Goal: Task Accomplishment & Management: Manage account settings

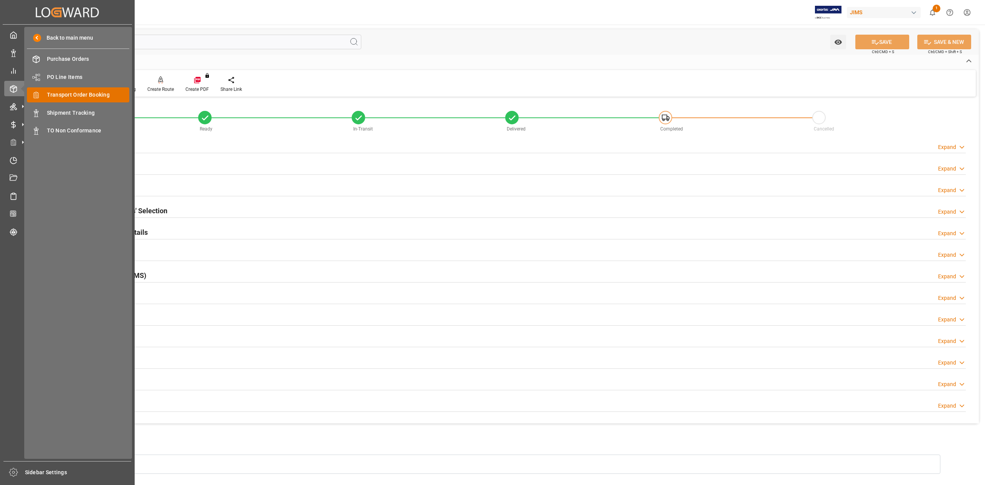
click at [86, 94] on span "Transport Order Booking" at bounding box center [88, 95] width 83 height 8
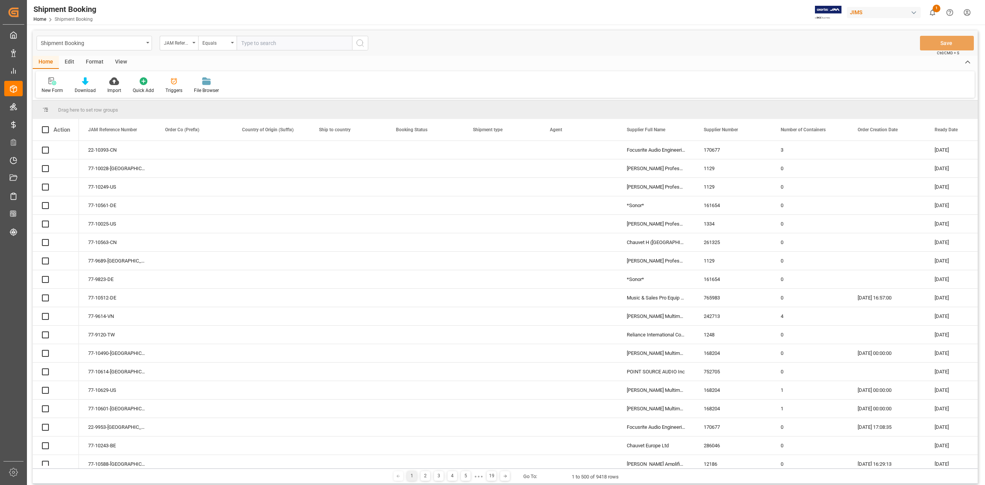
click at [282, 42] on input "text" at bounding box center [294, 43] width 115 height 15
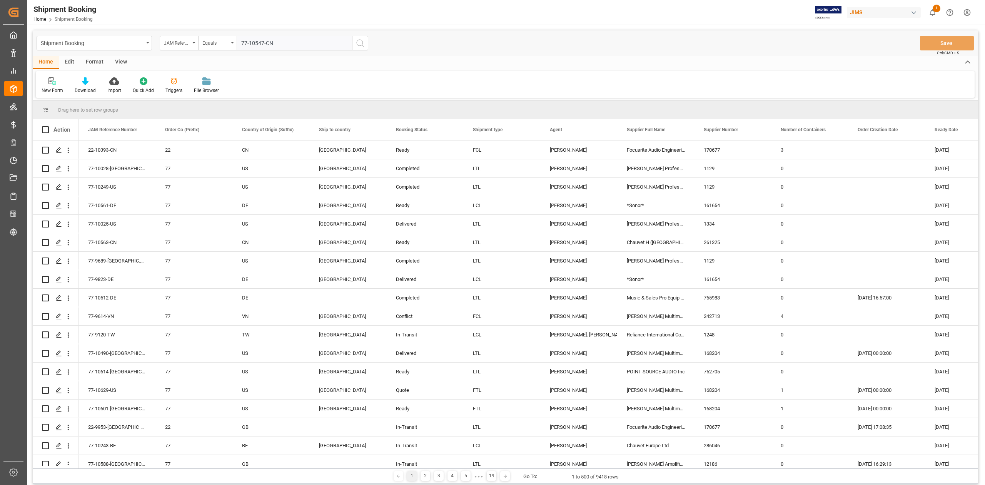
type input "77-10547-CN"
click at [360, 45] on circle "search button" at bounding box center [360, 43] width 6 height 6
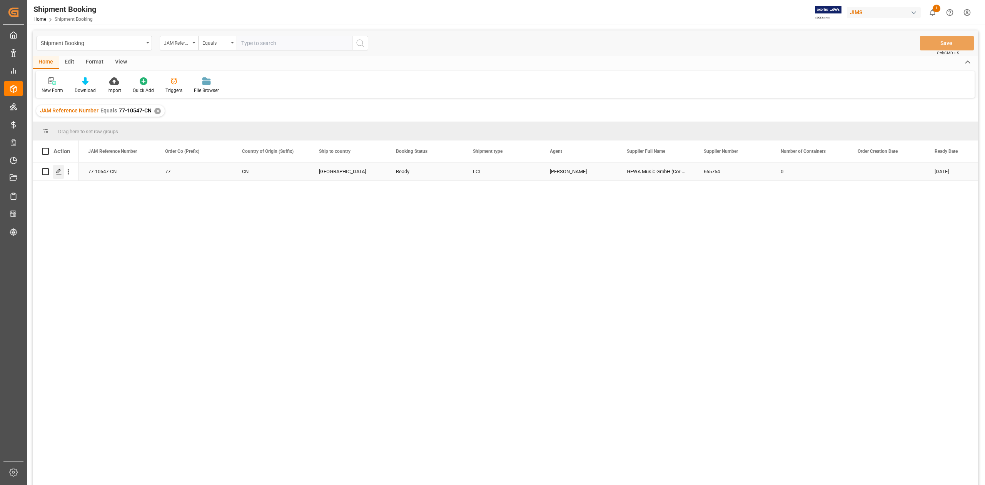
click at [59, 171] on icon "Press SPACE to select this row." at bounding box center [59, 171] width 6 height 6
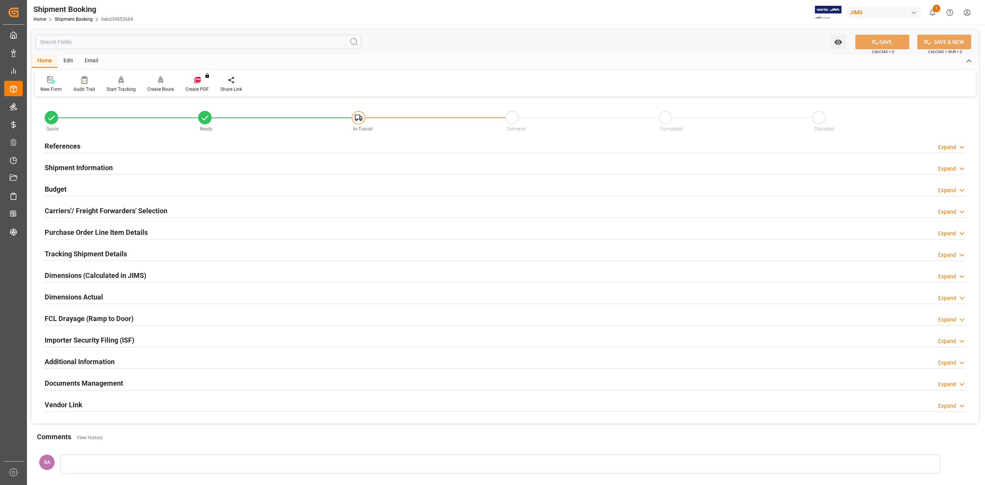
click at [75, 147] on h2 "References" at bounding box center [63, 146] width 36 height 10
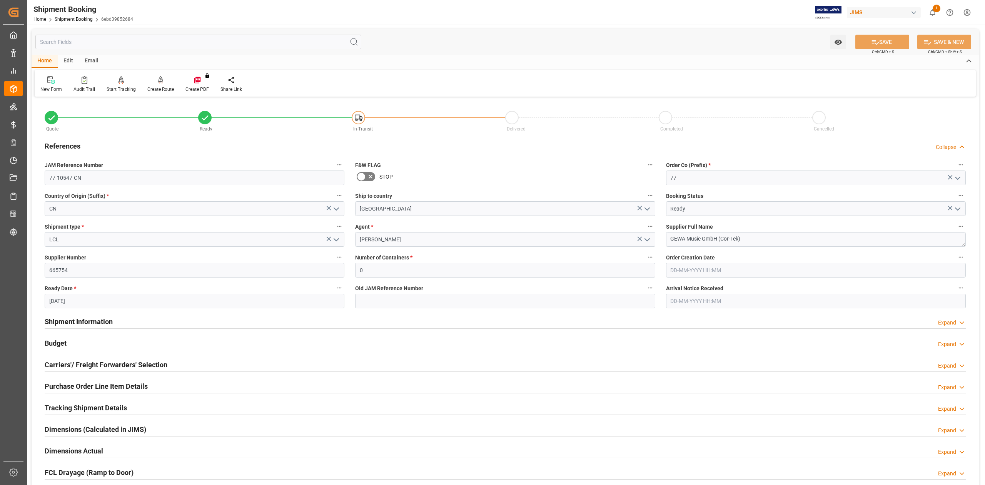
click at [75, 147] on h2 "References" at bounding box center [63, 146] width 36 height 10
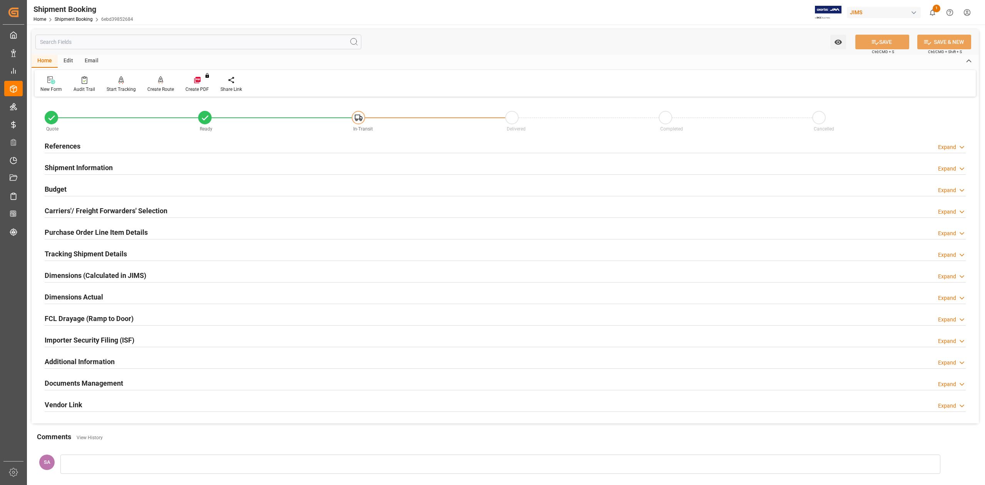
click at [92, 211] on h2 "Carriers'/ Freight Forwarders' Selection" at bounding box center [106, 210] width 123 height 10
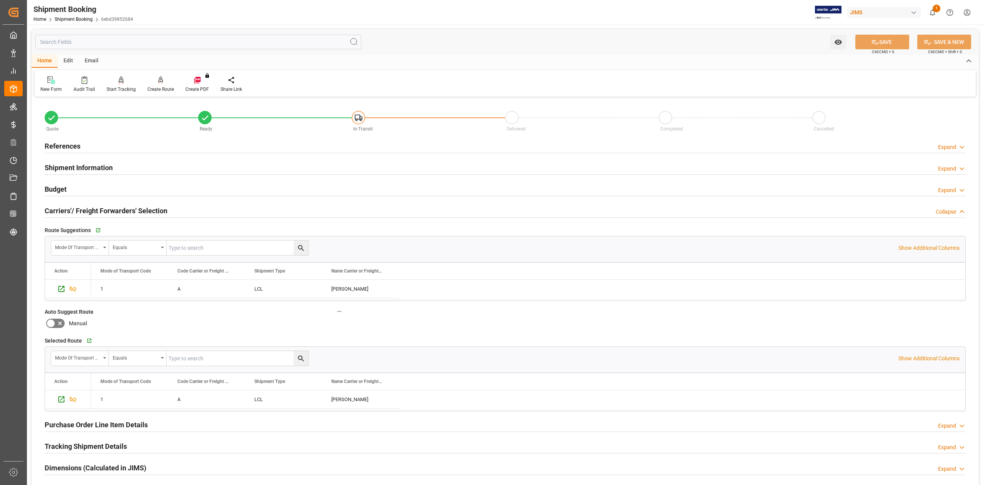
click at [93, 210] on h2 "Carriers'/ Freight Forwarders' Selection" at bounding box center [106, 210] width 123 height 10
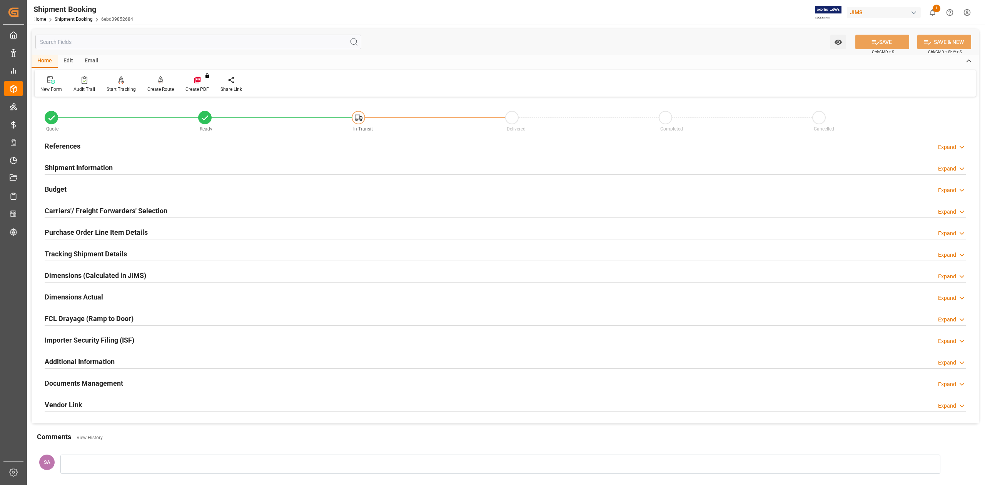
click at [62, 190] on h2 "Budget" at bounding box center [56, 189] width 22 height 10
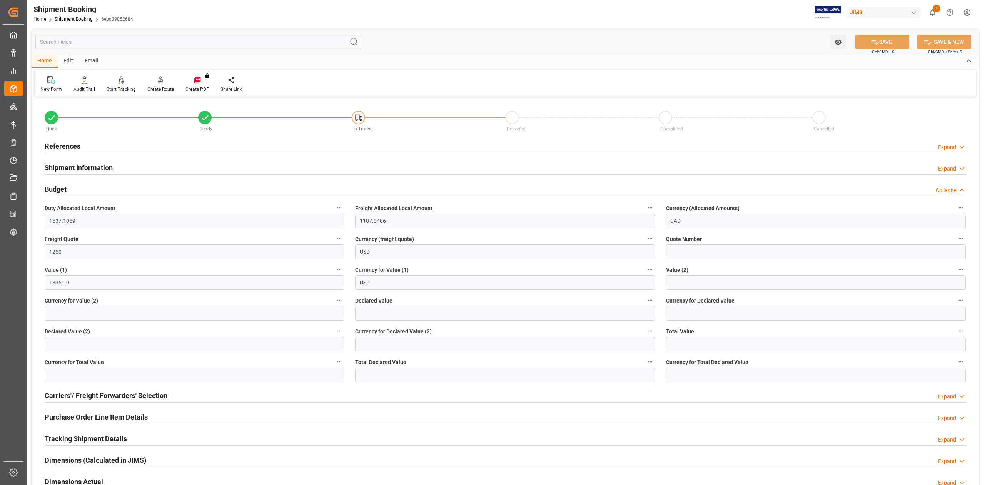
click at [62, 190] on h2 "Budget" at bounding box center [56, 189] width 22 height 10
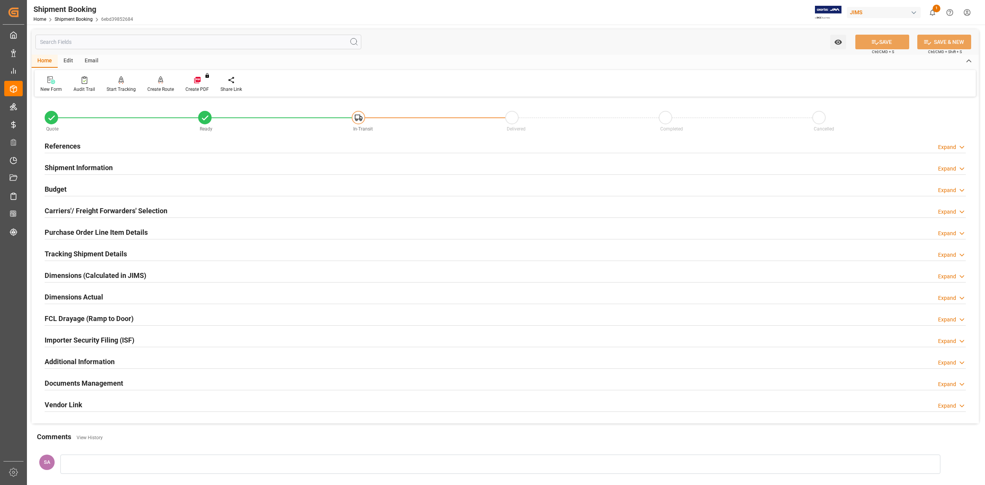
click at [96, 299] on h2 "Dimensions Actual" at bounding box center [74, 297] width 58 height 10
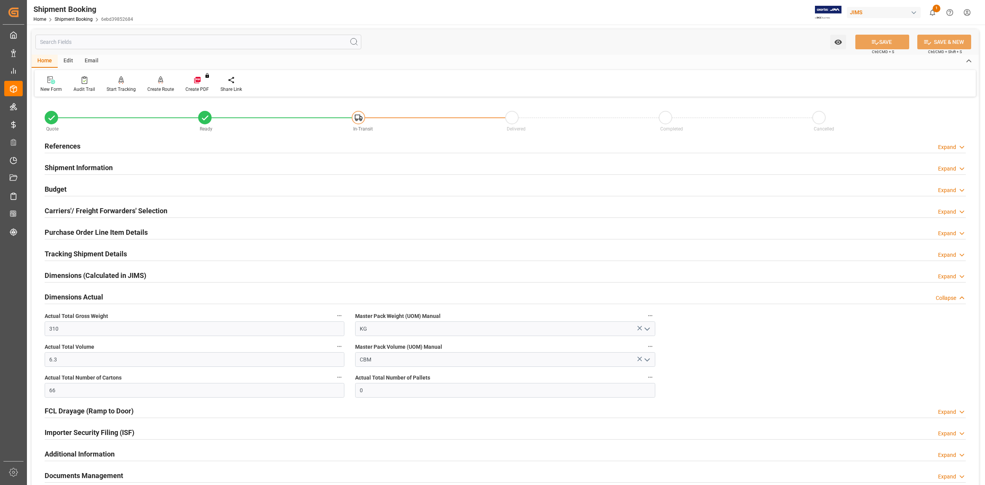
click at [67, 145] on h2 "References" at bounding box center [63, 146] width 36 height 10
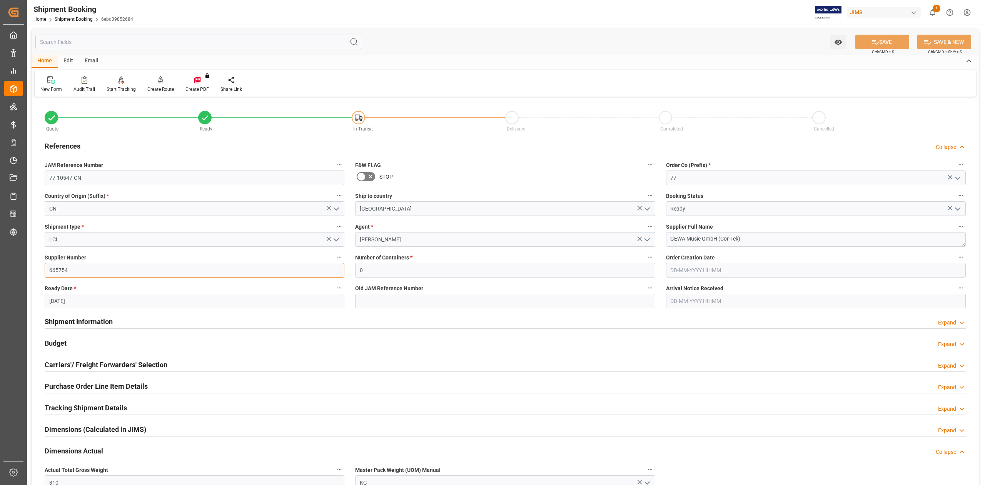
click at [82, 272] on input "665754" at bounding box center [195, 270] width 300 height 15
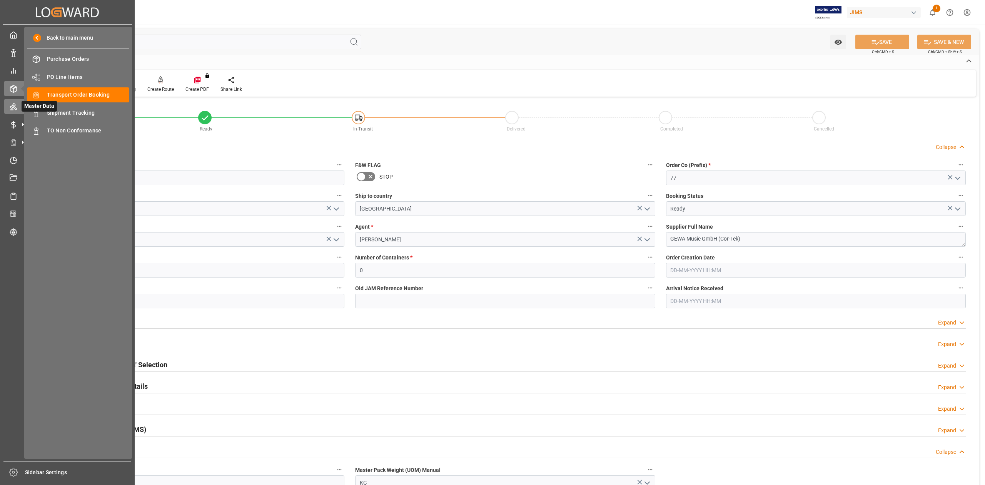
click at [14, 105] on icon at bounding box center [13, 106] width 7 height 7
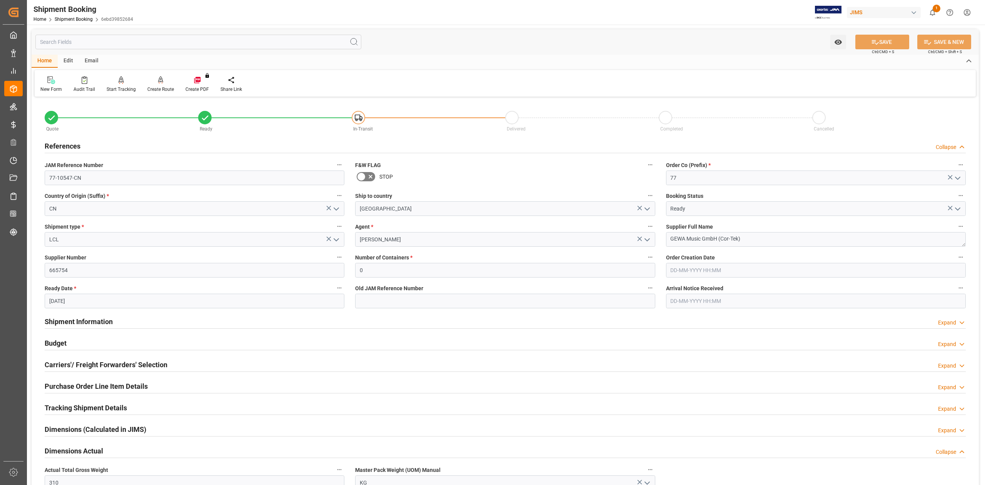
scroll to position [51, 0]
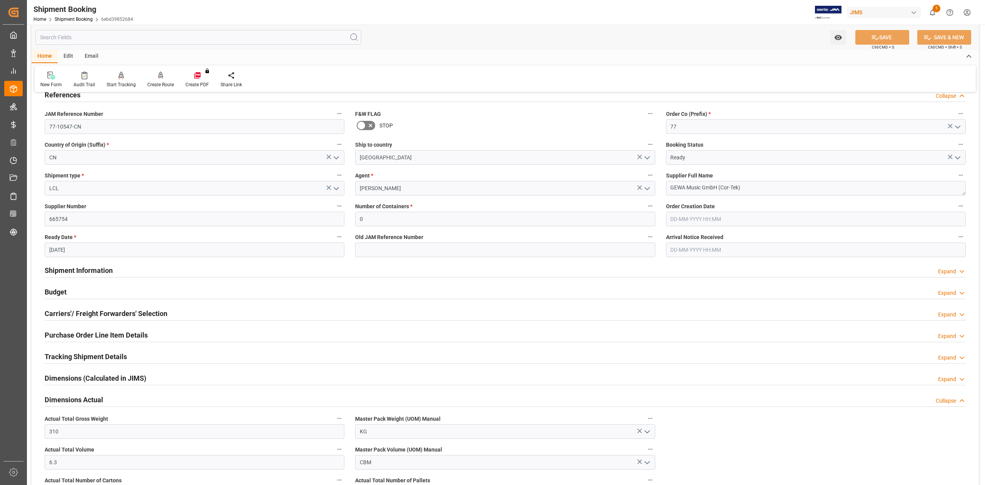
click at [102, 269] on h2 "Shipment Information" at bounding box center [79, 270] width 68 height 10
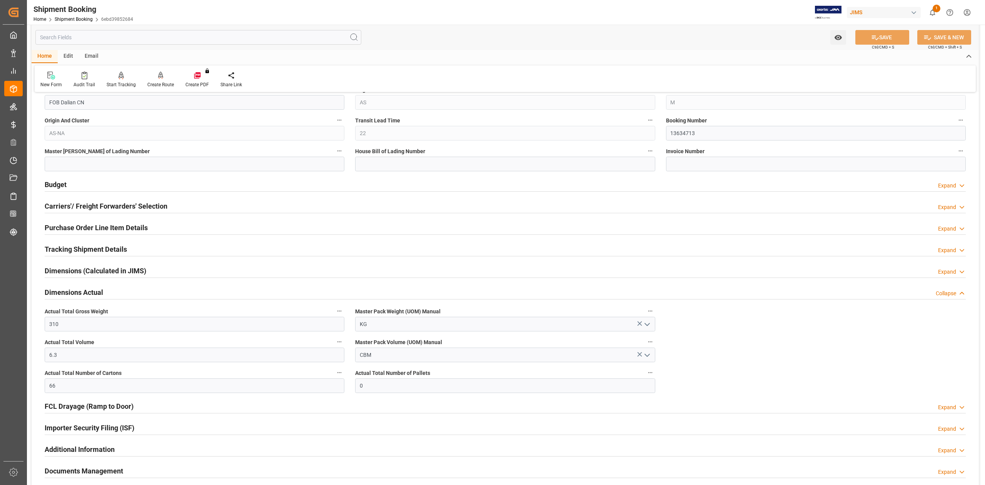
scroll to position [615, 0]
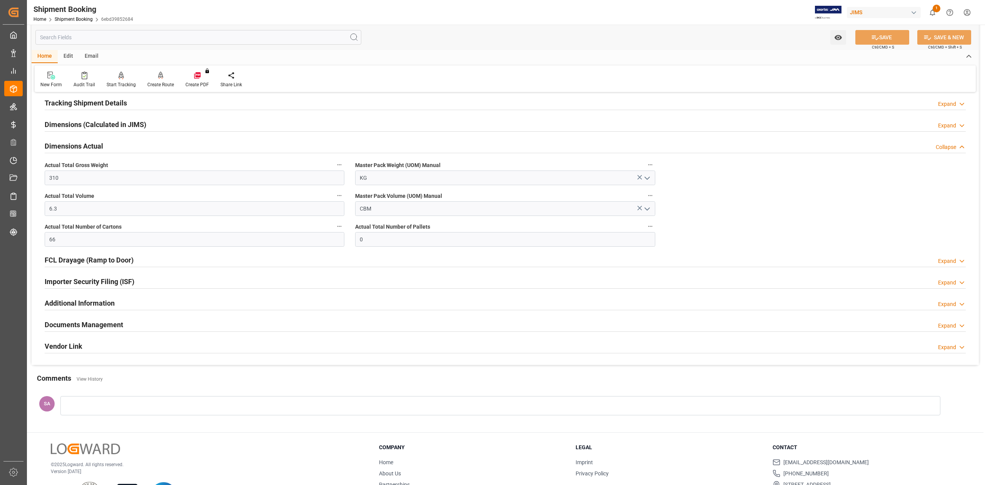
click at [71, 105] on h2 "Tracking Shipment Details" at bounding box center [86, 103] width 82 height 10
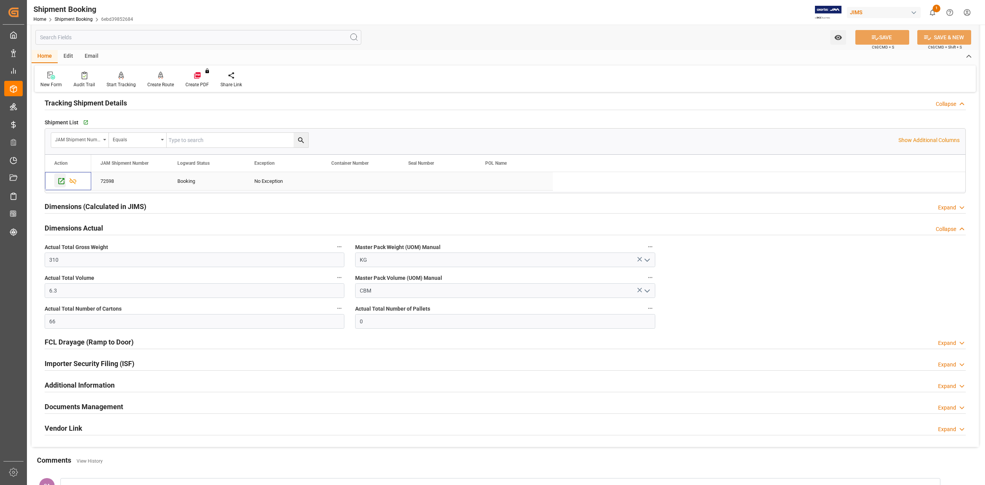
click at [57, 184] on icon "Press SPACE to select this row." at bounding box center [61, 181] width 8 height 8
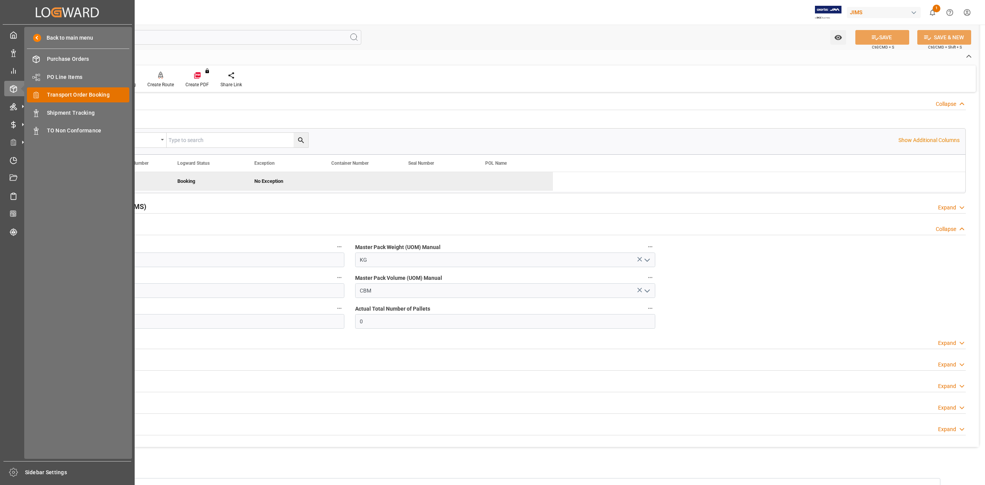
click at [68, 93] on span "Transport Order Booking" at bounding box center [88, 95] width 83 height 8
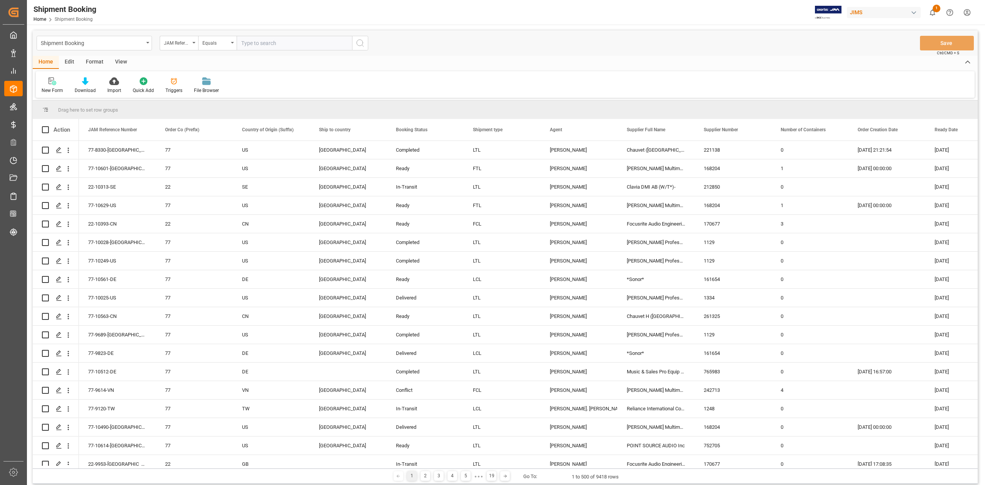
click at [251, 42] on input "text" at bounding box center [294, 43] width 115 height 15
paste input "77-10522-CN"
type input "77-10522-CN"
click at [362, 42] on circle "search button" at bounding box center [360, 43] width 6 height 6
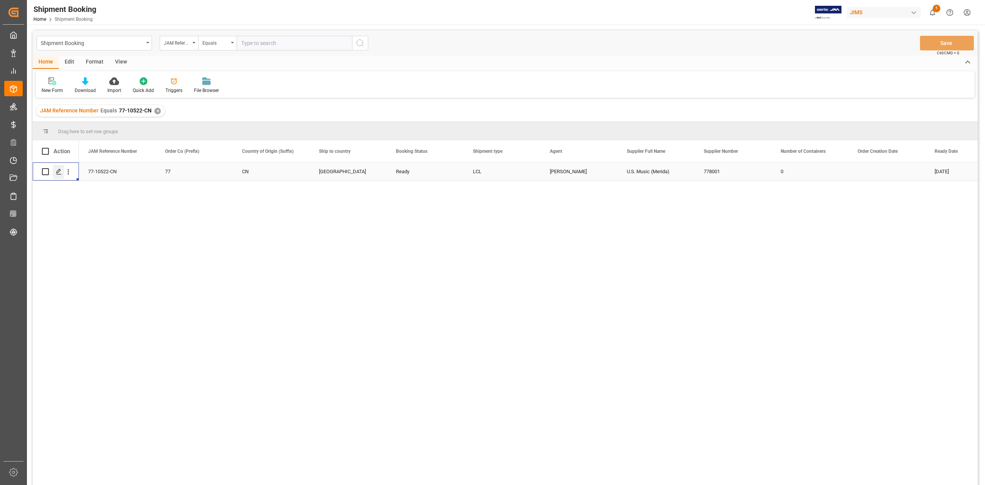
click at [59, 171] on polygon "Press SPACE to select this row." at bounding box center [59, 171] width 4 height 4
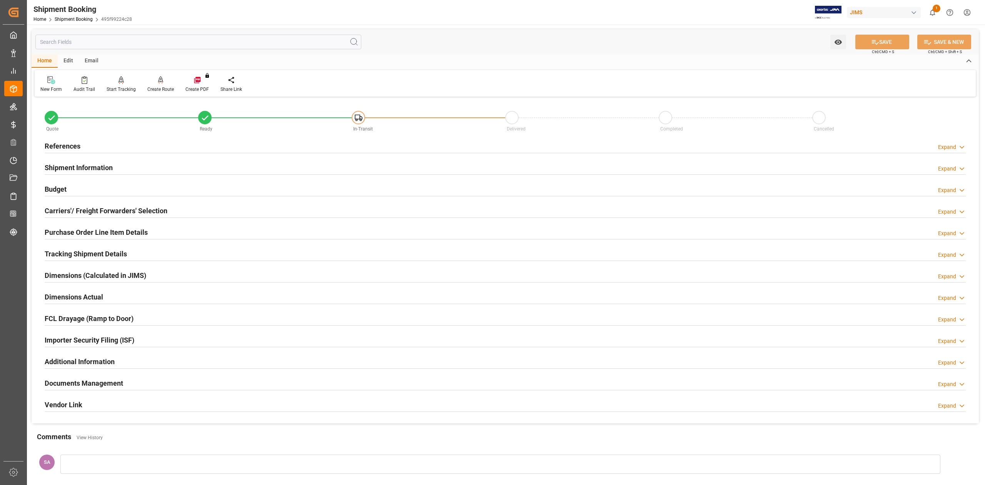
click at [104, 210] on h2 "Carriers'/ Freight Forwarders' Selection" at bounding box center [106, 210] width 123 height 10
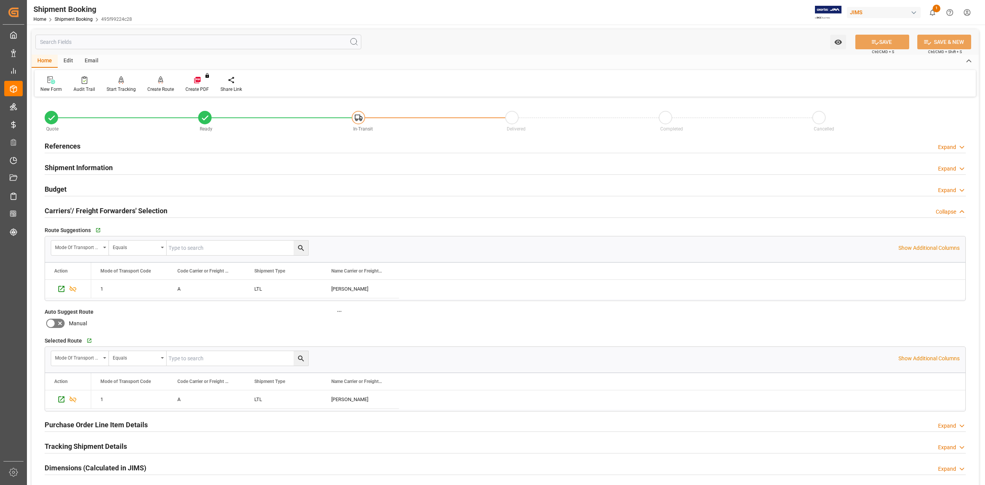
click at [104, 211] on h2 "Carriers'/ Freight Forwarders' Selection" at bounding box center [106, 210] width 123 height 10
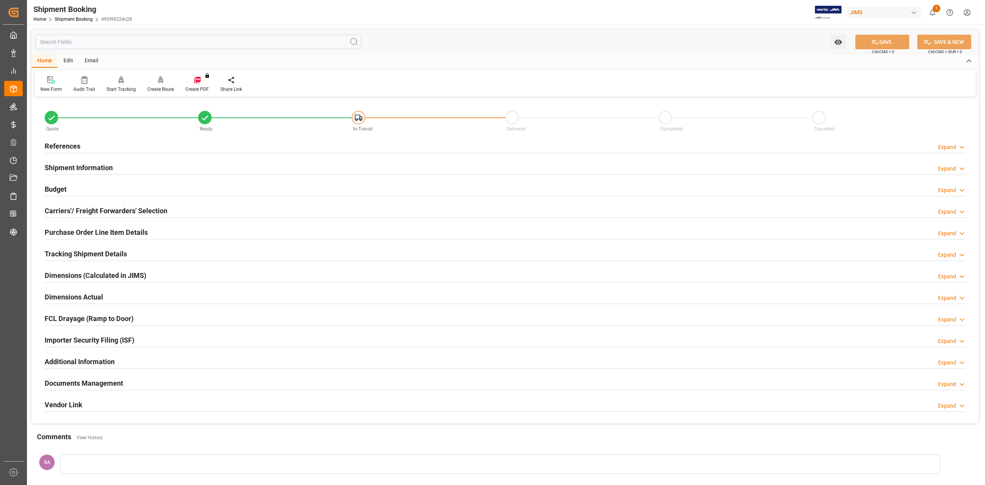
click at [95, 168] on h2 "Shipment Information" at bounding box center [79, 167] width 68 height 10
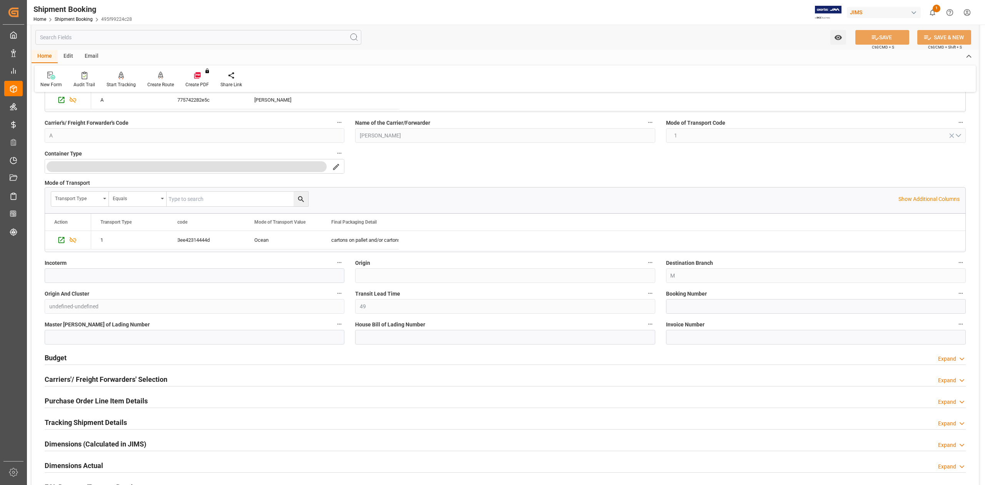
scroll to position [154, 0]
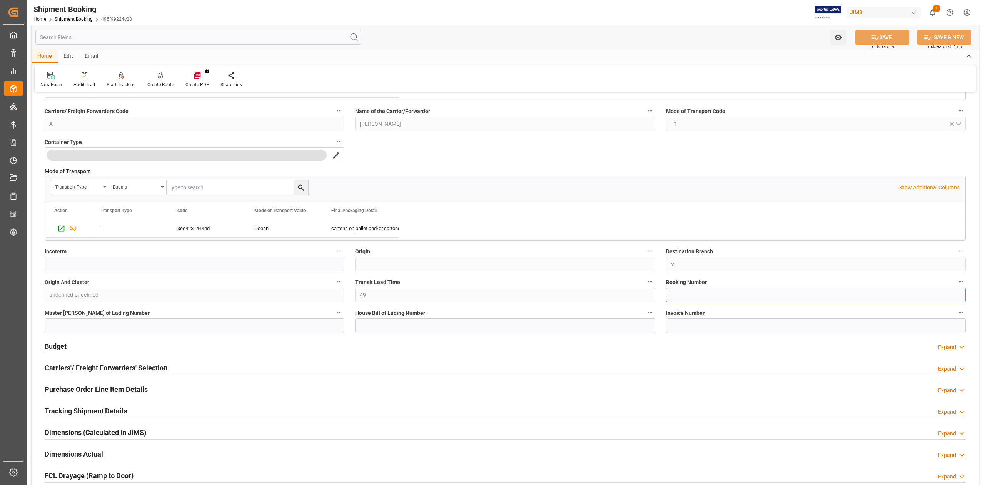
click at [713, 299] on input at bounding box center [816, 294] width 300 height 15
paste input "13634476"
type input "13634476"
click at [877, 37] on button "SAVE" at bounding box center [882, 37] width 54 height 15
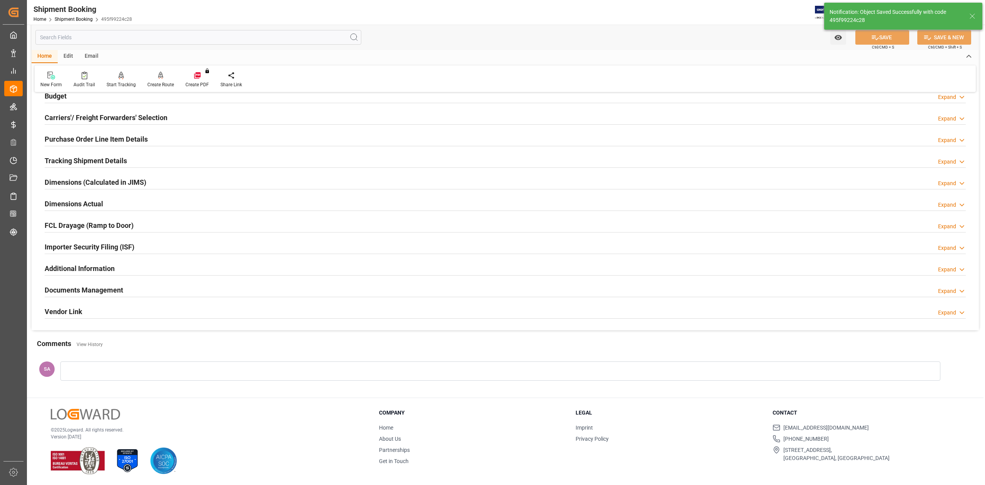
scroll to position [0, 0]
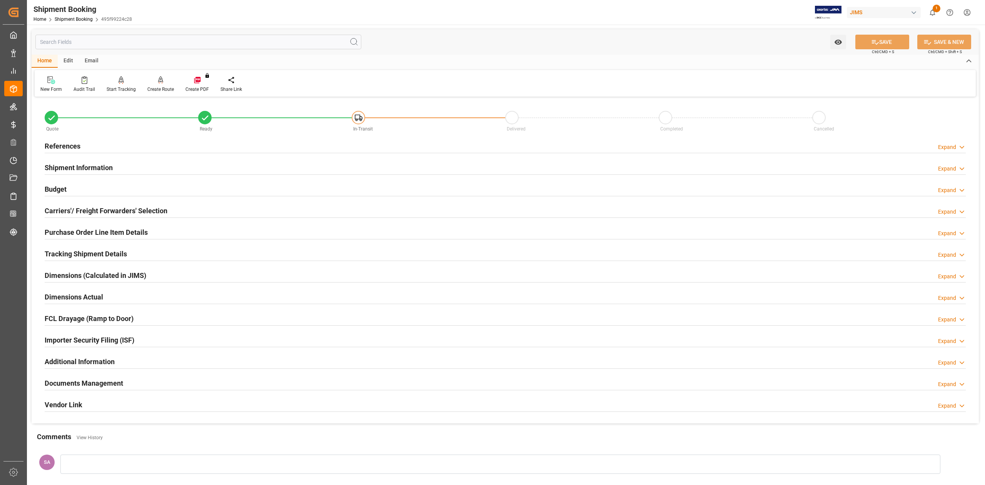
drag, startPoint x: 45, startPoint y: 145, endPoint x: 114, endPoint y: 155, distance: 69.7
click at [45, 145] on h2 "References" at bounding box center [63, 146] width 36 height 10
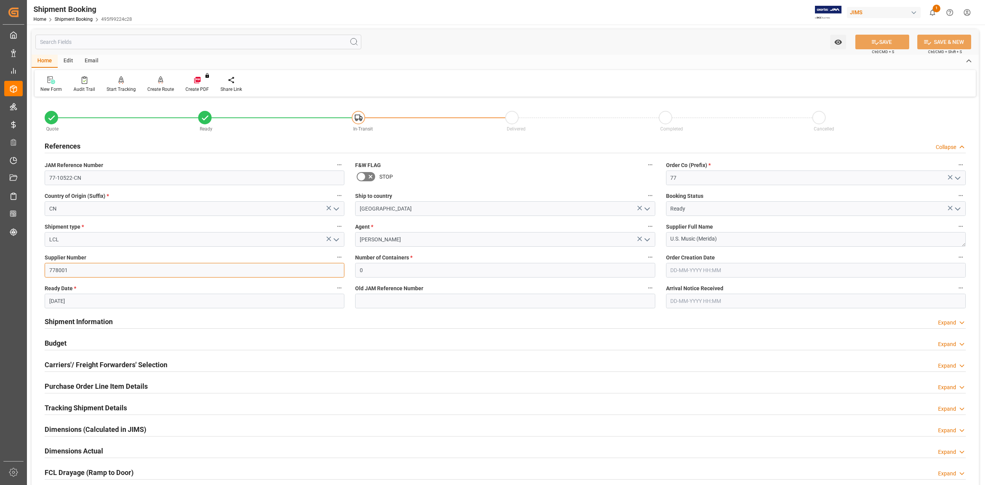
click at [96, 272] on input "778001" at bounding box center [195, 270] width 300 height 15
click at [80, 268] on input "778001" at bounding box center [195, 270] width 300 height 15
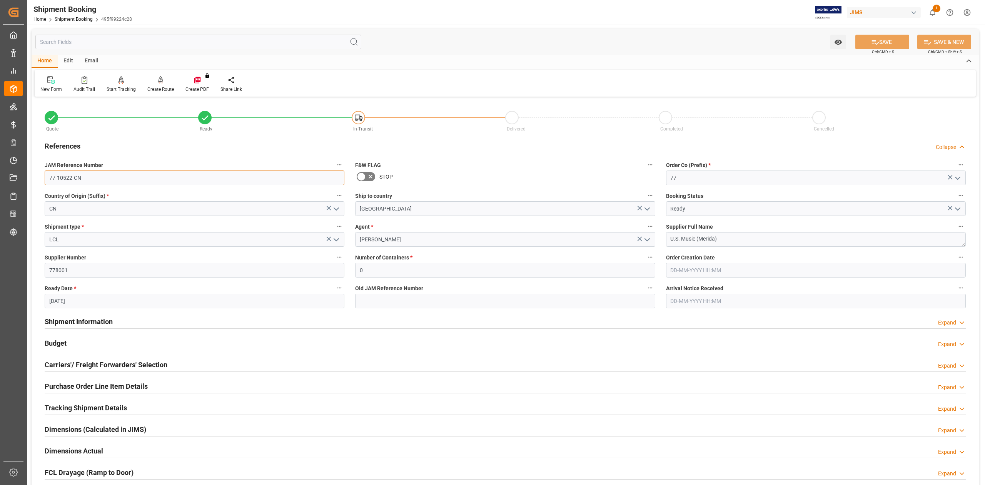
click at [109, 180] on input "77-10522-CN" at bounding box center [195, 177] width 300 height 15
click at [731, 240] on textarea "U.S. Music (Merida)" at bounding box center [816, 239] width 300 height 15
drag, startPoint x: 730, startPoint y: 239, endPoint x: 612, endPoint y: 239, distance: 118.5
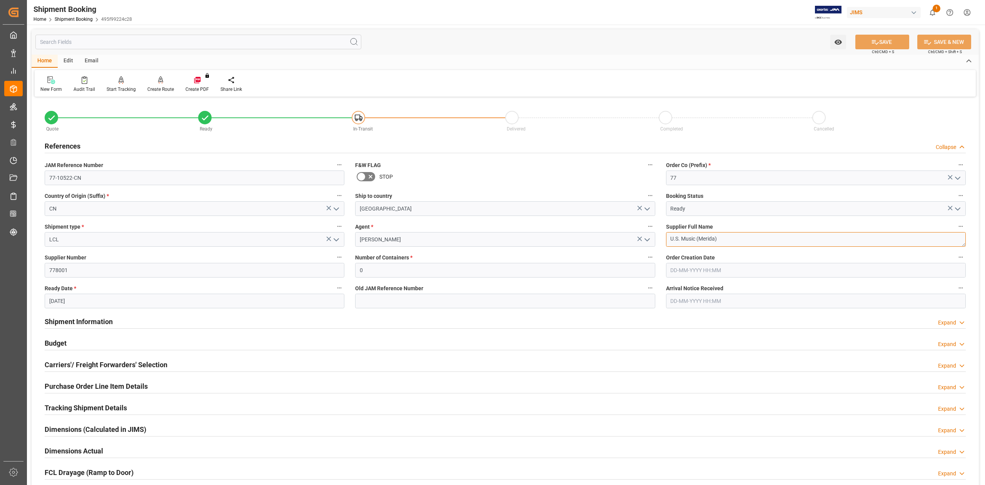
click at [612, 239] on div "Quote Ready In-Transit Delivered Completed Cancelled References Collapse JAM Re…" at bounding box center [505, 338] width 947 height 478
click at [62, 273] on input "778001" at bounding box center [195, 270] width 300 height 15
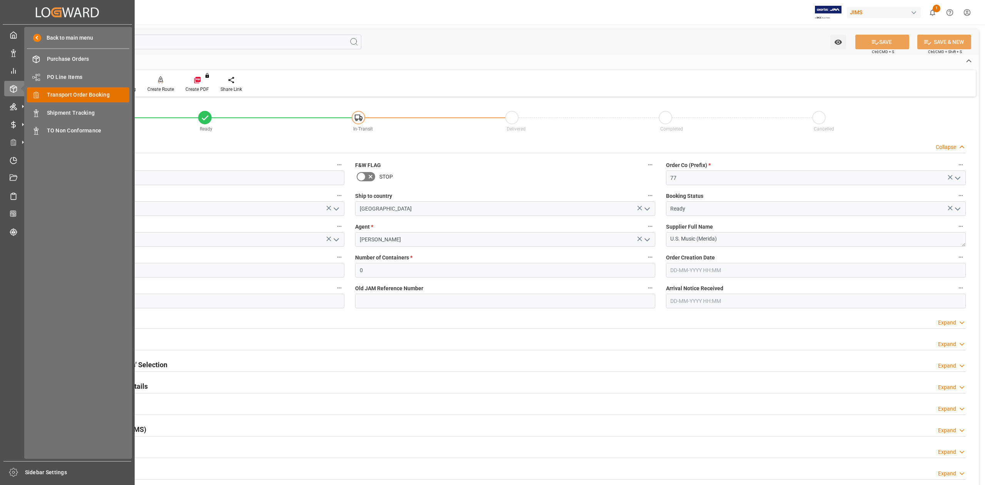
click at [72, 94] on span "Transport Order Booking" at bounding box center [88, 95] width 83 height 8
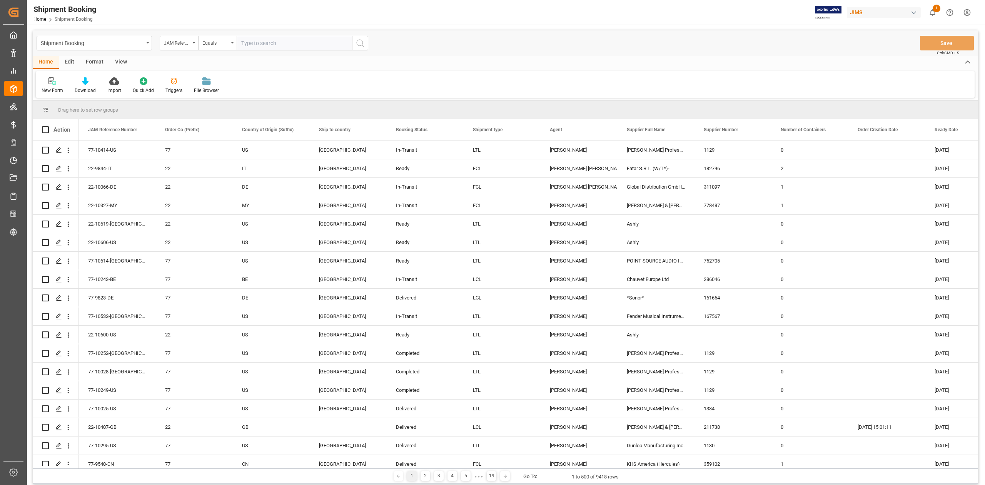
click at [260, 43] on input "text" at bounding box center [294, 43] width 115 height 15
type input "77-9100-KR"
click at [355, 45] on button "search button" at bounding box center [360, 43] width 16 height 15
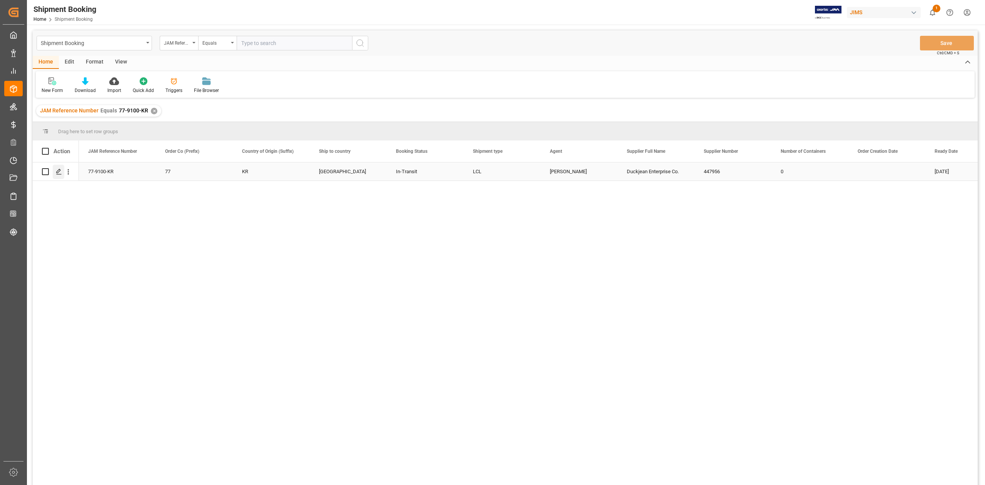
click at [57, 170] on icon "Press SPACE to select this row." at bounding box center [59, 171] width 6 height 6
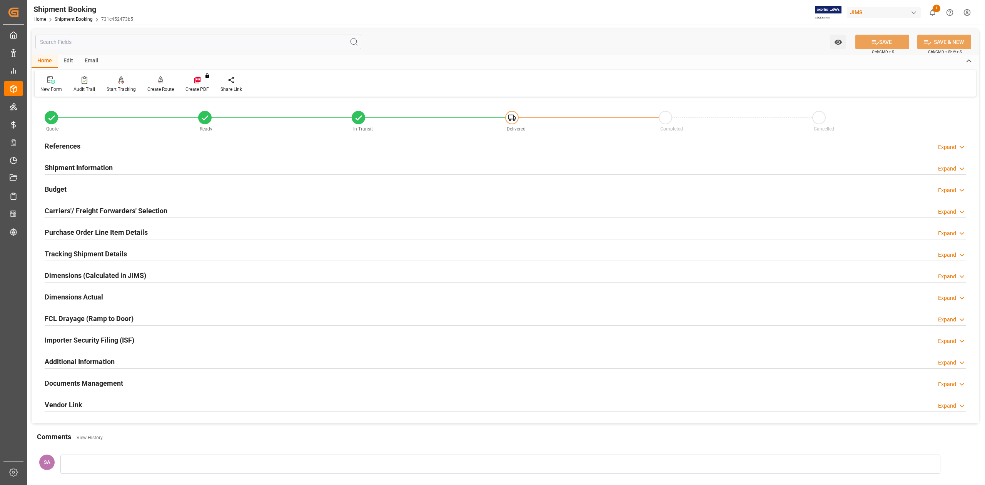
click at [63, 145] on h2 "References" at bounding box center [63, 146] width 36 height 10
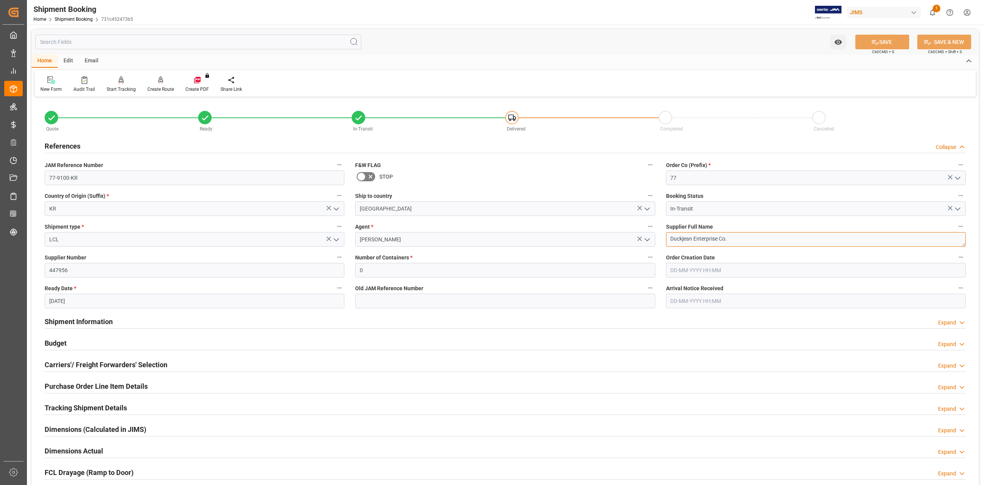
click at [744, 240] on textarea "Duckjean Enterprise Co." at bounding box center [816, 239] width 300 height 15
drag, startPoint x: 78, startPoint y: 321, endPoint x: 385, endPoint y: 345, distance: 308.3
click at [78, 321] on h2 "Shipment Information" at bounding box center [79, 321] width 68 height 10
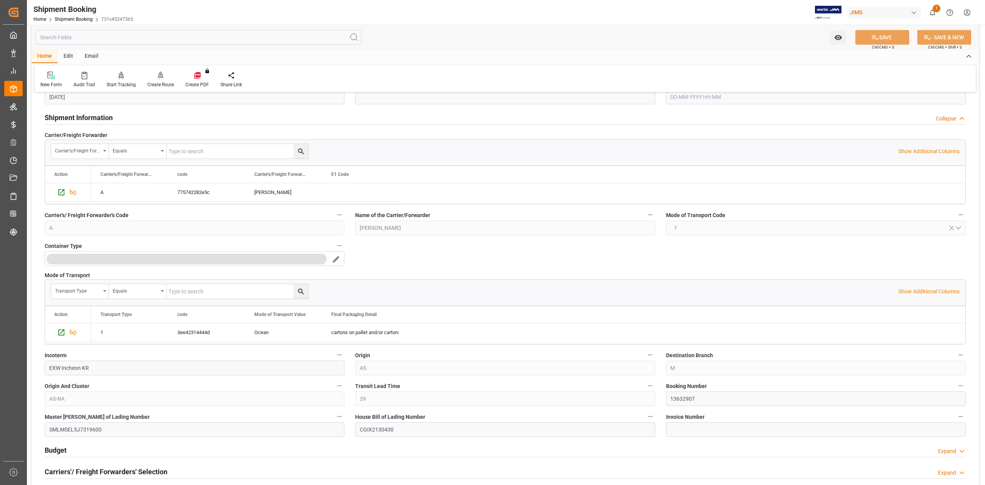
scroll to position [205, 0]
click at [379, 433] on input "CGIX2130430" at bounding box center [505, 428] width 300 height 15
click at [379, 432] on input "CGIX2130430" at bounding box center [505, 428] width 300 height 15
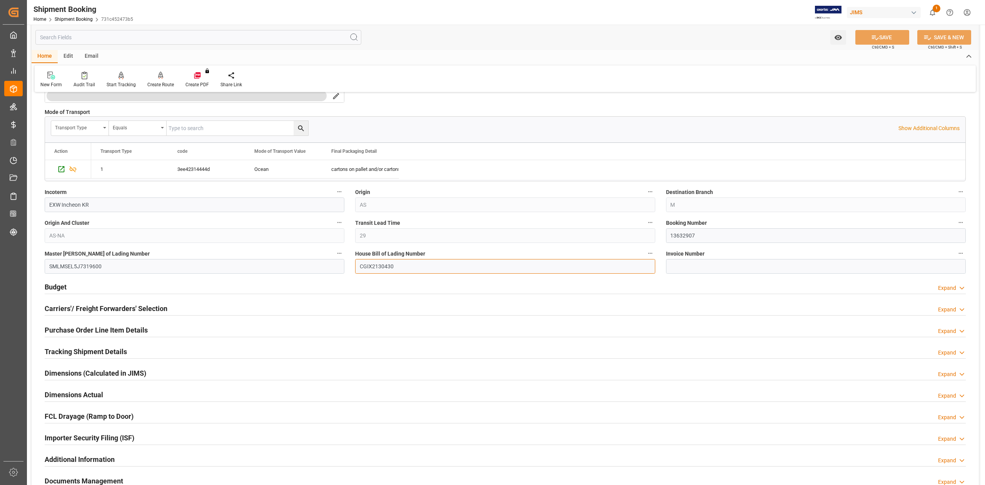
scroll to position [462, 0]
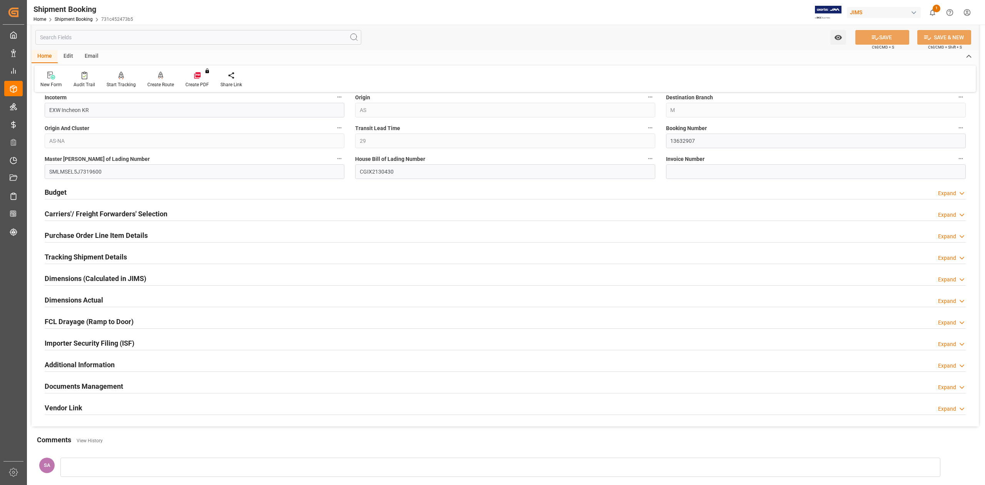
click at [60, 192] on h2 "Budget" at bounding box center [56, 192] width 22 height 10
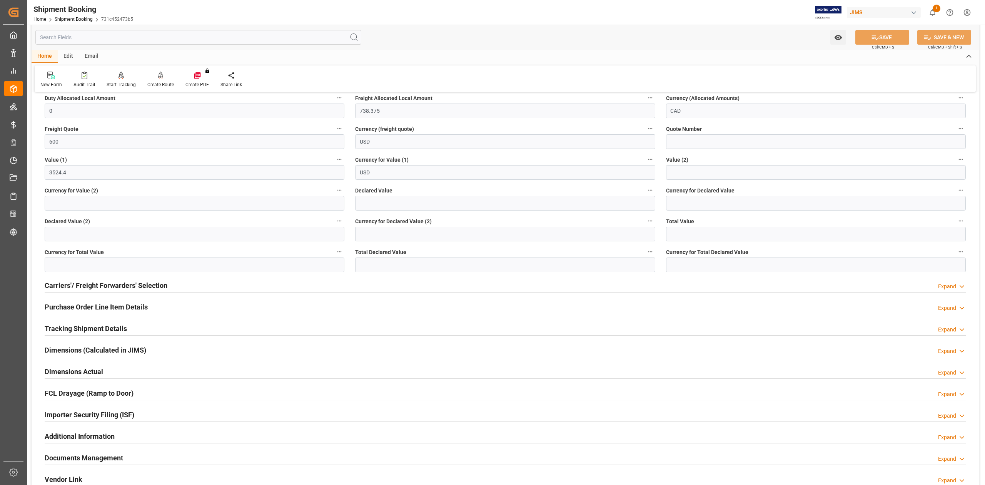
scroll to position [615, 0]
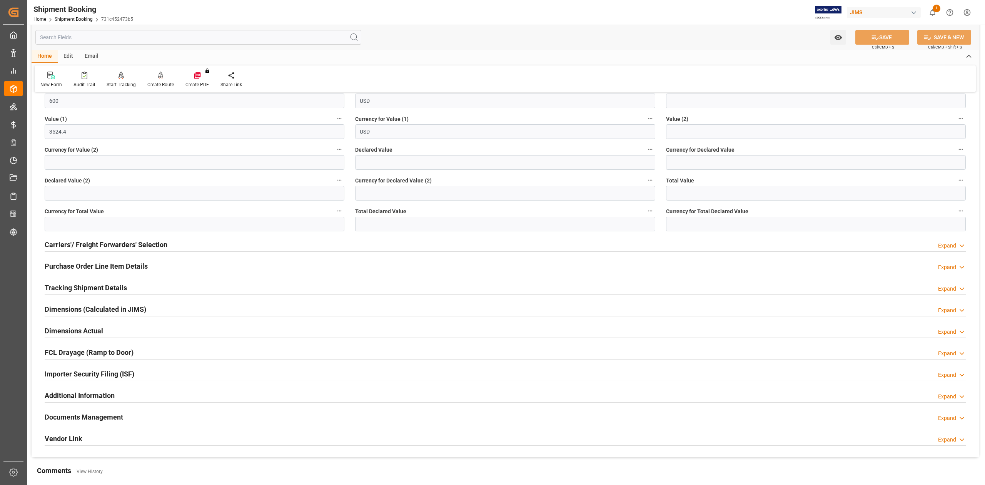
click at [62, 270] on h2 "Purchase Order Line Item Details" at bounding box center [96, 266] width 103 height 10
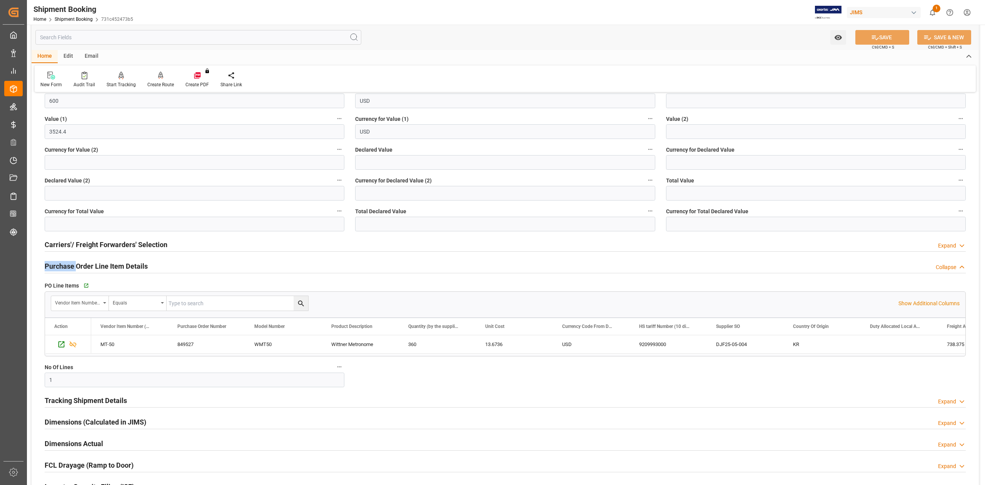
click at [62, 270] on h2 "Purchase Order Line Item Details" at bounding box center [96, 266] width 103 height 10
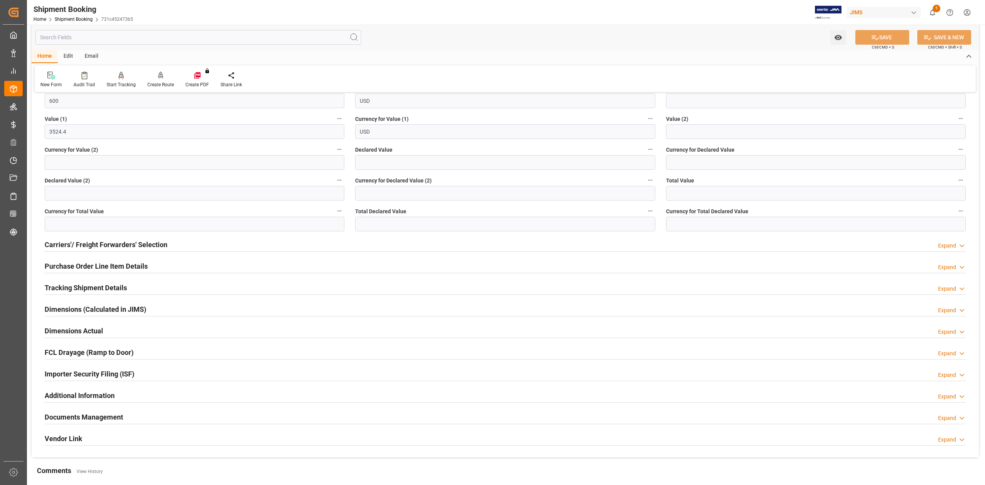
click at [62, 288] on h2 "Tracking Shipment Details" at bounding box center [86, 287] width 82 height 10
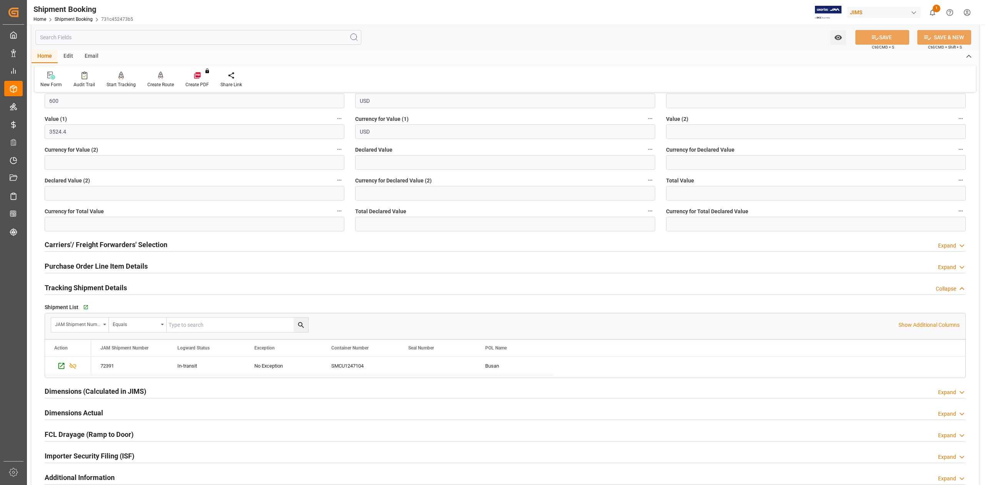
click at [68, 269] on h2 "Purchase Order Line Item Details" at bounding box center [96, 266] width 103 height 10
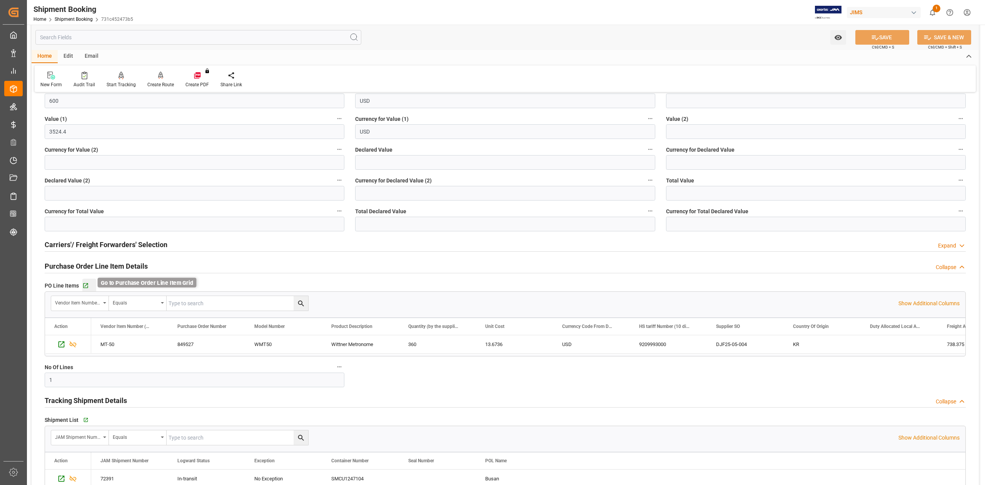
click at [83, 287] on icon "button" at bounding box center [85, 285] width 7 height 7
click at [60, 348] on icon "Press SPACE to select this row." at bounding box center [61, 344] width 8 height 8
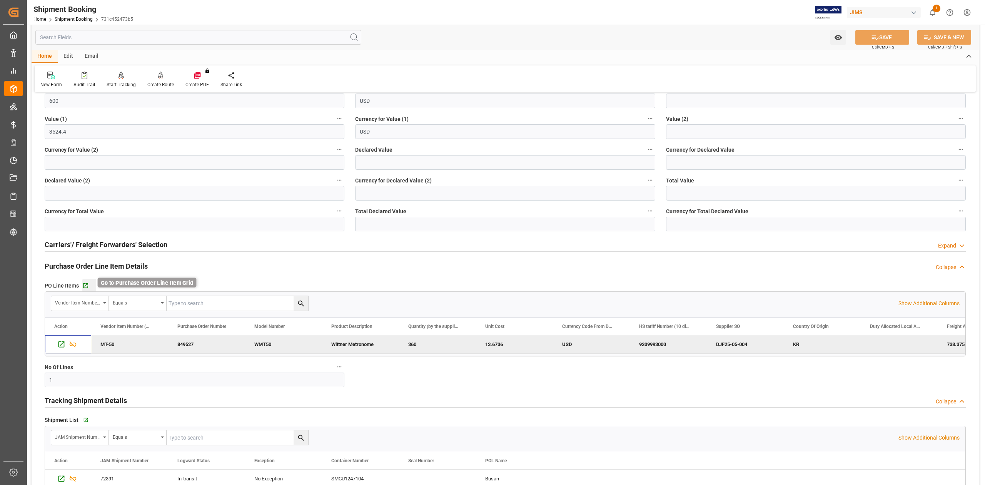
click at [85, 286] on icon "button" at bounding box center [85, 285] width 5 height 5
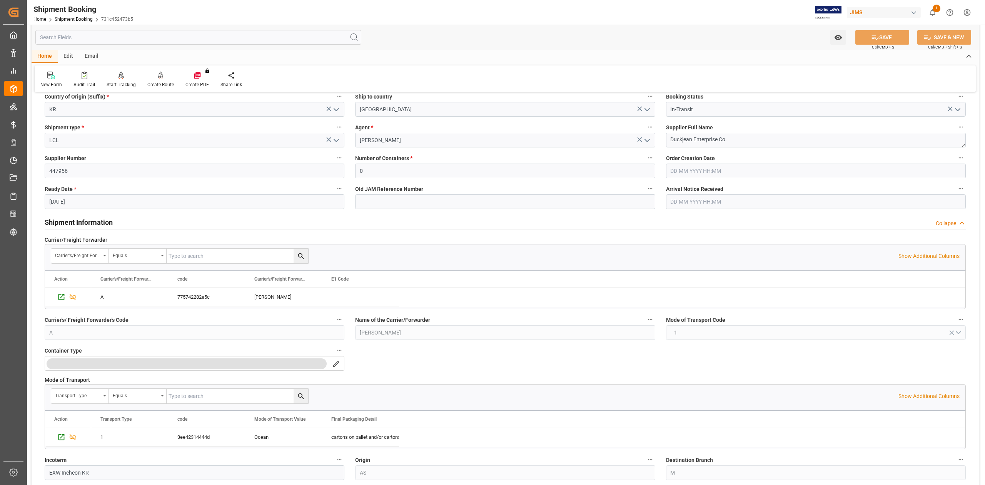
scroll to position [0, 0]
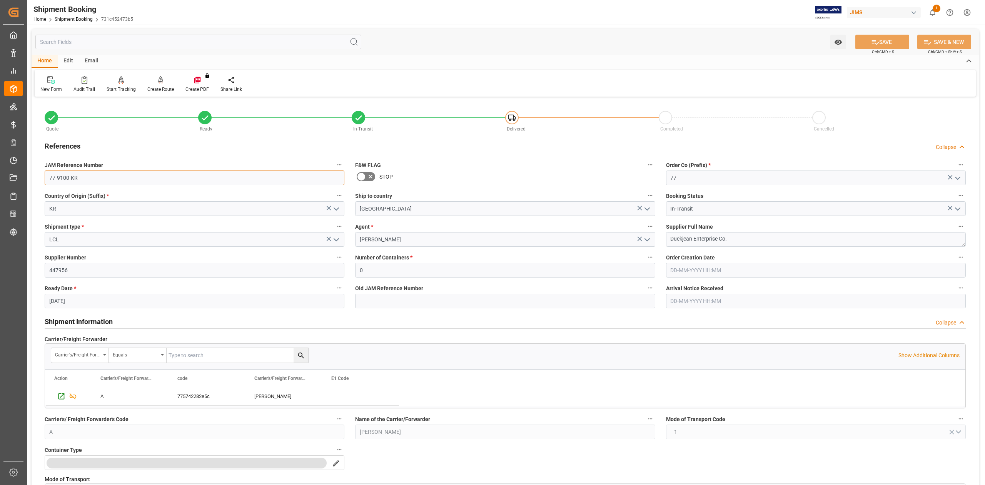
click at [99, 175] on input "77-9100-KR" at bounding box center [195, 177] width 300 height 15
click at [738, 237] on textarea "Duckjean Enterprise Co." at bounding box center [816, 239] width 300 height 15
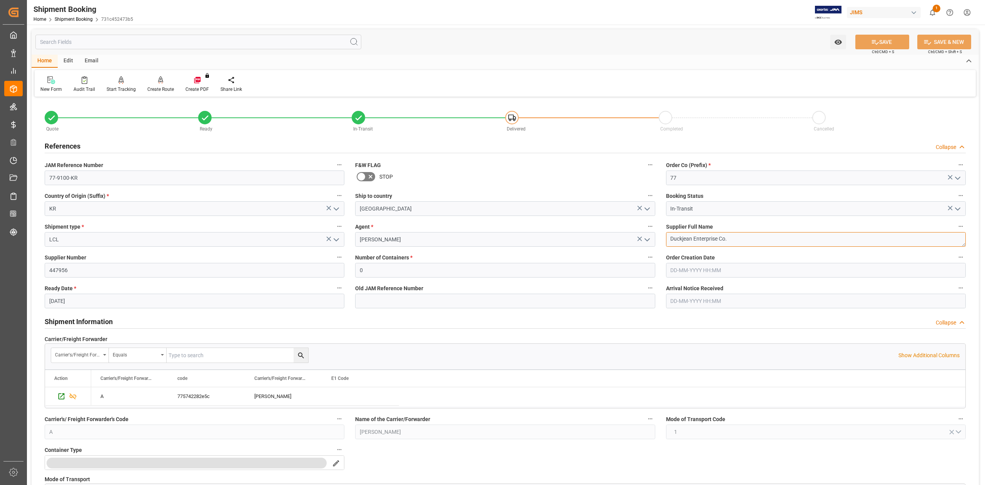
click at [738, 237] on textarea "Duckjean Enterprise Co." at bounding box center [816, 239] width 300 height 15
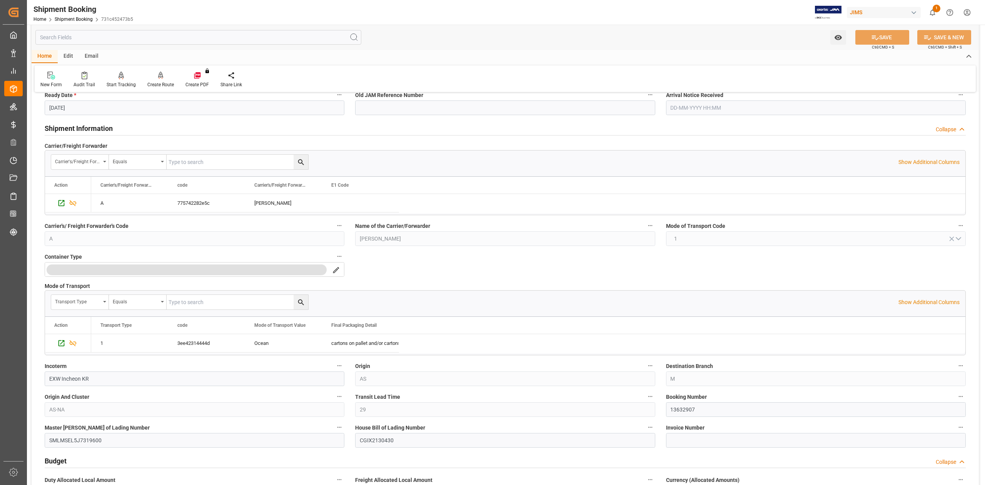
scroll to position [308, 0]
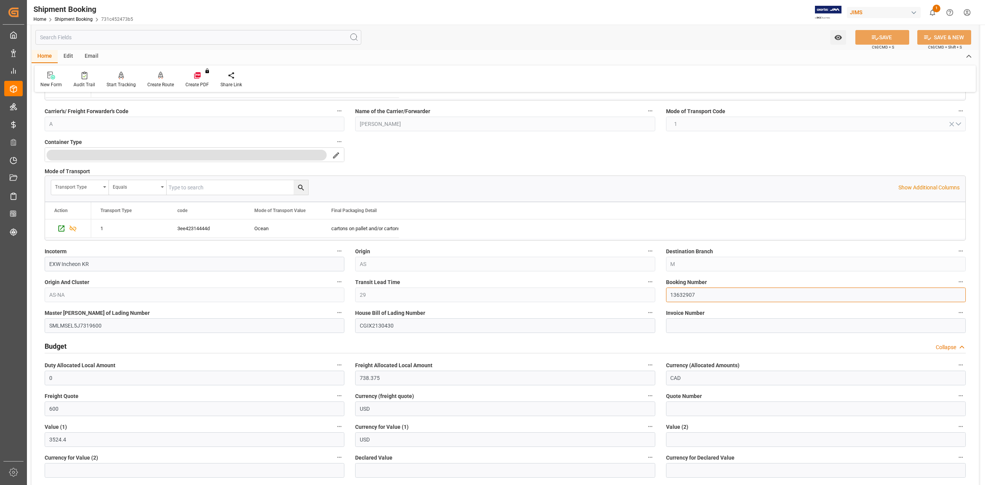
click at [686, 295] on input "13632907" at bounding box center [816, 294] width 300 height 15
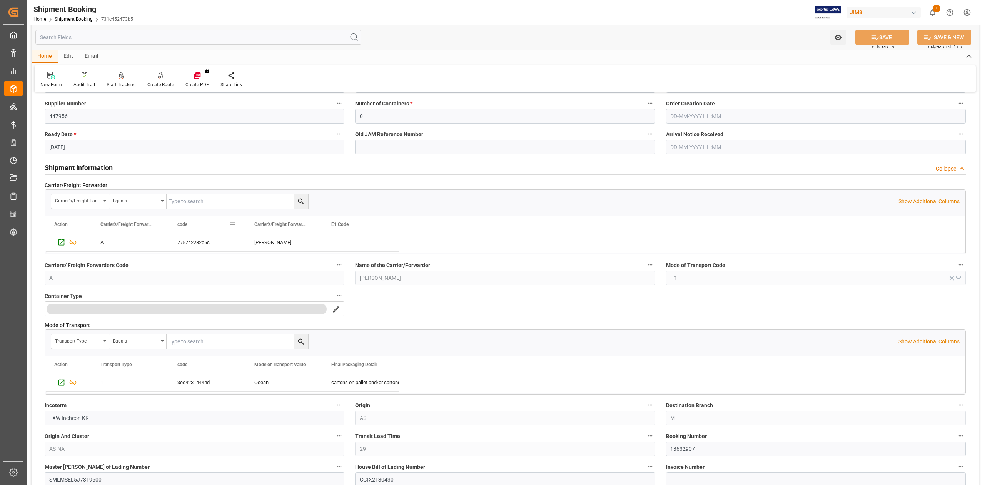
scroll to position [0, 0]
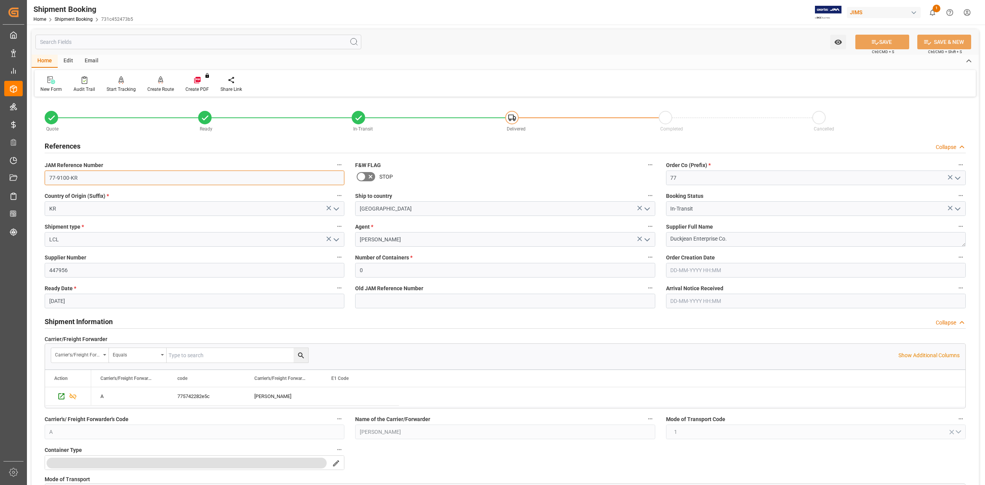
click at [74, 179] on input "77-9100-KR" at bounding box center [195, 177] width 300 height 15
click at [731, 238] on textarea "Duckjean Enterprise Co." at bounding box center [816, 239] width 300 height 15
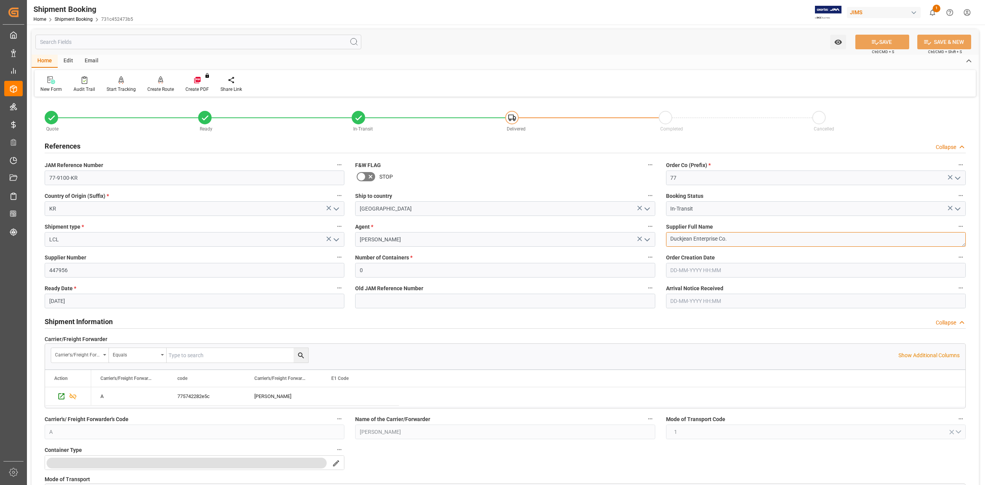
click at [731, 238] on textarea "Duckjean Enterprise Co." at bounding box center [816, 239] width 300 height 15
click at [150, 177] on input "77-9100-KR" at bounding box center [195, 177] width 300 height 15
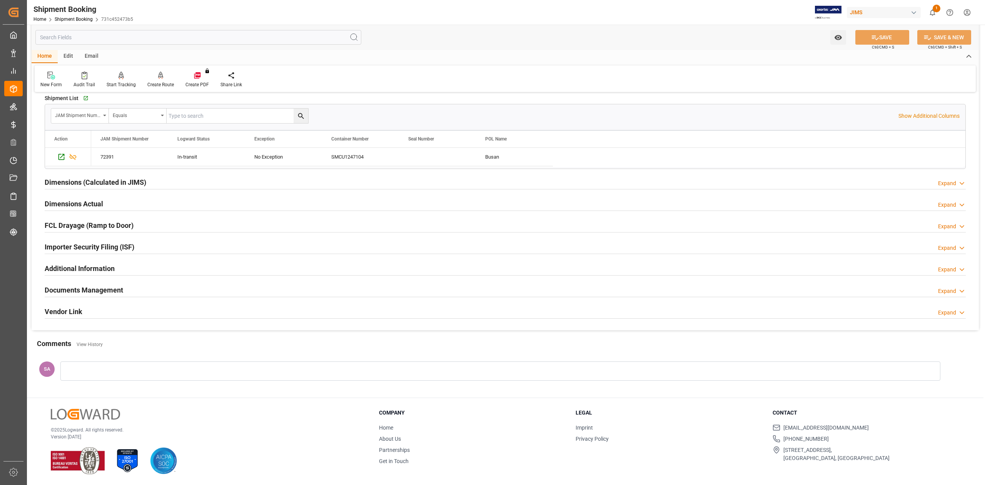
scroll to position [786, 0]
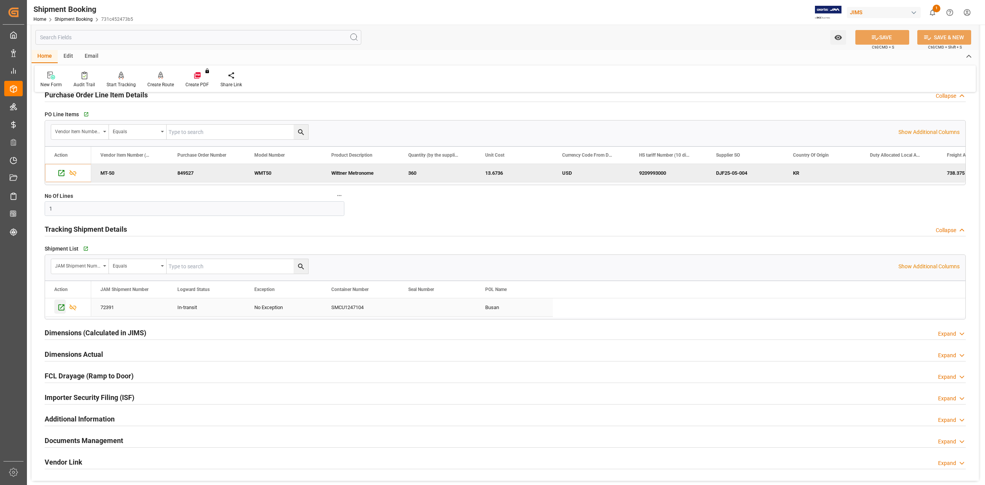
click at [62, 310] on icon "Press SPACE to select this row." at bounding box center [61, 307] width 6 height 6
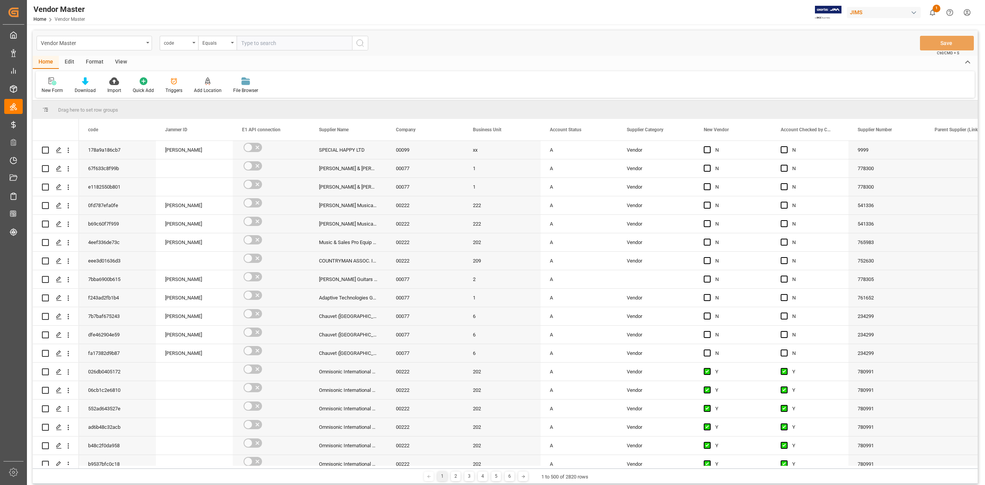
click at [292, 43] on input "text" at bounding box center [294, 43] width 115 height 15
type input "665754"
click at [178, 44] on div "code" at bounding box center [177, 42] width 26 height 9
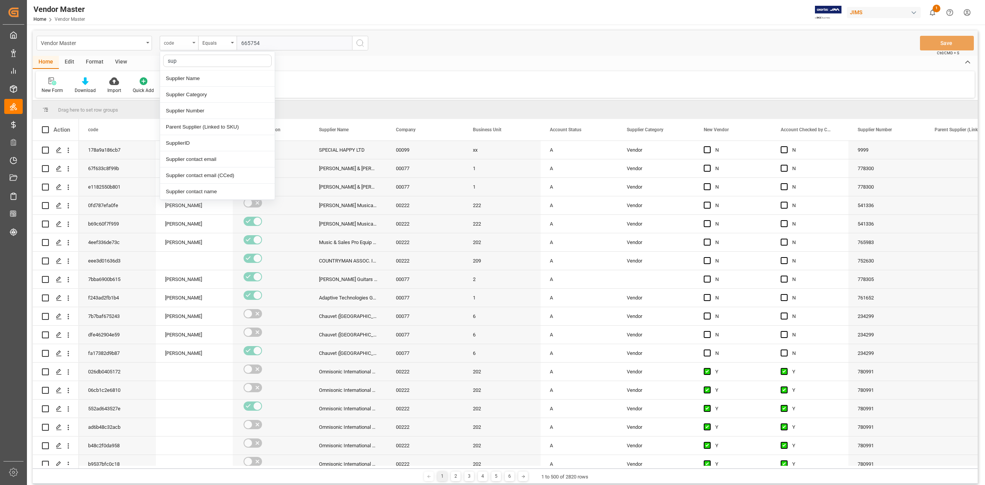
type input "supp"
click at [202, 115] on div "Supplier Number" at bounding box center [217, 111] width 115 height 16
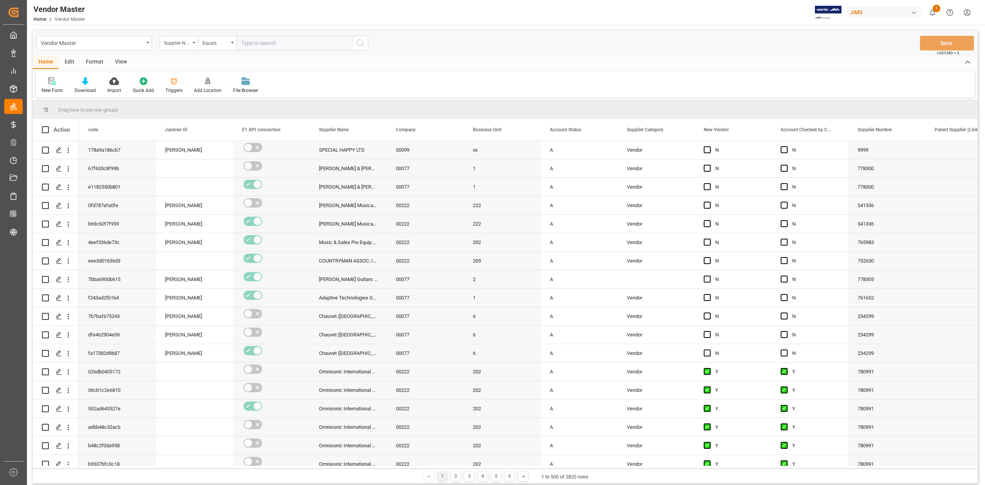
click at [275, 41] on input "text" at bounding box center [294, 43] width 115 height 15
paste input "665754"
type input "665754"
click at [361, 50] on button "search button" at bounding box center [360, 43] width 16 height 15
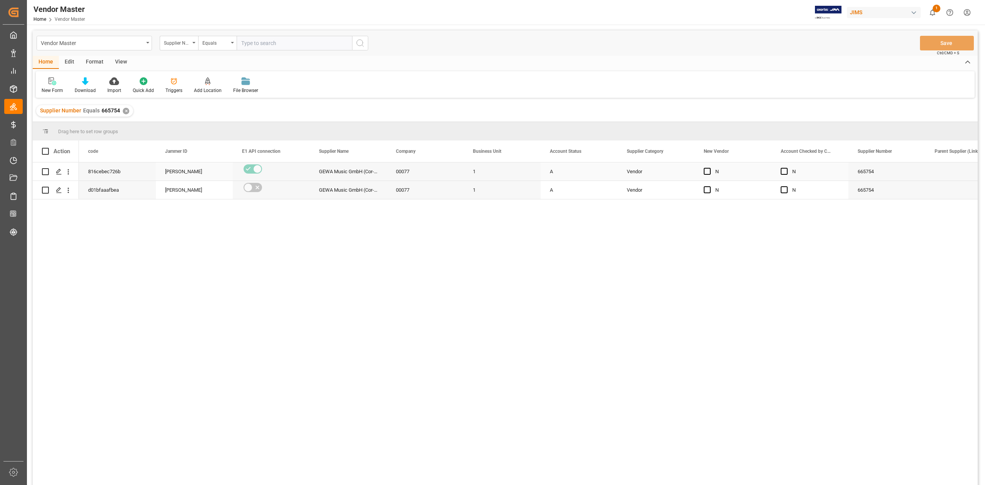
click at [674, 171] on div "Vendor" at bounding box center [656, 172] width 58 height 18
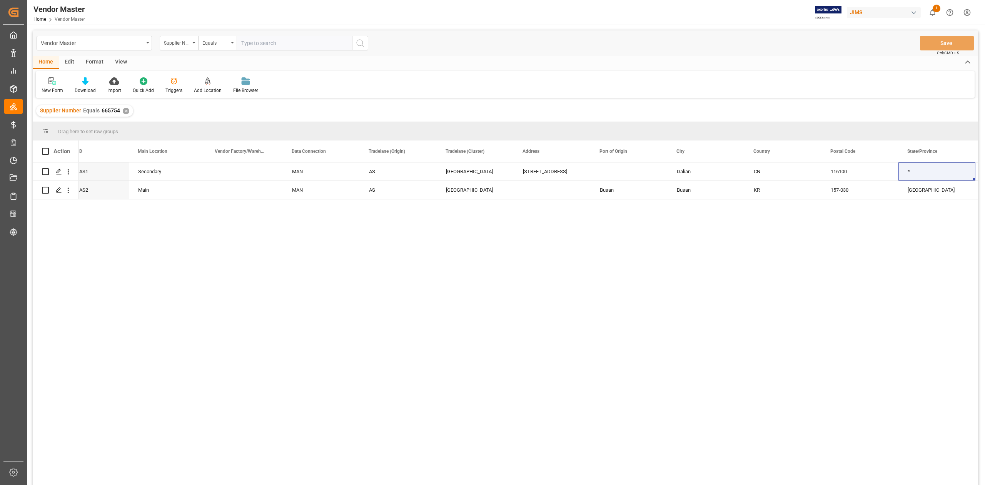
click at [123, 111] on div "✕" at bounding box center [126, 111] width 7 height 7
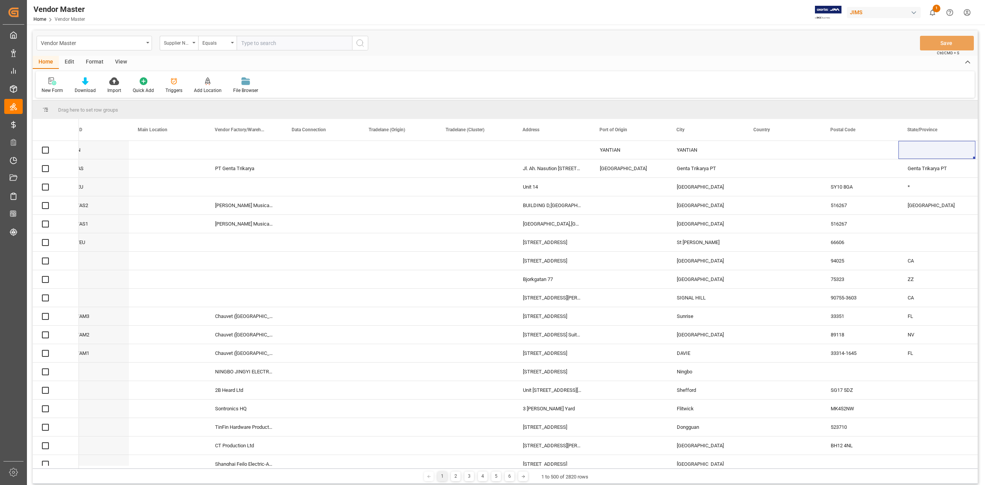
click at [307, 43] on input "text" at bounding box center [294, 43] width 115 height 15
paste input "778001"
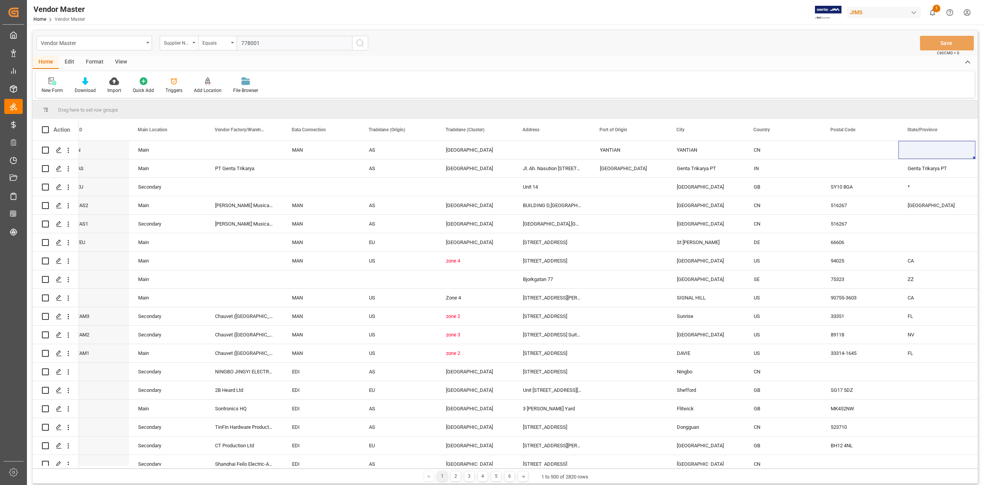
type input "778001"
click at [356, 48] on button "search button" at bounding box center [360, 43] width 16 height 15
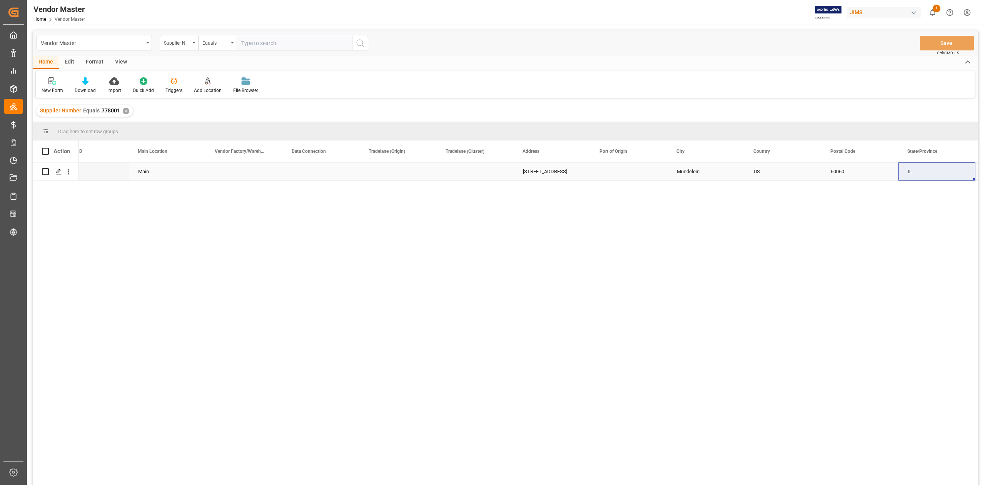
click at [409, 175] on div "Press SPACE to select this row." at bounding box center [398, 171] width 77 height 18
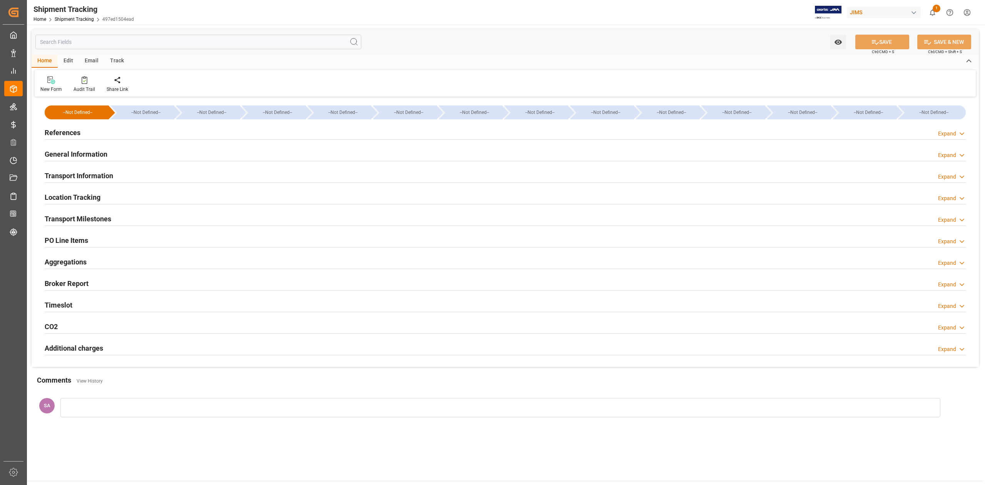
type input "[DATE] 00:00"
click at [98, 220] on h2 "Transport Milestones" at bounding box center [78, 218] width 67 height 10
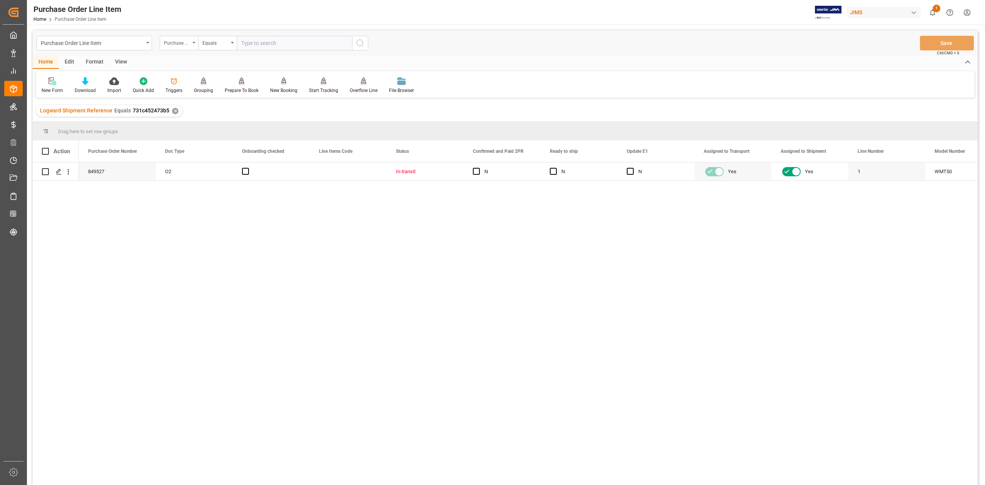
click at [192, 45] on div "Purchase Order Number" at bounding box center [179, 43] width 38 height 15
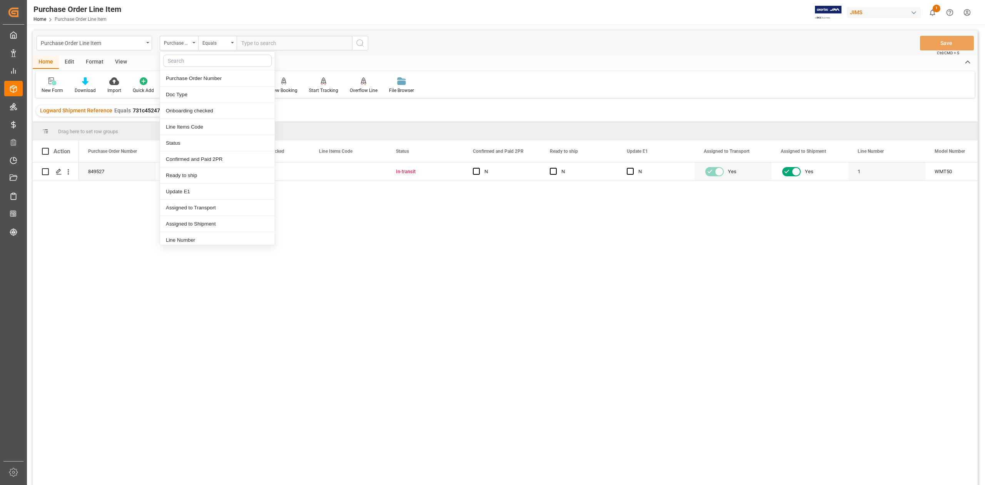
click at [106, 255] on div "849527 O2 In-transit N N N Yes Yes 1 WMT50 212329" at bounding box center [528, 325] width 898 height 327
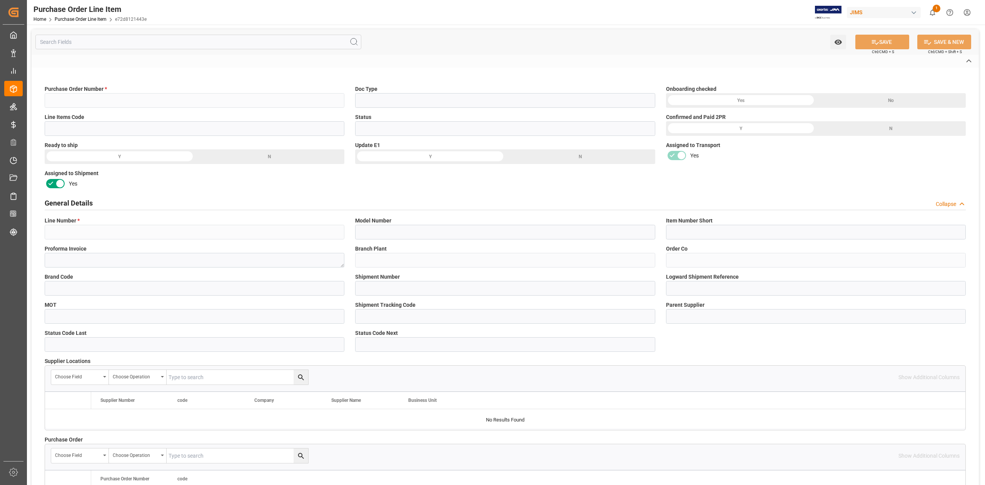
type input "849527"
type input "O2"
type input "In-transit"
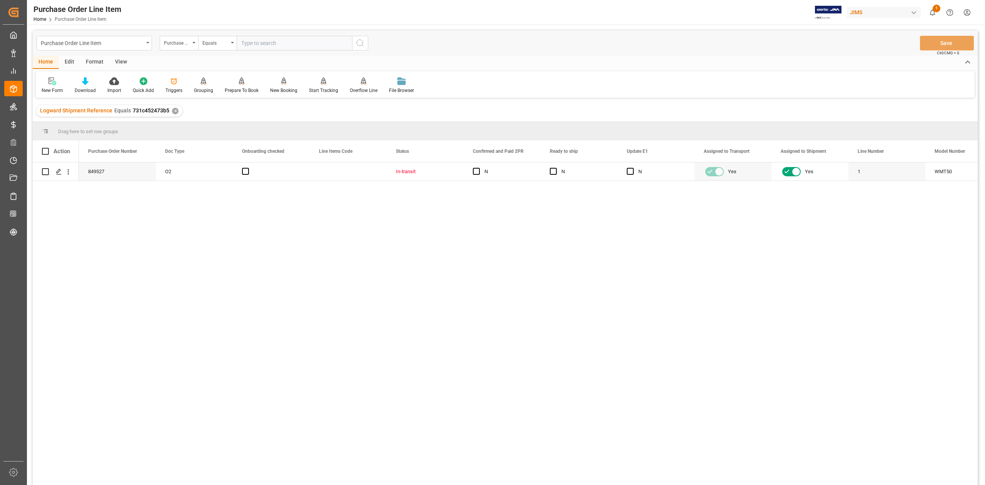
click at [125, 61] on div "View" at bounding box center [120, 62] width 23 height 13
click at [90, 88] on div "Standard Templates" at bounding box center [87, 90] width 38 height 7
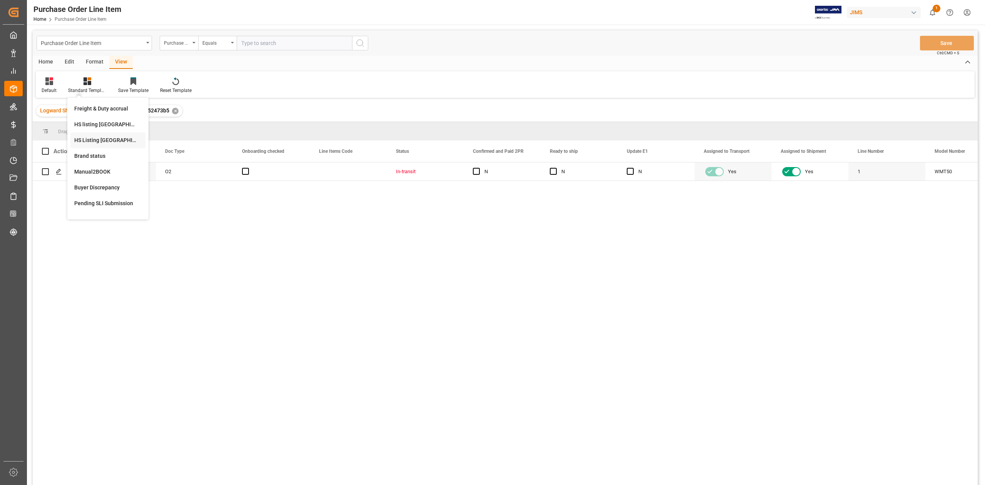
click at [108, 142] on div "HS Listing [GEOGRAPHIC_DATA]" at bounding box center [107, 140] width 67 height 8
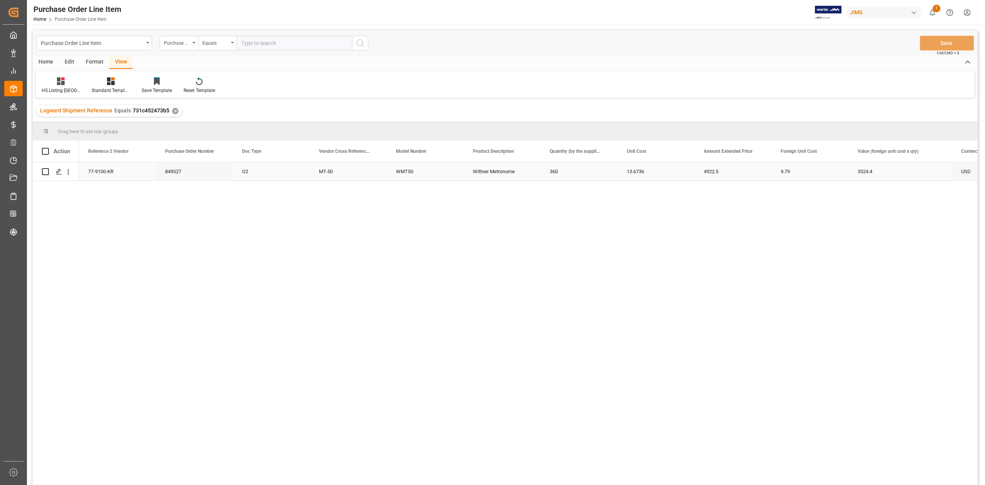
click at [97, 176] on div "77-9100-KR" at bounding box center [117, 171] width 77 height 18
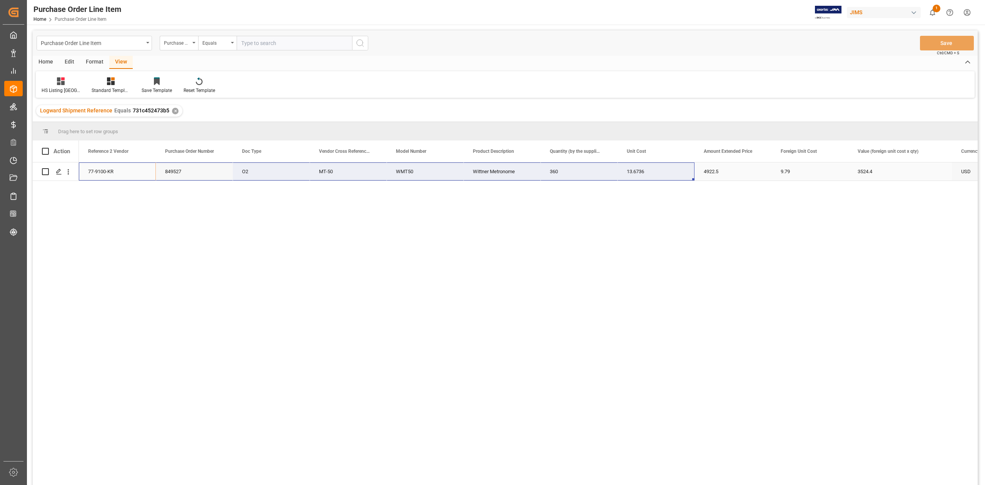
scroll to position [0, 282]
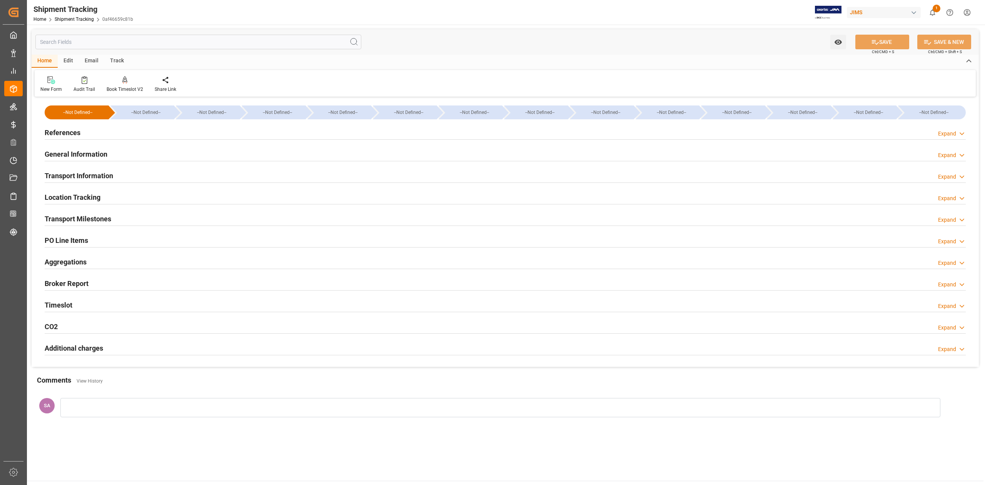
type input "31-07-2025 00:00"
type input "05-08-2025 00:00"
type input "14-08-2025 00:00"
type input "10-08-2025"
type input "14-08-2025 00:00"
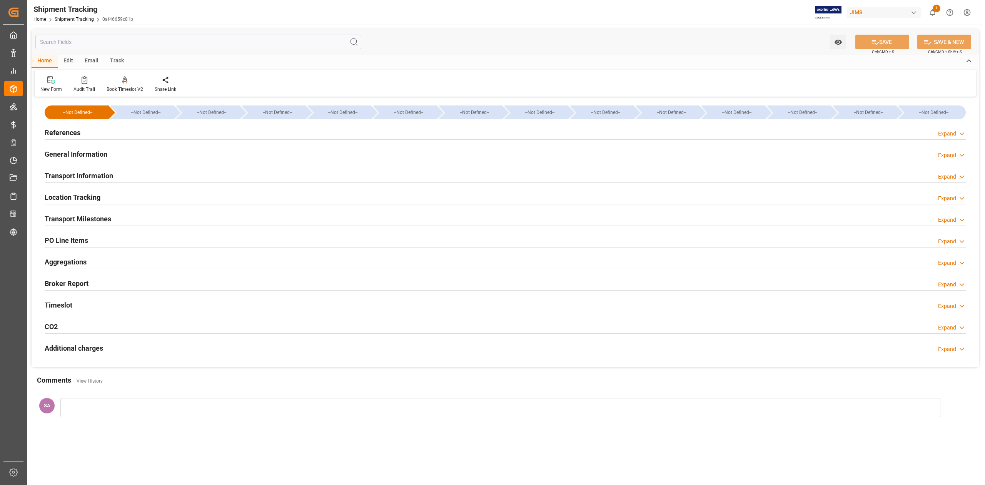
type input "14-08-2025 00:00"
type input "30-08-2025"
type input "19-09-2025 00:00"
click at [103, 218] on h2 "Transport Milestones" at bounding box center [78, 218] width 67 height 10
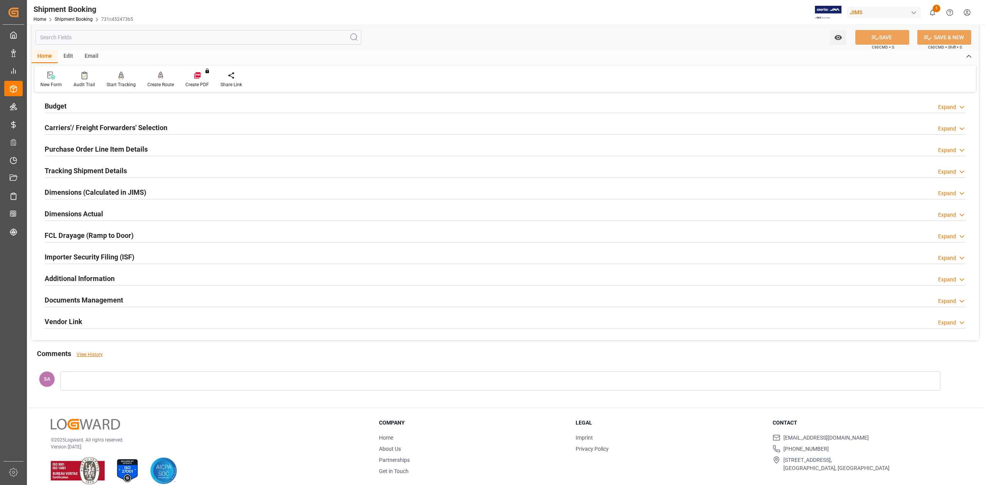
scroll to position [94, 0]
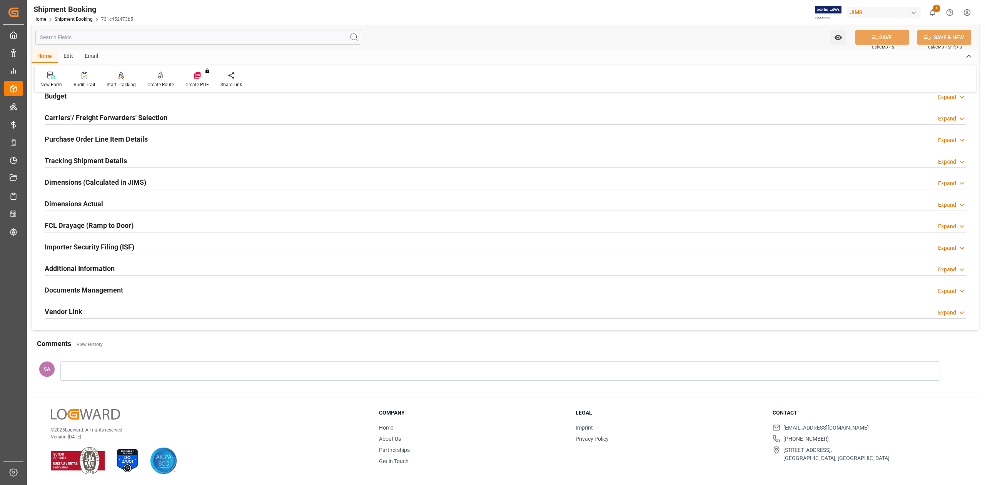
drag, startPoint x: 104, startPoint y: 290, endPoint x: 109, endPoint y: 293, distance: 6.2
click at [104, 290] on h2 "Documents Management" at bounding box center [84, 290] width 78 height 10
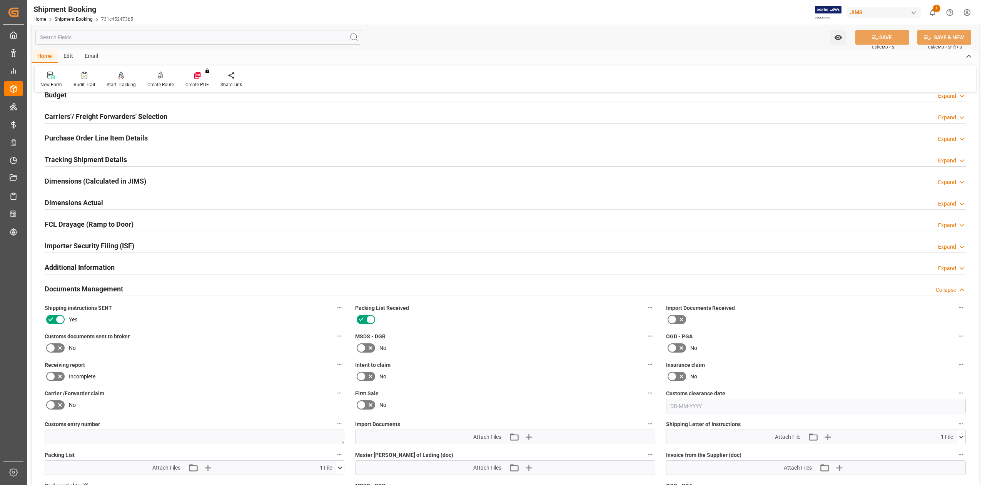
click at [52, 347] on icon at bounding box center [50, 347] width 5 height 3
click at [0, 0] on input "checkbox" at bounding box center [0, 0] width 0 height 0
click at [896, 39] on button "SAVE" at bounding box center [882, 37] width 54 height 15
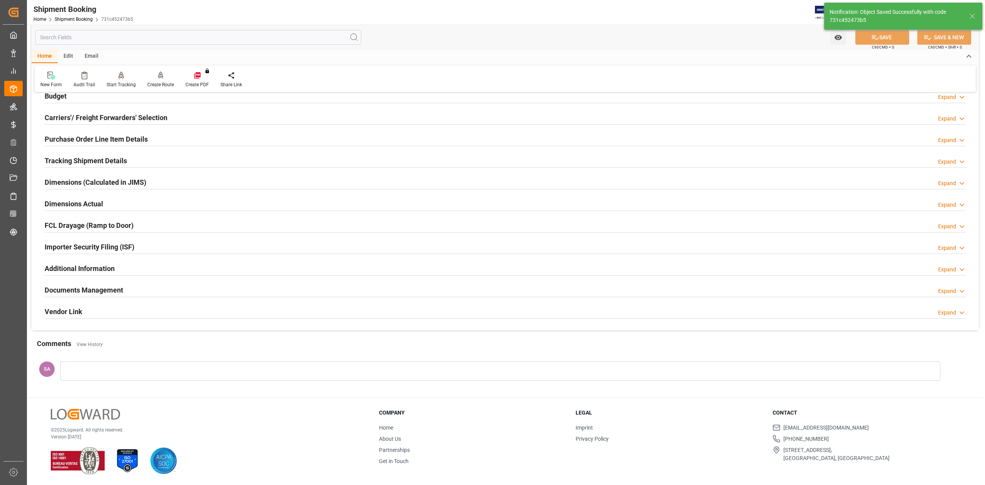
click at [94, 202] on h2 "Dimensions Actual" at bounding box center [74, 203] width 58 height 10
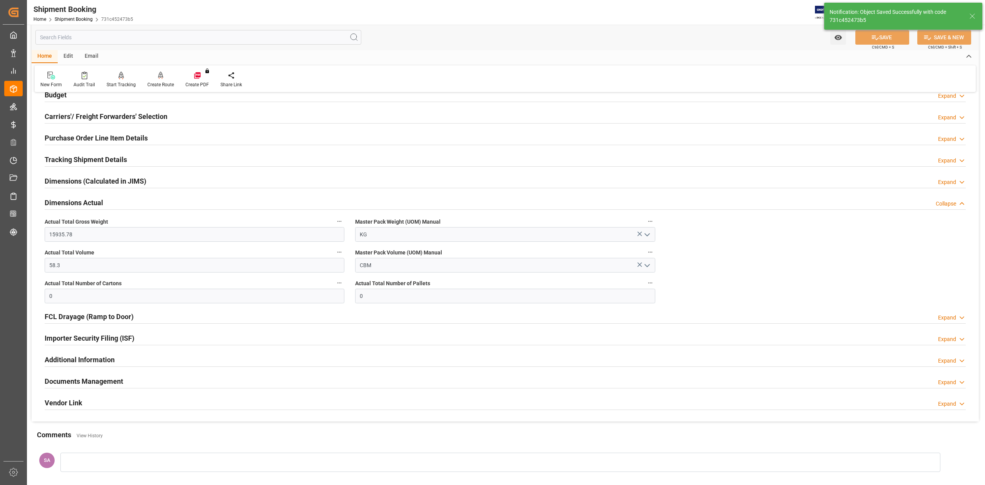
click at [94, 202] on h2 "Dimensions Actual" at bounding box center [74, 202] width 58 height 10
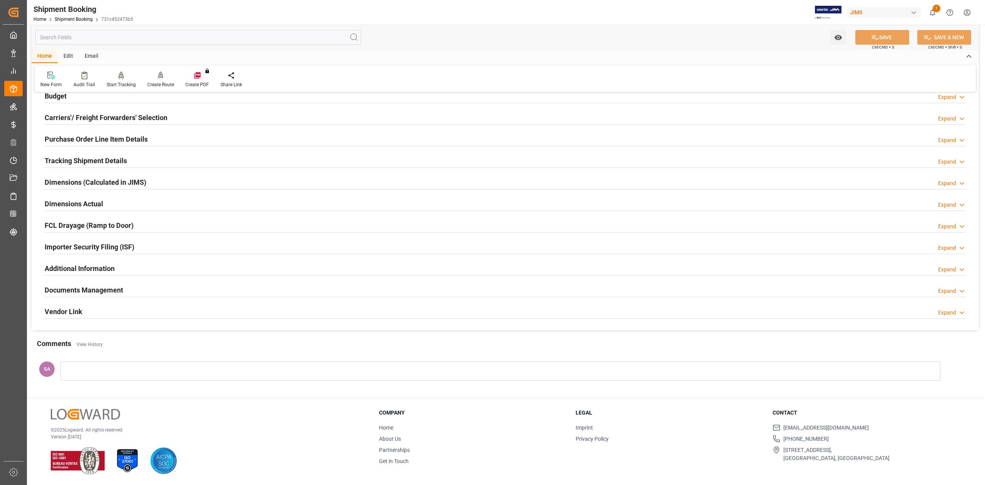
click at [79, 293] on h2 "Documents Management" at bounding box center [84, 290] width 78 height 10
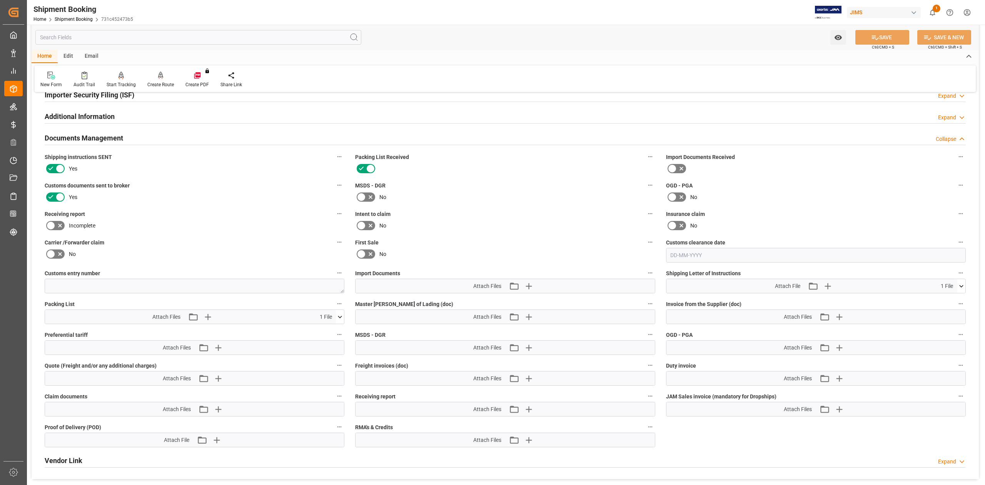
scroll to position [248, 0]
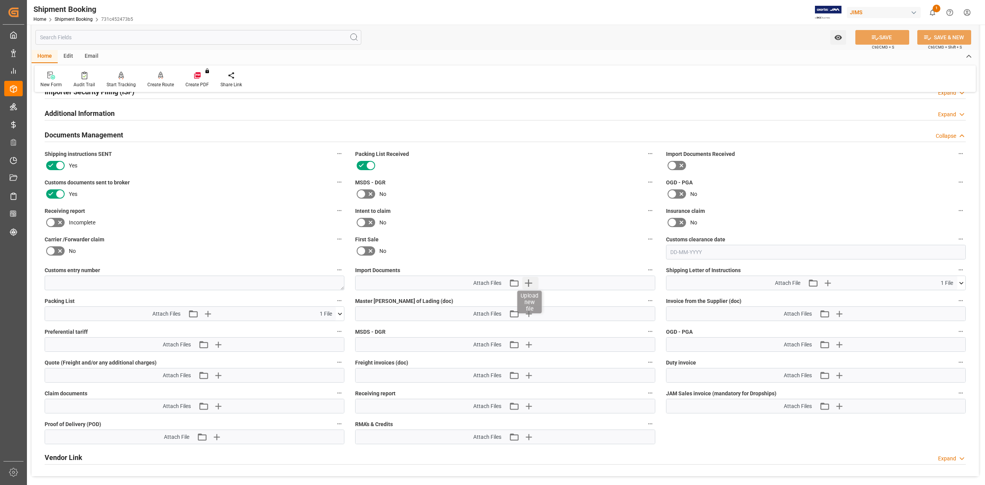
click at [529, 279] on icon "button" at bounding box center [528, 283] width 12 height 12
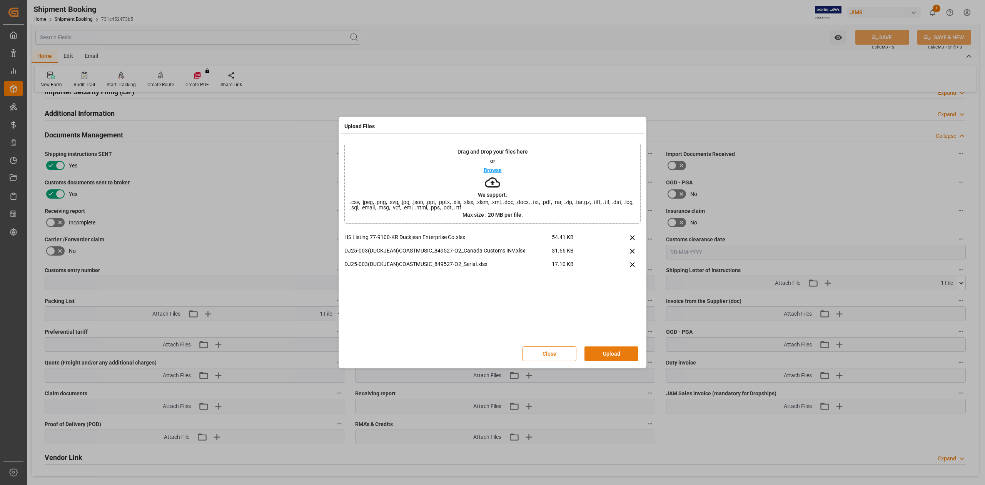
click at [610, 352] on button "Upload" at bounding box center [611, 353] width 54 height 15
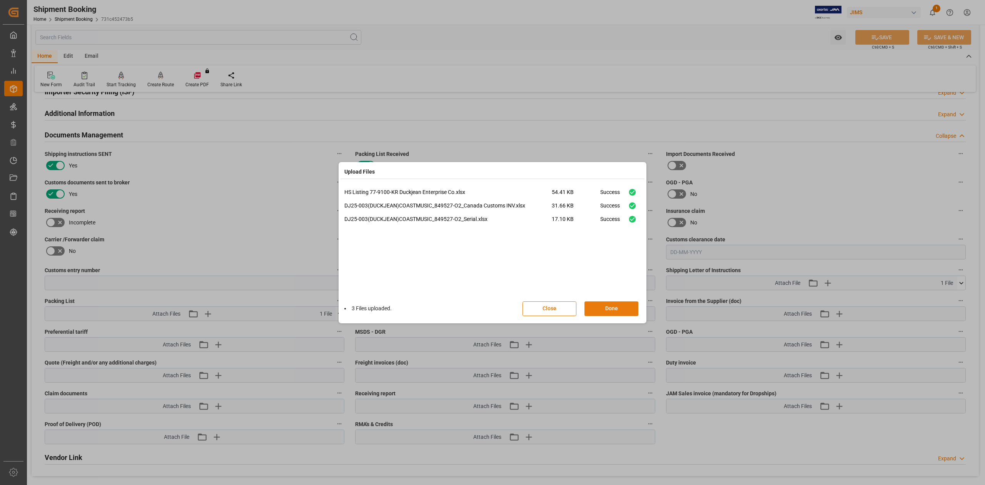
click at [617, 305] on button "Done" at bounding box center [611, 308] width 54 height 15
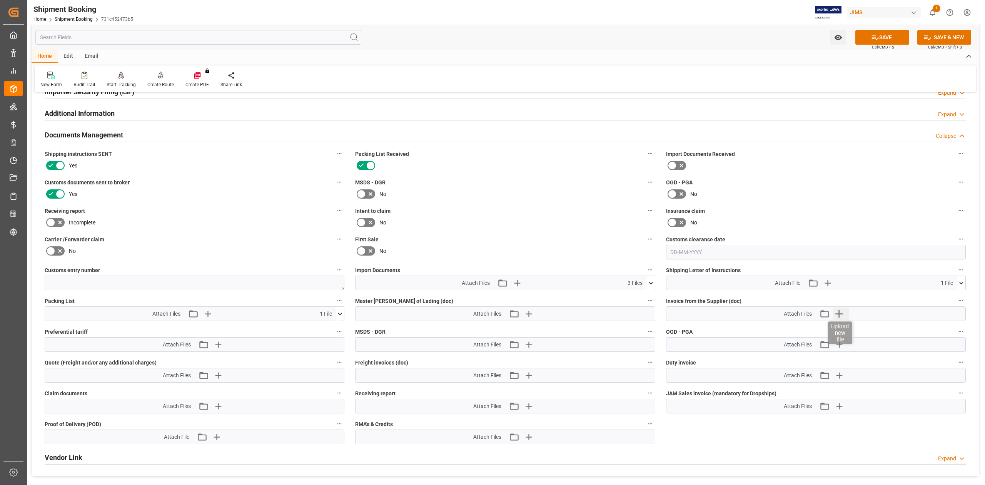
click at [838, 312] on icon "button" at bounding box center [839, 313] width 12 height 12
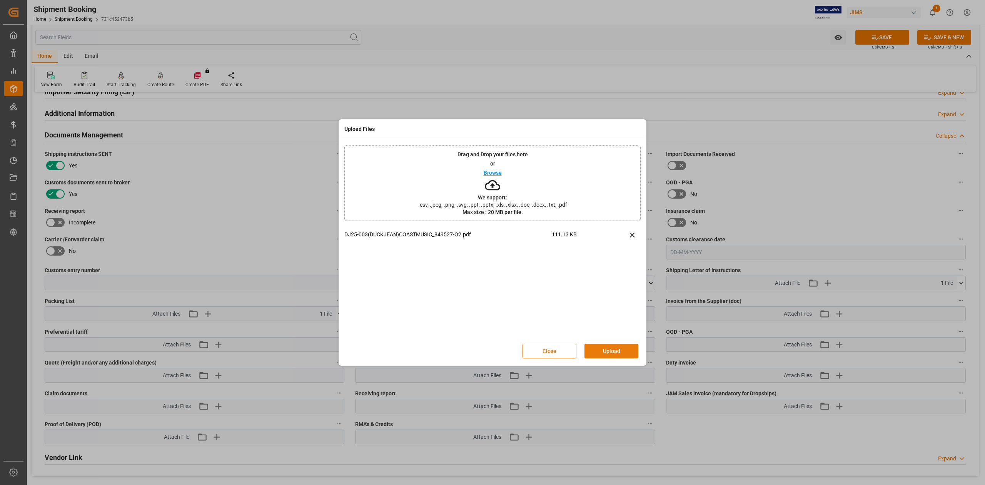
click at [616, 351] on button "Upload" at bounding box center [611, 350] width 54 height 15
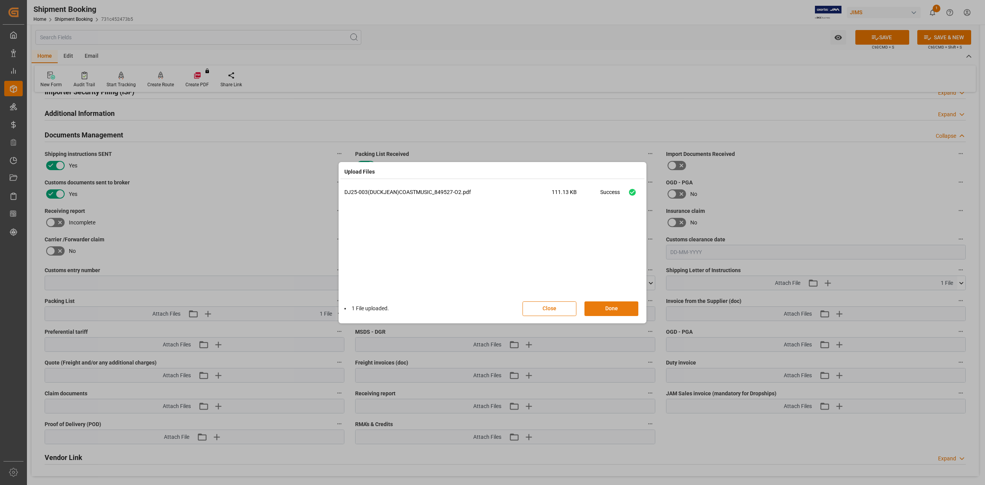
click at [618, 310] on button "Done" at bounding box center [611, 308] width 54 height 15
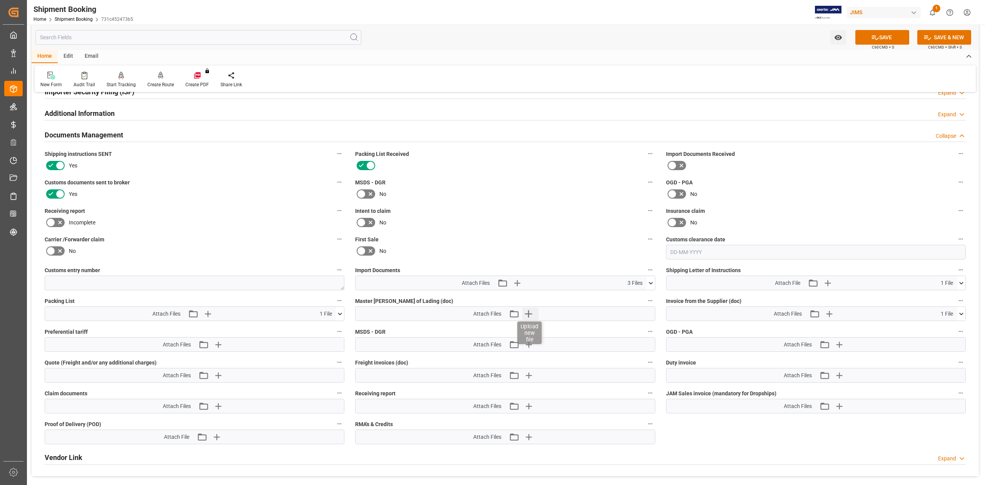
click at [527, 313] on icon "button" at bounding box center [528, 313] width 7 height 7
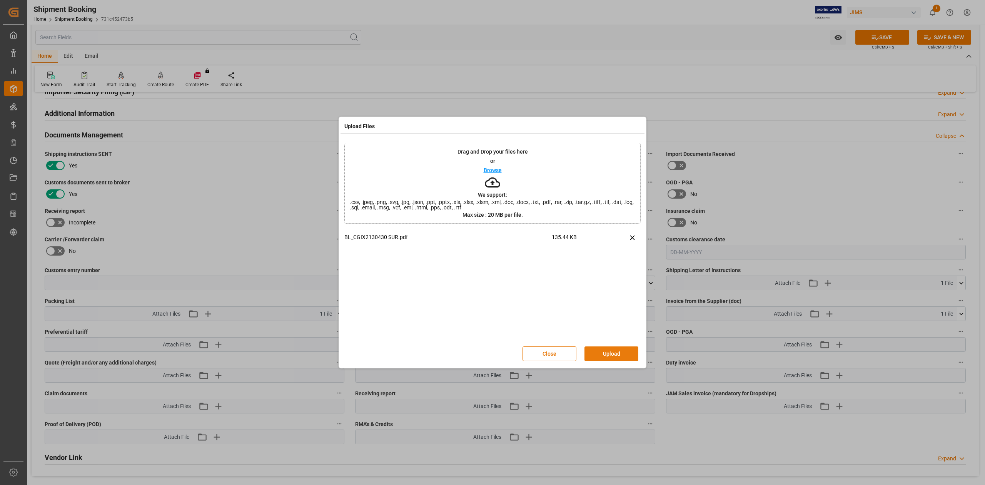
click at [619, 352] on button "Upload" at bounding box center [611, 353] width 54 height 15
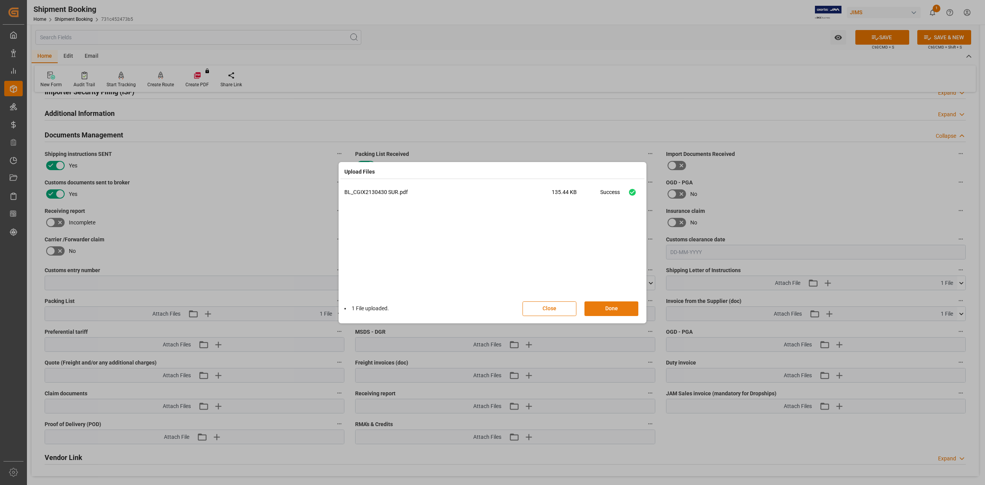
click at [622, 308] on button "Done" at bounding box center [611, 308] width 54 height 15
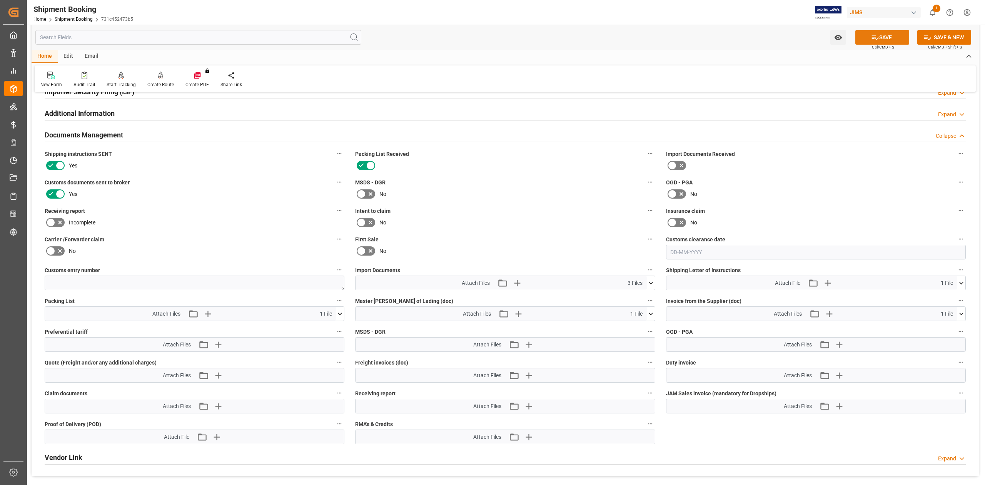
click at [891, 38] on button "SAVE" at bounding box center [882, 37] width 54 height 15
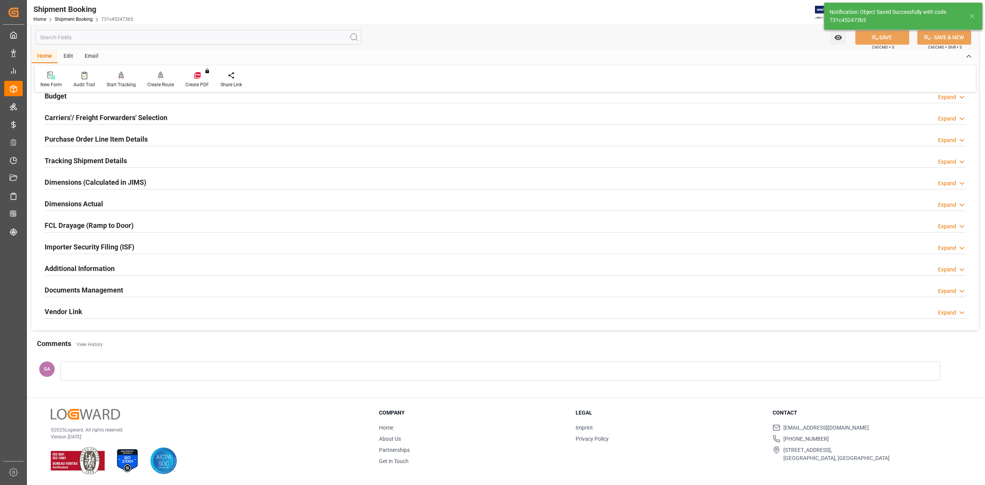
scroll to position [94, 0]
click at [114, 289] on h2 "Documents Management" at bounding box center [84, 290] width 78 height 10
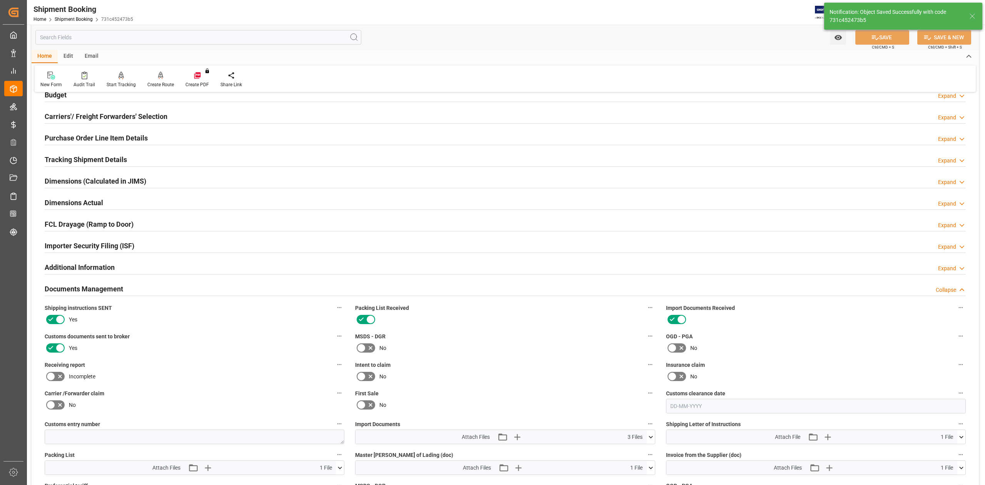
scroll to position [248, 0]
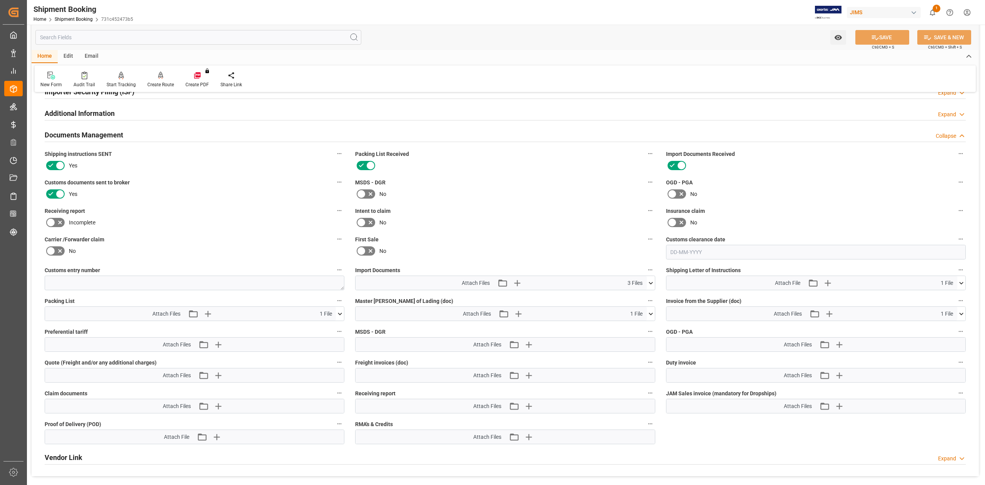
click at [341, 316] on icon at bounding box center [340, 314] width 8 height 8
click at [323, 330] on icon at bounding box center [320, 328] width 6 height 6
click at [219, 311] on icon "button" at bounding box center [218, 313] width 12 height 12
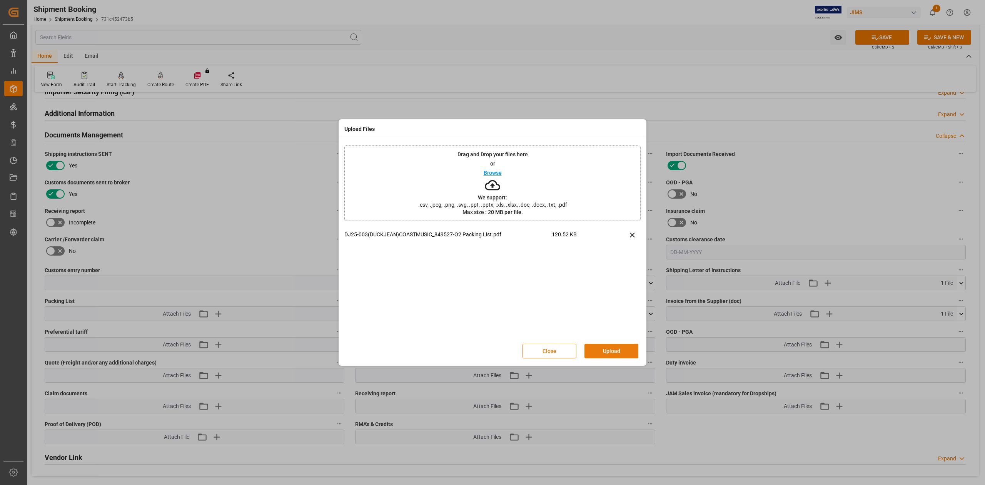
click at [622, 347] on button "Upload" at bounding box center [611, 350] width 54 height 15
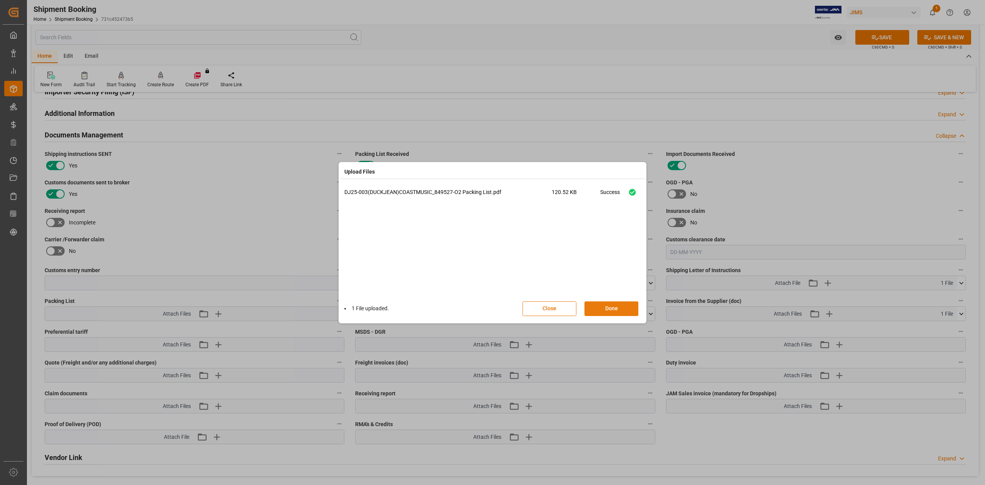
click at [607, 302] on button "Done" at bounding box center [611, 308] width 54 height 15
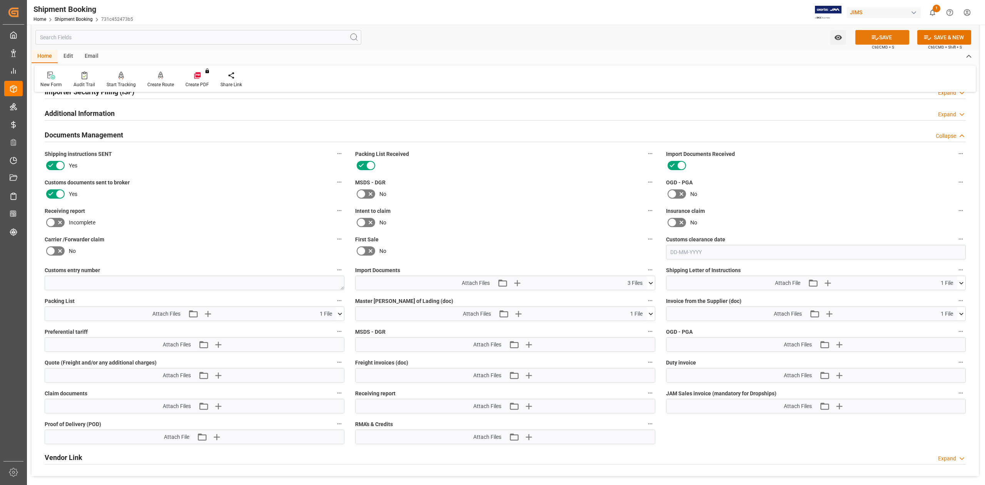
click at [894, 39] on button "SAVE" at bounding box center [882, 37] width 54 height 15
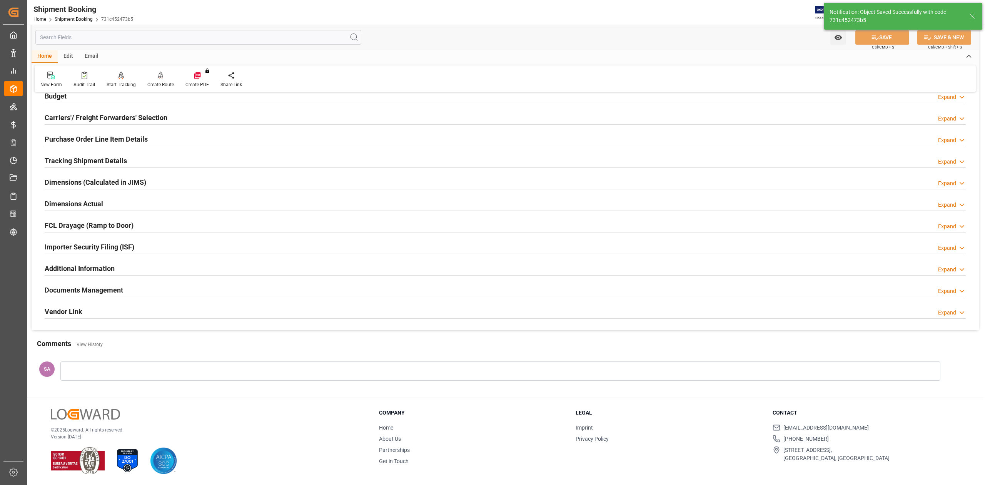
scroll to position [94, 0]
click at [71, 142] on h2 "Purchase Order Line Item Details" at bounding box center [96, 139] width 103 height 10
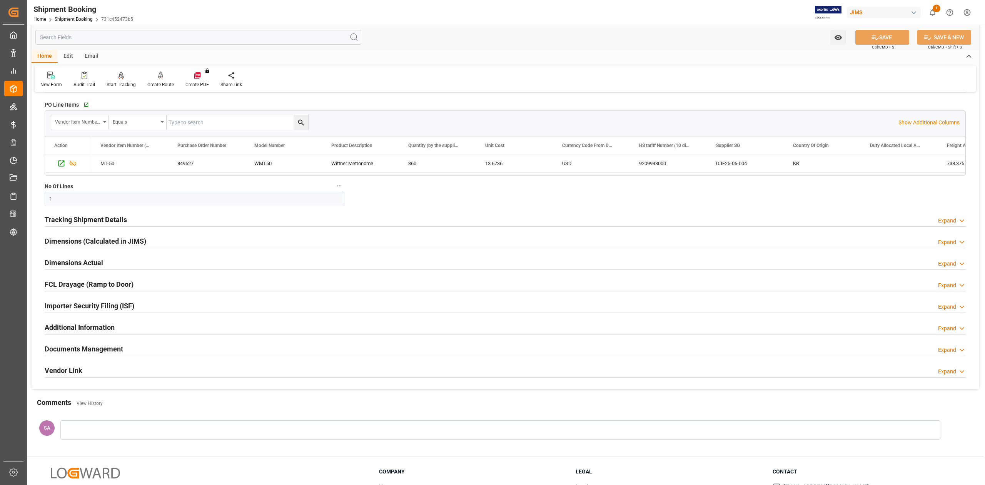
scroll to position [54, 0]
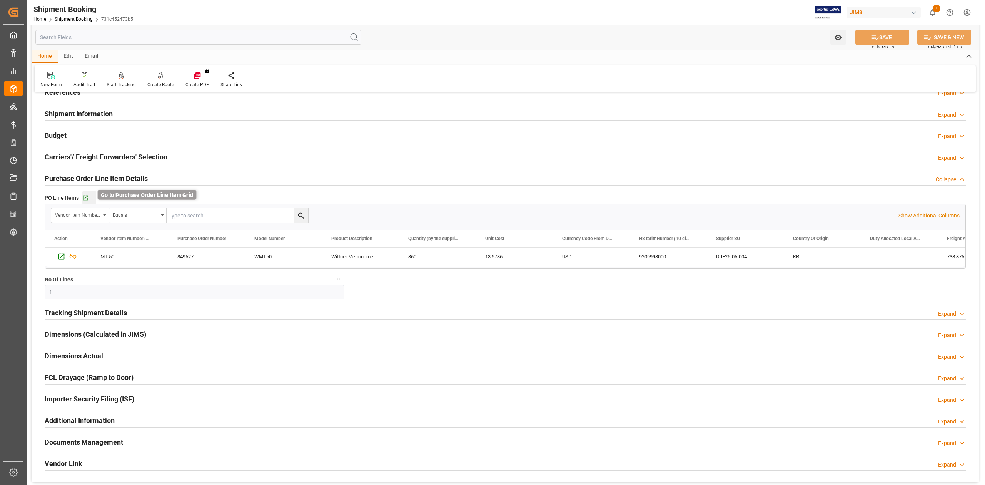
click at [85, 197] on icon "button" at bounding box center [85, 197] width 5 height 5
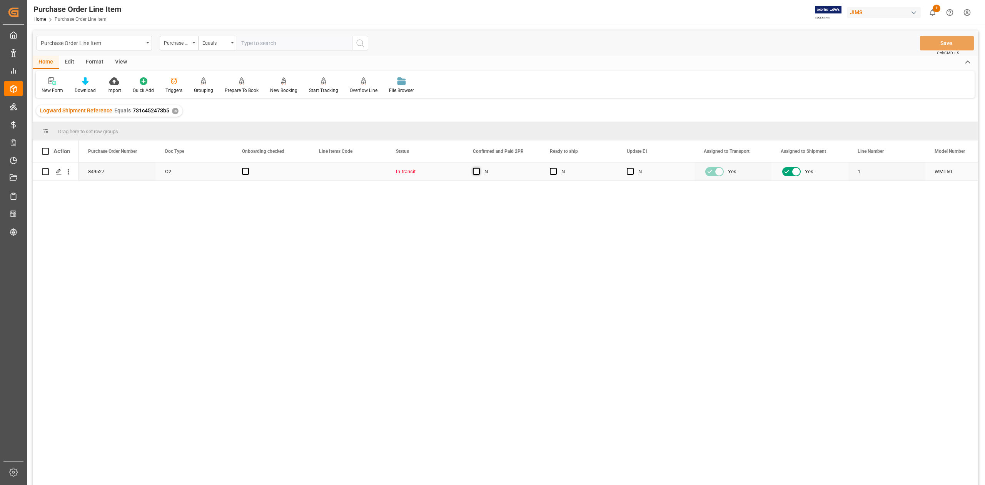
click at [477, 171] on span "Press SPACE to select this row." at bounding box center [476, 171] width 7 height 7
click at [478, 168] on input "Press SPACE to select this row." at bounding box center [478, 168] width 0 height 0
click at [963, 41] on button "Save" at bounding box center [947, 43] width 54 height 15
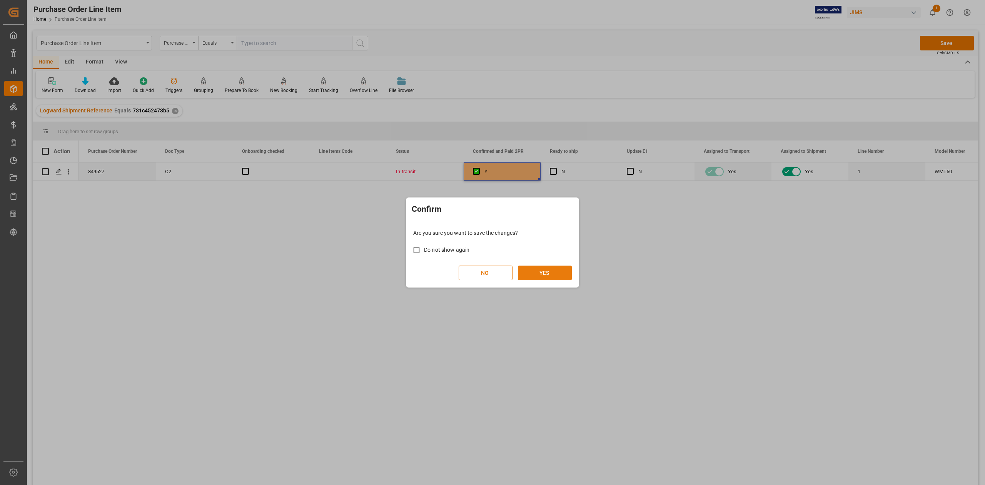
click at [553, 273] on button "YES" at bounding box center [545, 272] width 54 height 15
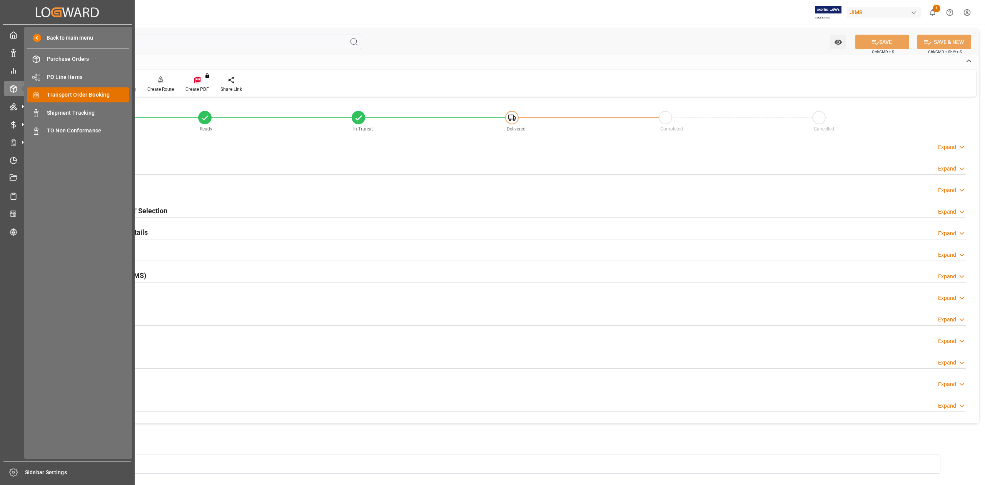
click at [76, 93] on span "Transport Order Booking" at bounding box center [88, 95] width 83 height 8
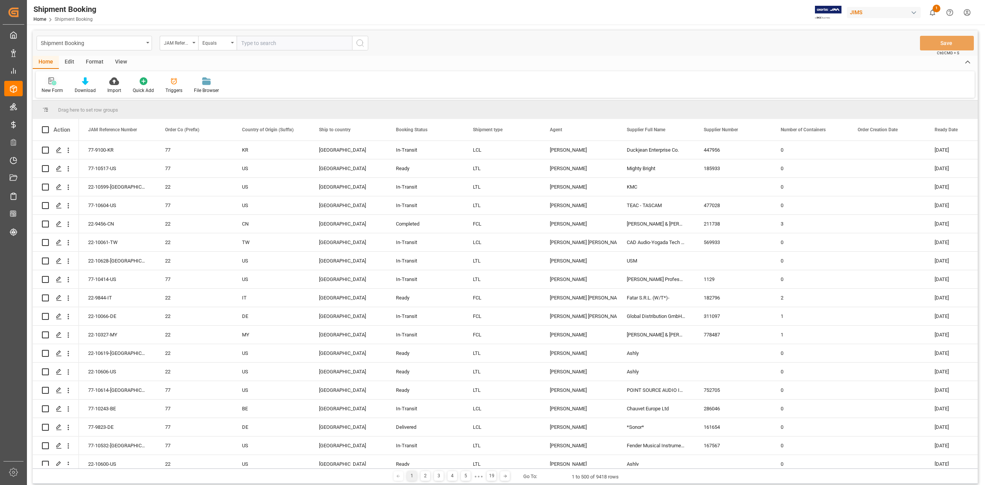
click at [55, 87] on div "New Form" at bounding box center [53, 90] width 22 height 7
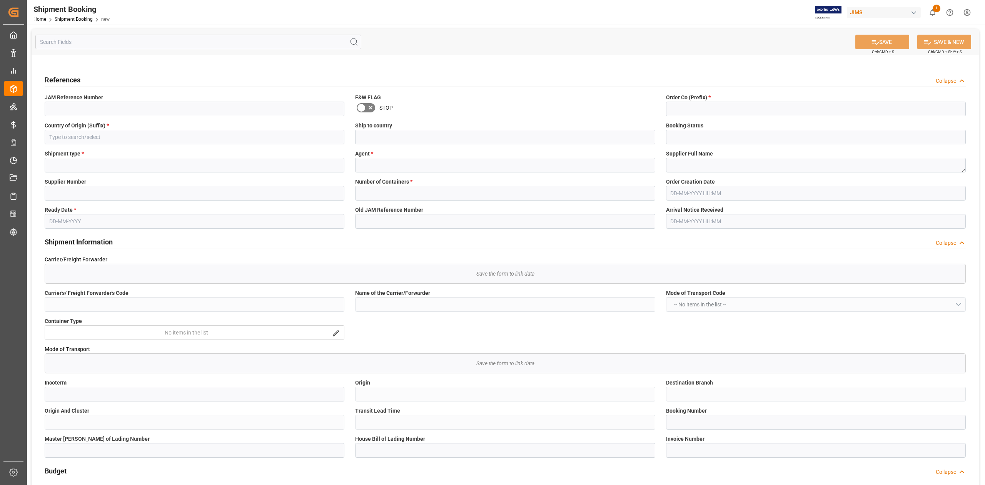
type input "Quote"
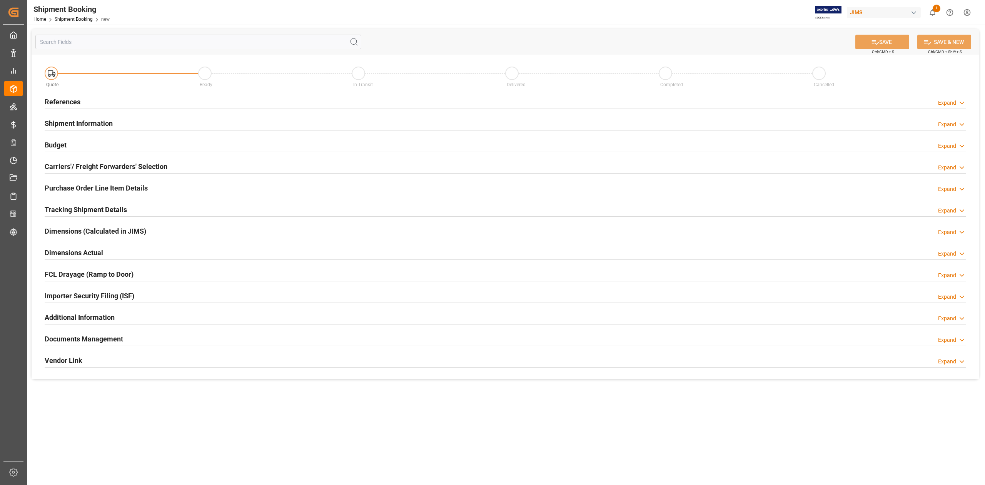
click at [55, 101] on h2 "References" at bounding box center [63, 102] width 36 height 10
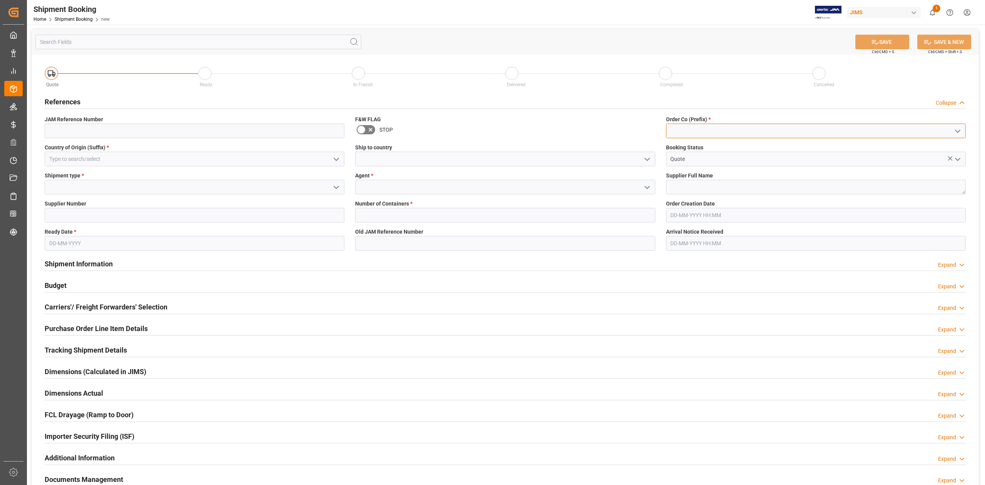
click at [729, 136] on input at bounding box center [816, 130] width 300 height 15
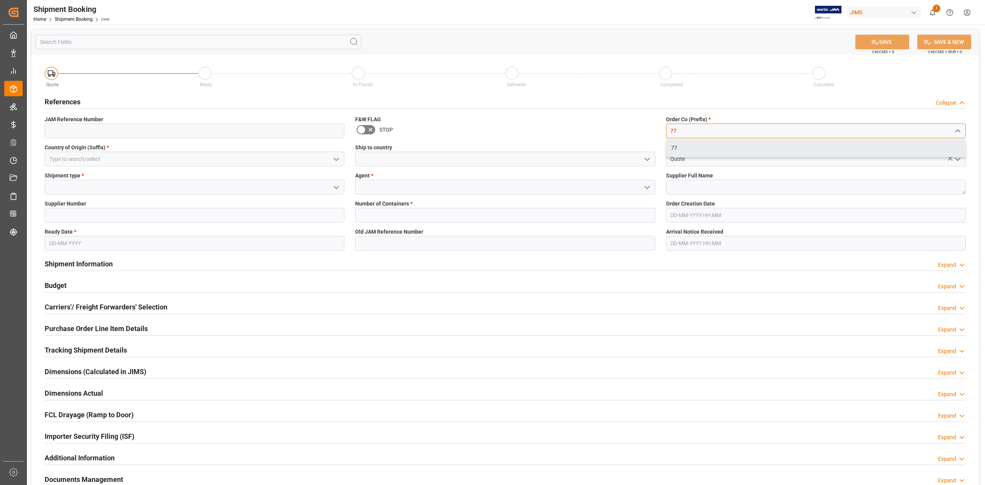
click at [685, 152] on div "77" at bounding box center [815, 147] width 299 height 17
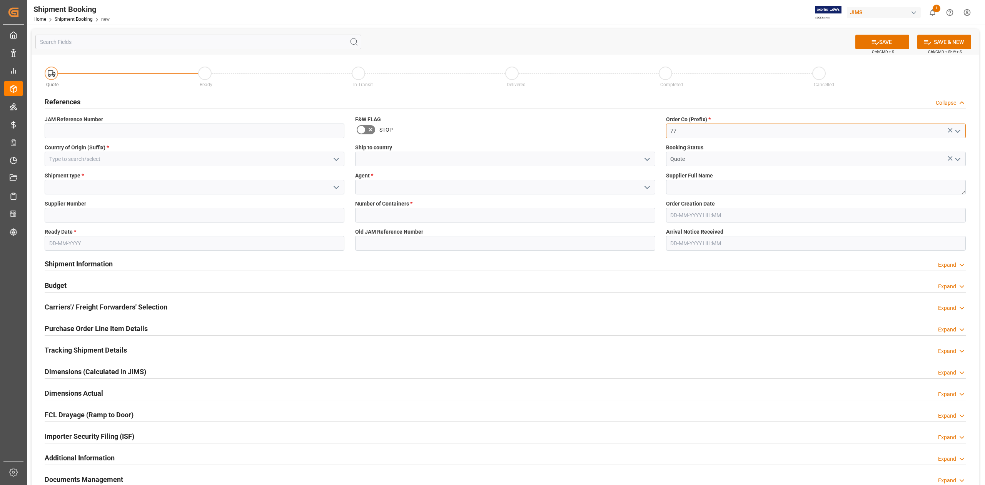
type input "77"
click at [77, 159] on input at bounding box center [195, 159] width 300 height 15
type input "c"
click at [82, 176] on div "CN" at bounding box center [194, 175] width 299 height 17
type input "CN"
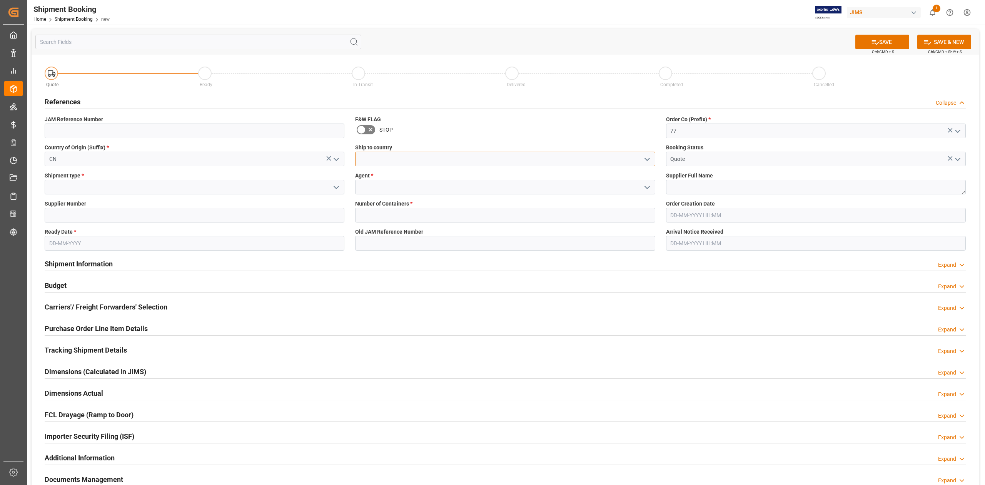
click at [379, 160] on input at bounding box center [505, 159] width 300 height 15
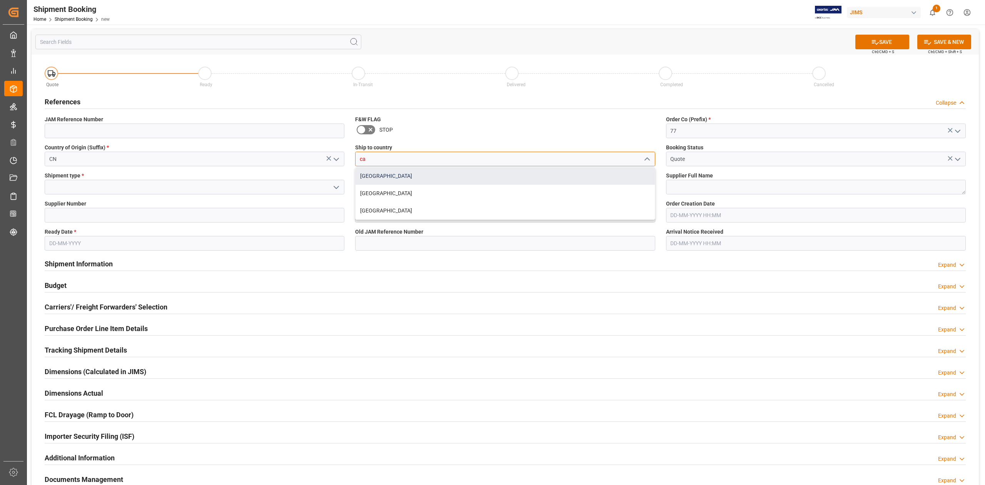
click at [377, 174] on div "Canada" at bounding box center [504, 175] width 299 height 17
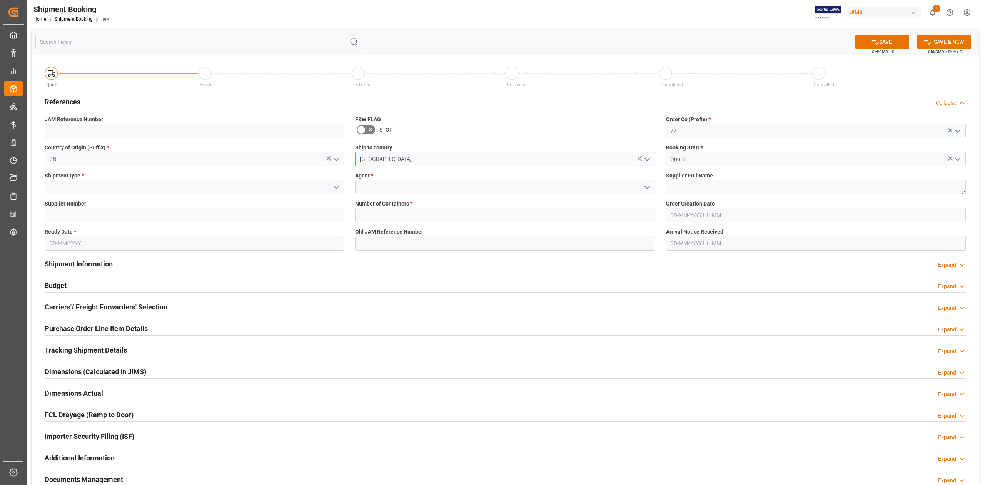
type input "Canada"
click at [107, 188] on input at bounding box center [195, 187] width 300 height 15
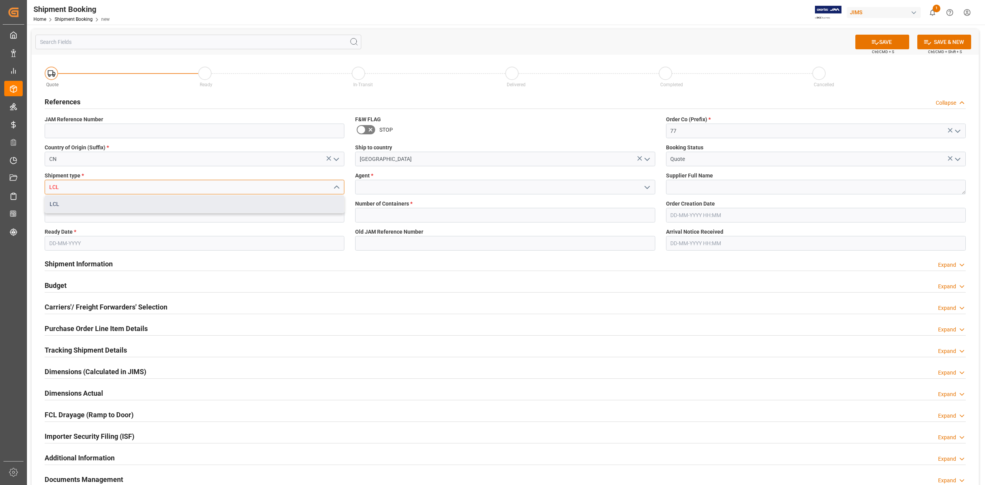
click at [115, 201] on div "LCL" at bounding box center [194, 203] width 299 height 17
type input "LCL"
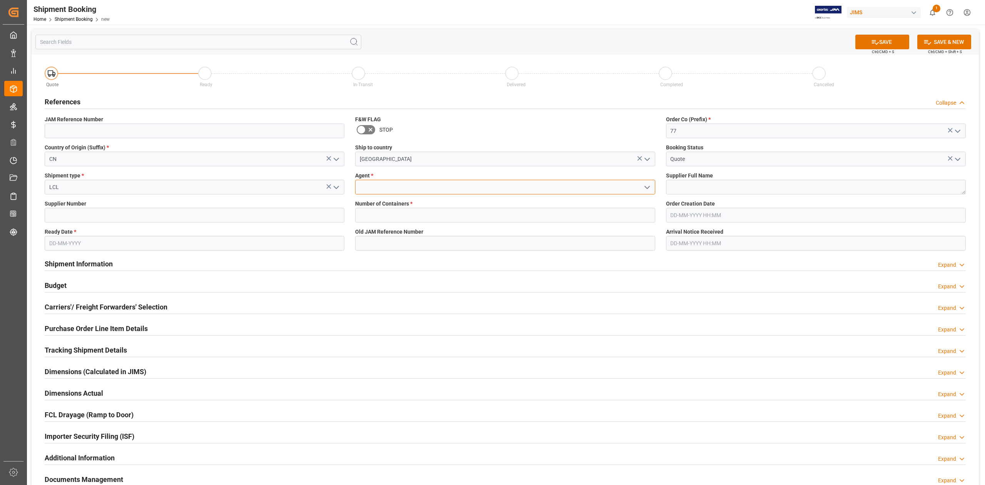
click at [398, 182] on input at bounding box center [505, 187] width 300 height 15
click at [412, 205] on div "[PERSON_NAME]" at bounding box center [504, 203] width 299 height 17
type input "[PERSON_NAME]"
click at [700, 188] on textarea at bounding box center [816, 187] width 300 height 15
paste textarea "High Hope Zhongding Corp (Tianjin)"
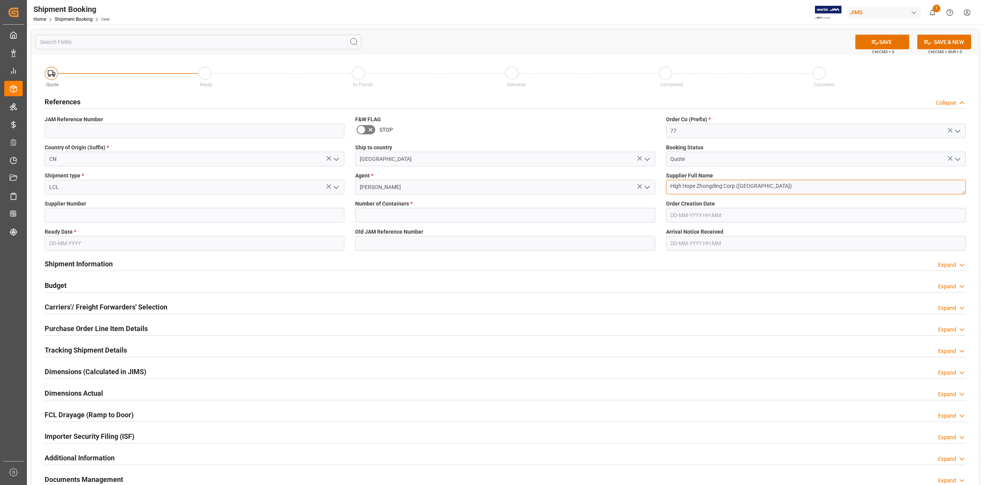
type textarea "High Hope Zhongding Corp (Tianjin)"
click at [87, 208] on input at bounding box center [195, 215] width 300 height 15
paste input "467267"
type input "467267"
click at [396, 213] on input "text" at bounding box center [505, 215] width 300 height 15
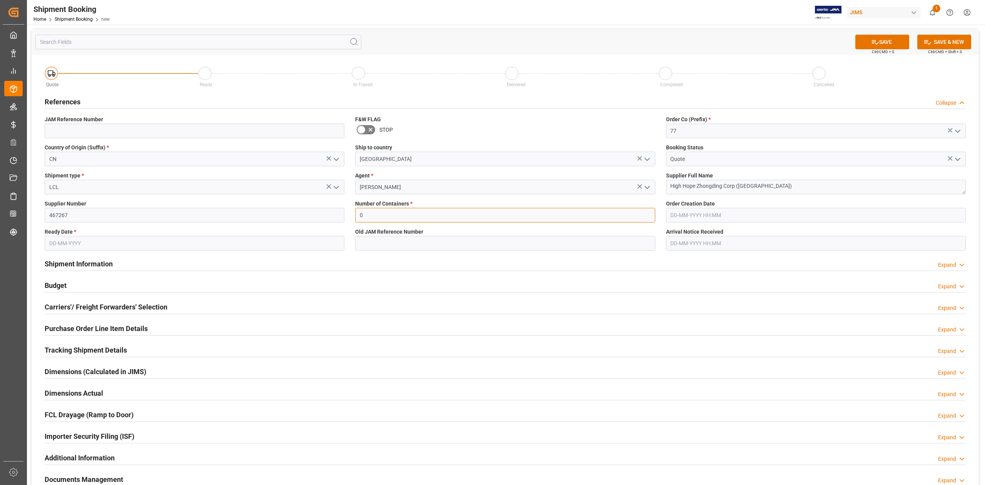
type input "0"
click at [114, 243] on input "text" at bounding box center [195, 243] width 300 height 15
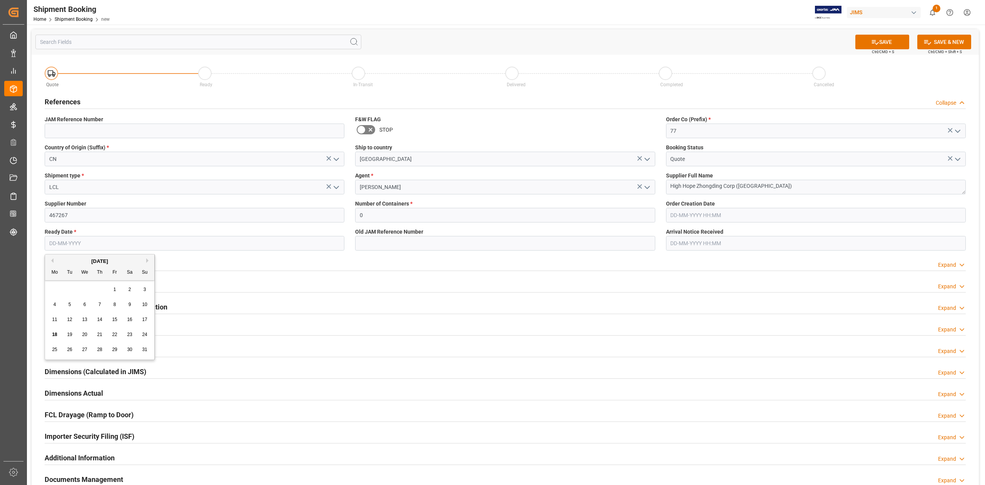
drag, startPoint x: 116, startPoint y: 336, endPoint x: 120, endPoint y: 336, distance: 3.9
click at [116, 335] on span "22" at bounding box center [114, 334] width 5 height 5
type input "22-08-2025"
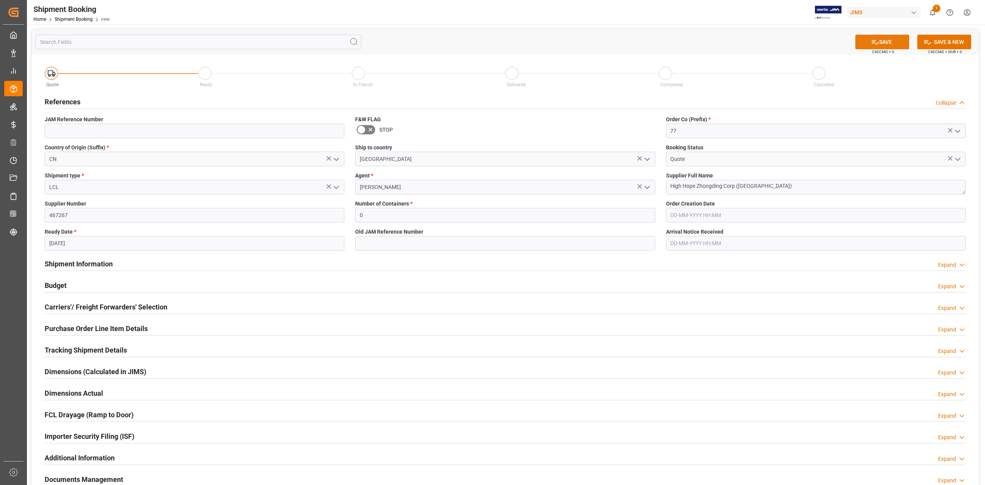
click at [886, 42] on button "SAVE" at bounding box center [882, 42] width 54 height 15
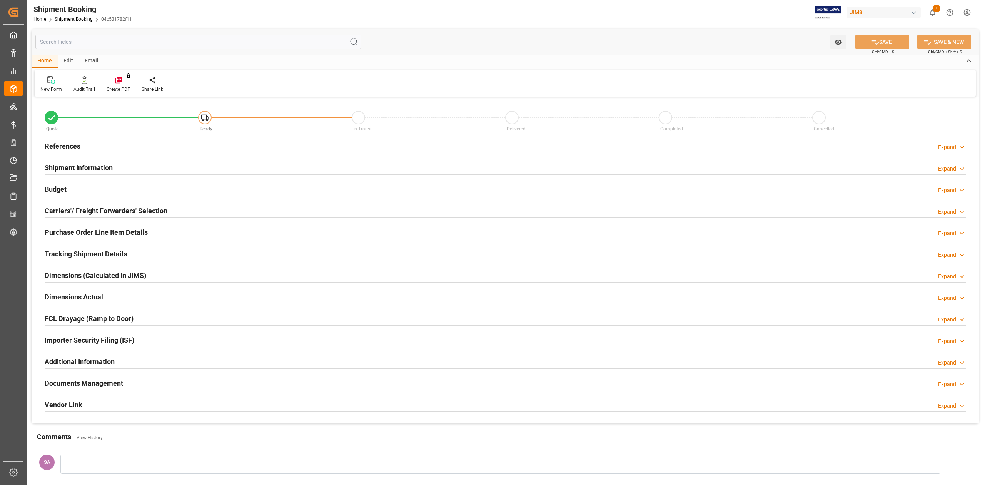
type input "0"
type input "[DATE]"
click at [72, 147] on h2 "References" at bounding box center [63, 146] width 36 height 10
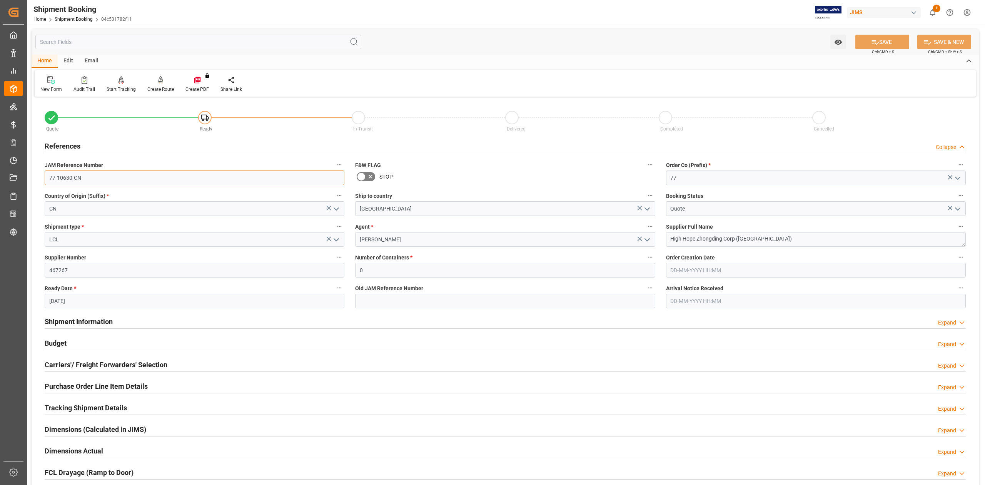
click at [97, 179] on input "77-10630-CN" at bounding box center [195, 177] width 300 height 15
click at [102, 176] on input "77-10630-CN" at bounding box center [195, 177] width 300 height 15
click at [102, 177] on input "77-10630-CN" at bounding box center [195, 177] width 300 height 15
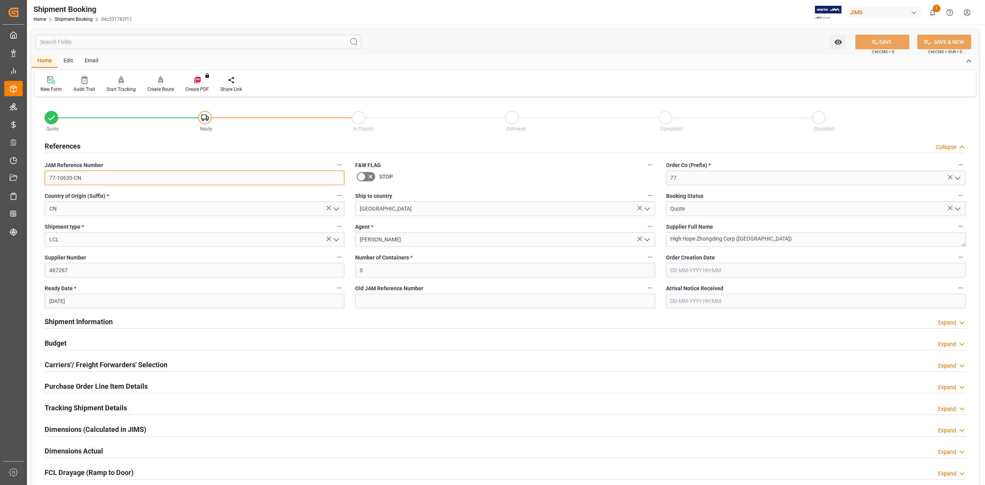
click at [102, 177] on input "77-10630-CN" at bounding box center [195, 177] width 300 height 15
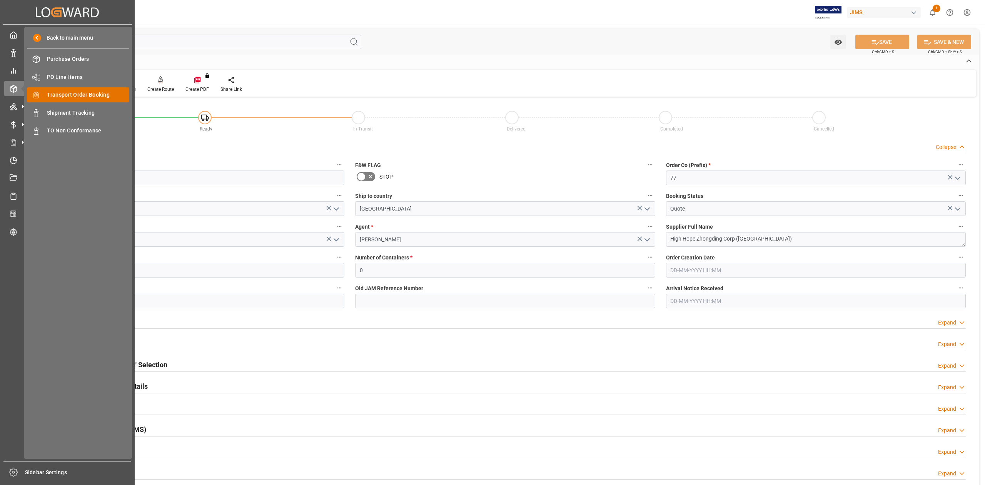
click at [81, 93] on span "Transport Order Booking" at bounding box center [88, 95] width 83 height 8
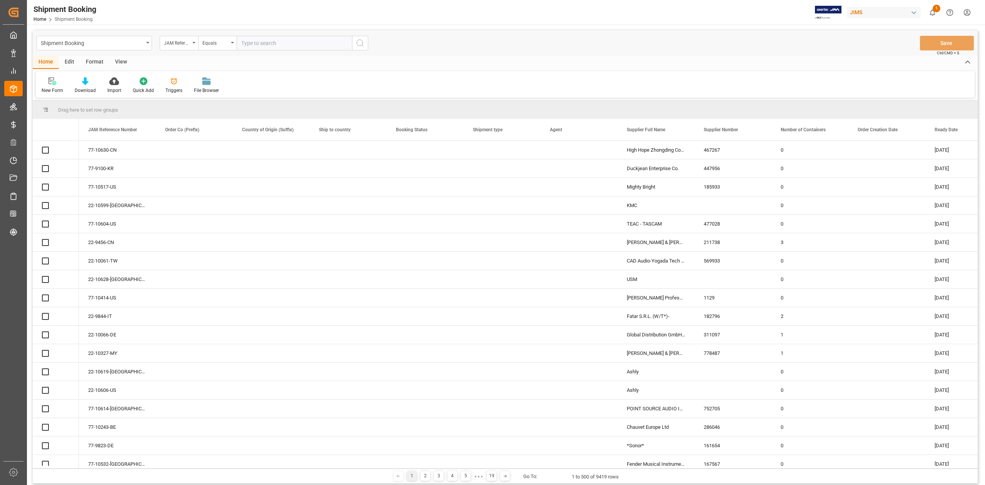
click at [302, 46] on input "text" at bounding box center [294, 43] width 115 height 15
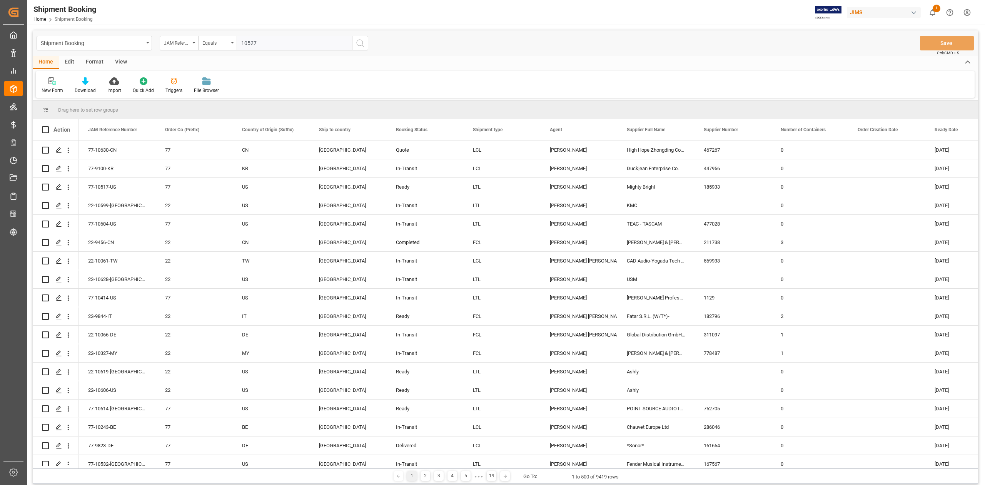
type input "10527"
drag, startPoint x: 359, startPoint y: 45, endPoint x: 288, endPoint y: 258, distance: 223.8
click at [360, 45] on circle "search button" at bounding box center [360, 43] width 6 height 6
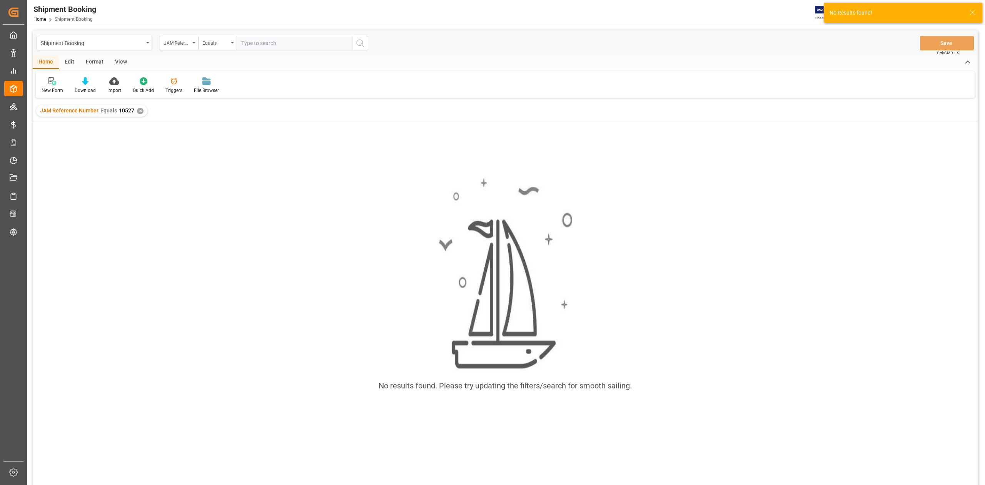
click at [284, 45] on input "text" at bounding box center [294, 43] width 115 height 15
click at [138, 111] on div "✕" at bounding box center [140, 111] width 7 height 7
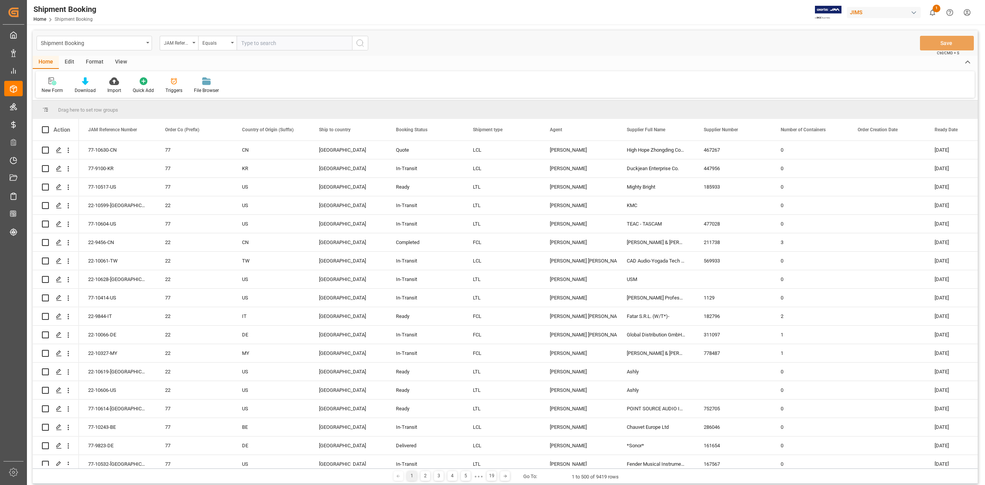
click at [265, 48] on input "text" at bounding box center [294, 43] width 115 height 15
paste input "77-10527-CN"
type input "77-10527-CN"
click at [358, 45] on icon "search button" at bounding box center [359, 42] width 9 height 9
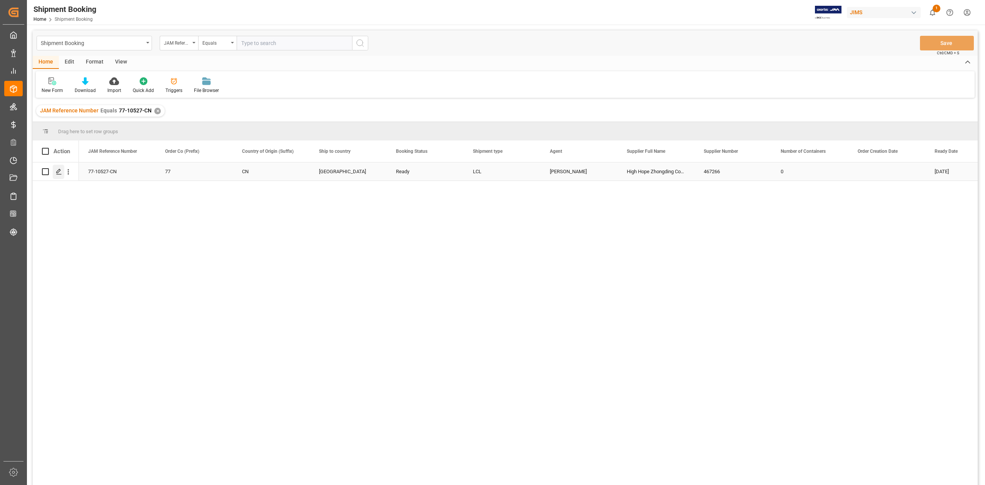
click at [55, 172] on div "Press SPACE to select this row." at bounding box center [59, 172] width 12 height 14
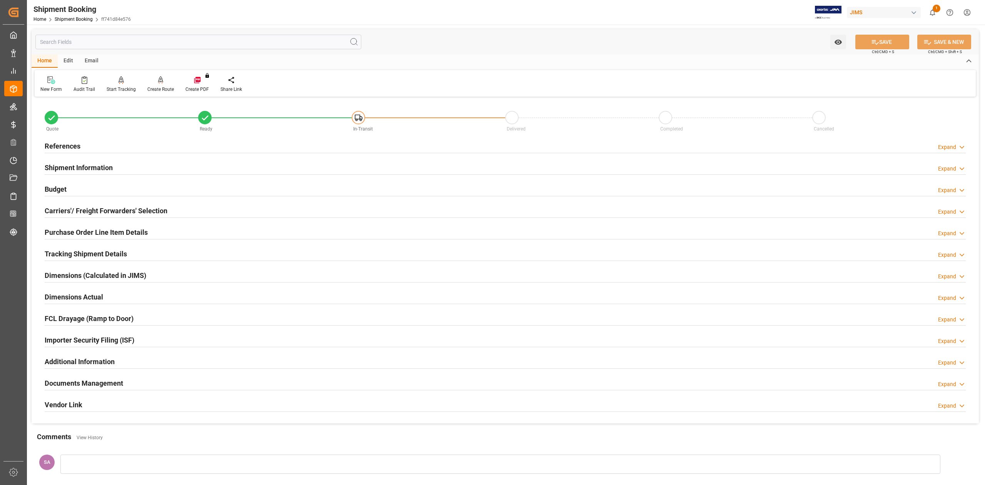
click at [105, 385] on h2 "Documents Management" at bounding box center [84, 383] width 78 height 10
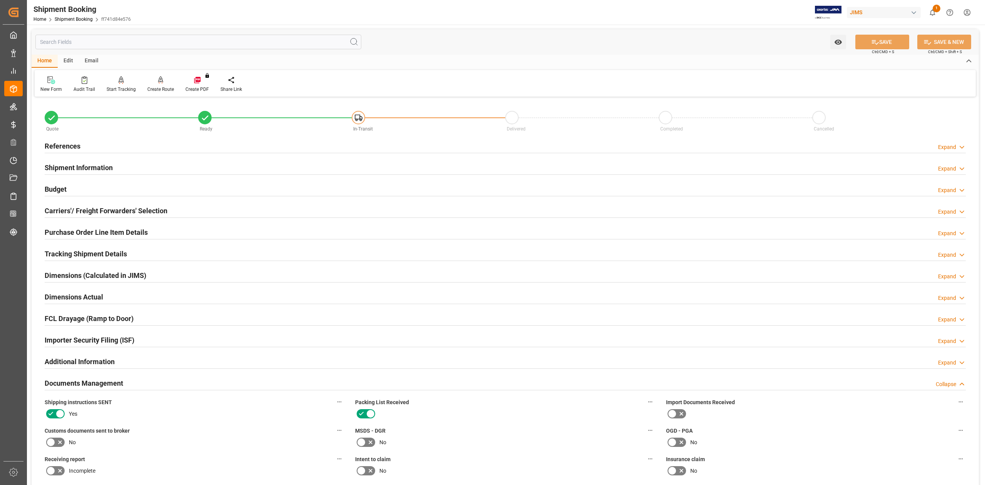
click at [117, 382] on h2 "Documents Management" at bounding box center [84, 383] width 78 height 10
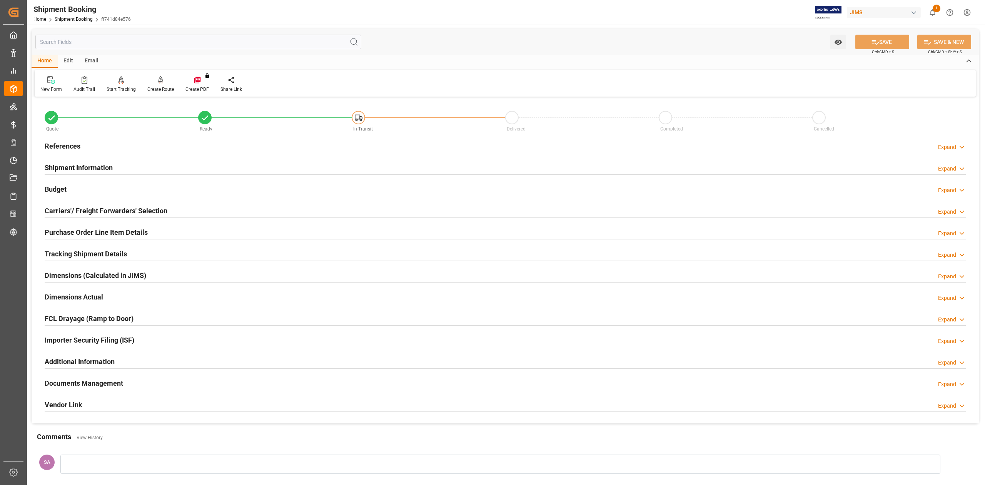
click at [67, 145] on h2 "References" at bounding box center [63, 146] width 36 height 10
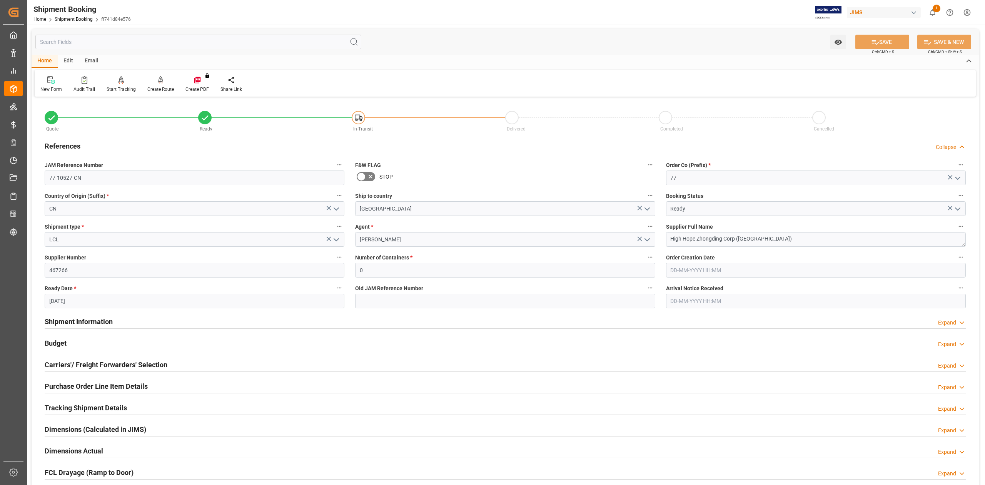
click at [94, 306] on input "[DATE]" at bounding box center [195, 300] width 300 height 15
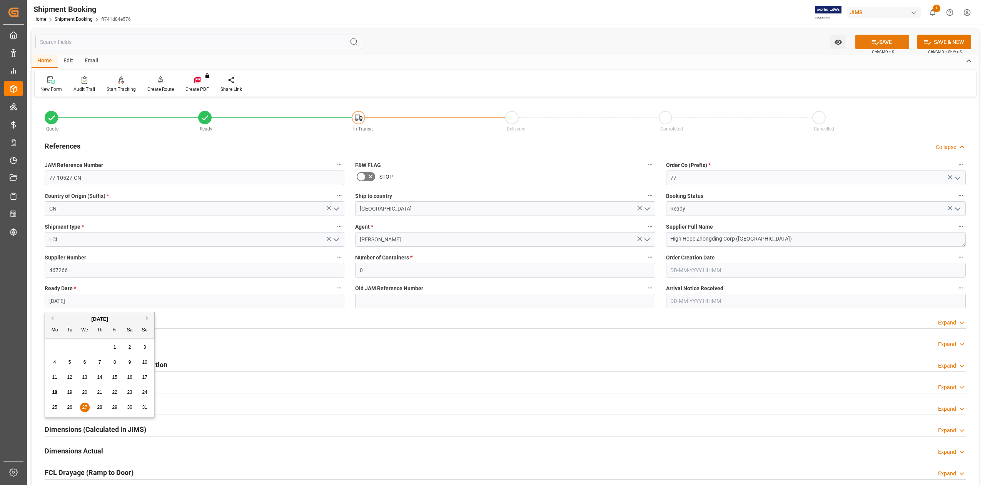
type input "[DATE]"
click at [873, 45] on icon at bounding box center [875, 42] width 8 height 8
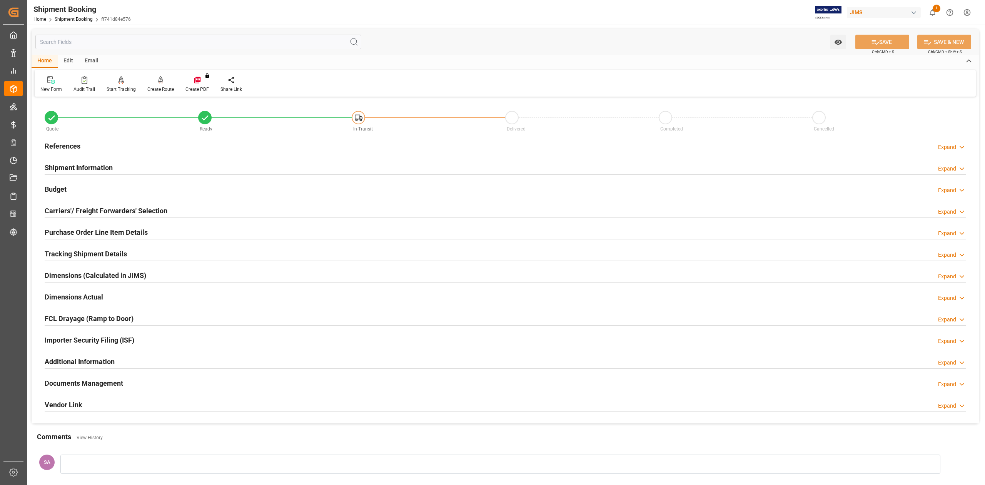
drag, startPoint x: 74, startPoint y: 253, endPoint x: 155, endPoint y: 265, distance: 81.4
click at [74, 253] on h2 "Tracking Shipment Details" at bounding box center [86, 253] width 82 height 10
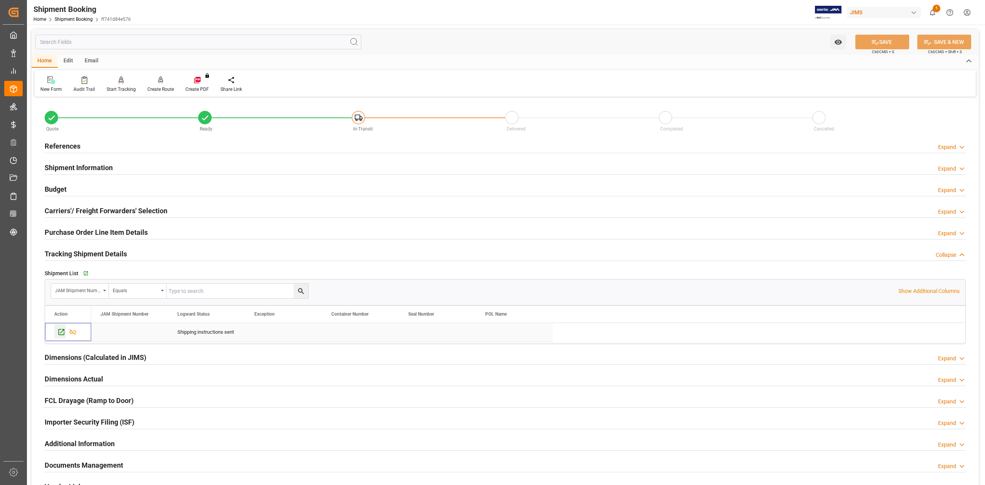
click at [62, 332] on icon "Press SPACE to select this row." at bounding box center [61, 332] width 8 height 8
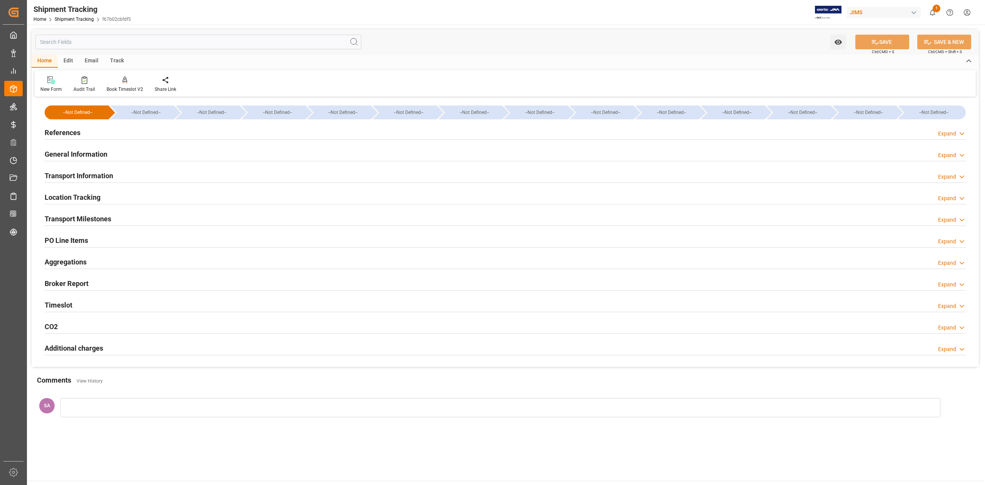
click at [77, 218] on h2 "Transport Milestones" at bounding box center [78, 218] width 67 height 10
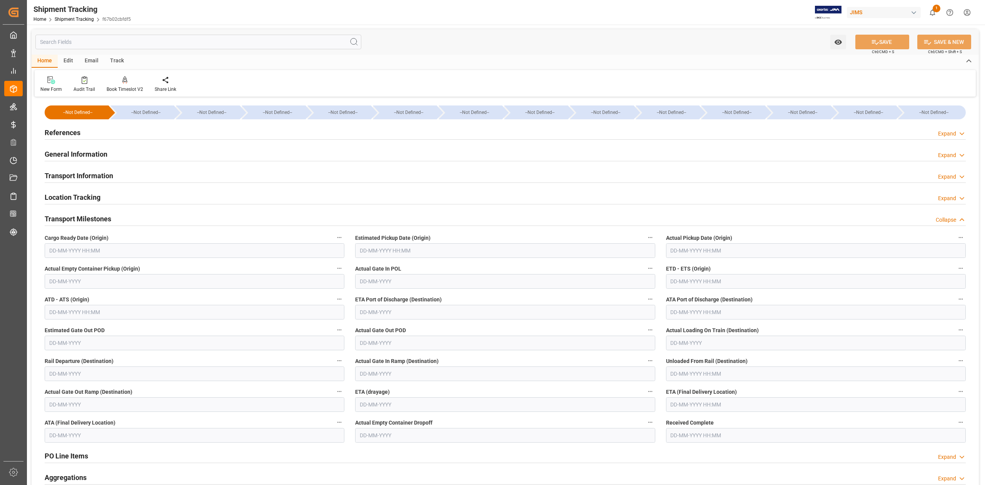
click at [188, 251] on input "text" at bounding box center [195, 250] width 300 height 15
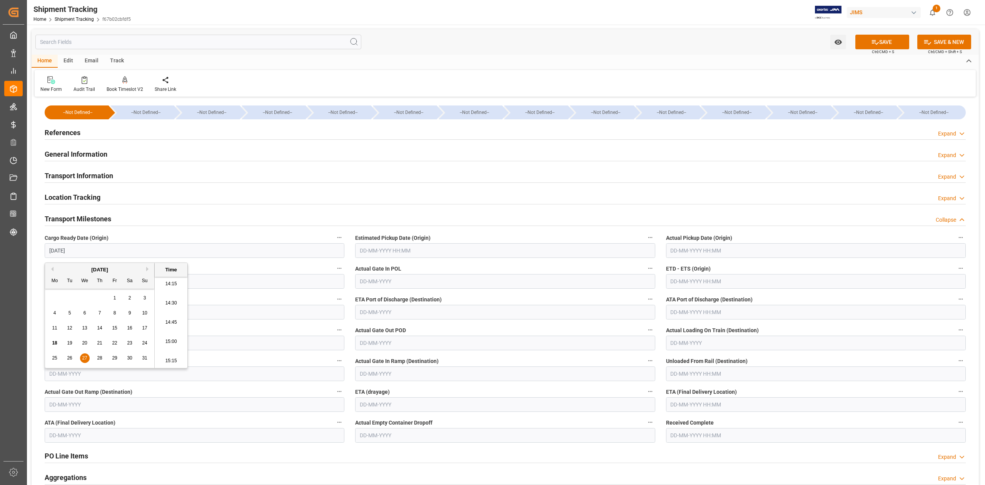
click at [115, 359] on span "29" at bounding box center [114, 357] width 5 height 5
type input "[DATE] 00:00"
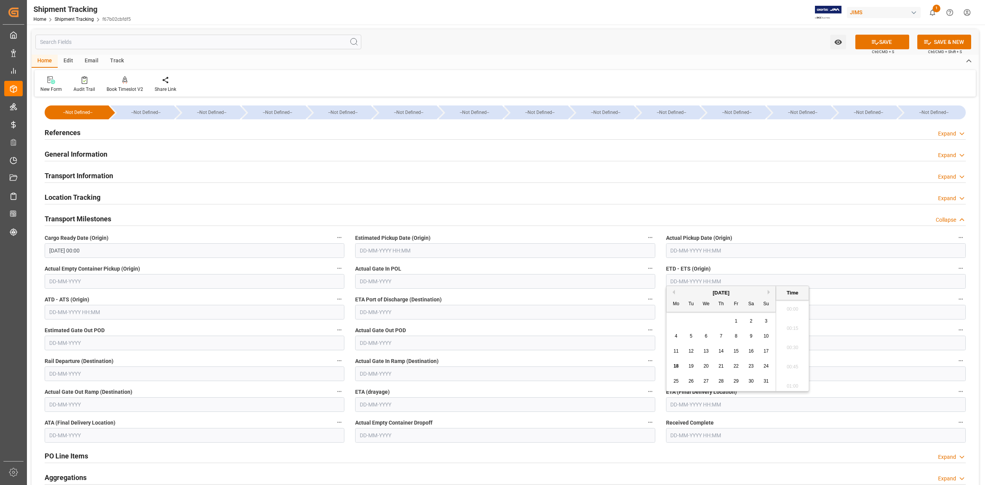
click at [698, 408] on input "text" at bounding box center [816, 404] width 300 height 15
click at [885, 33] on div "Watch Option SAVE Ctrl/CMD + S SAVE & NEW Ctrl/CMD + Shift + S" at bounding box center [505, 41] width 947 height 25
type input "[DATE] 00:00"
click at [886, 40] on button "SAVE" at bounding box center [882, 42] width 54 height 15
